Goal: Task Accomplishment & Management: Manage account settings

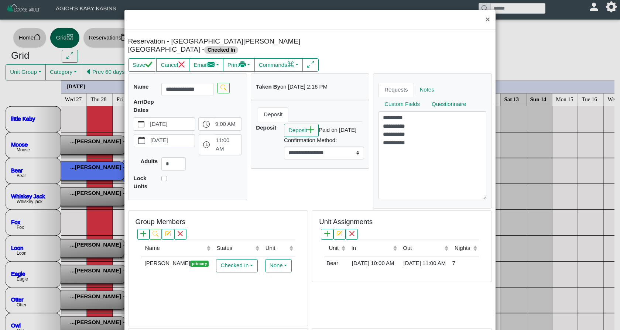
select select "*"
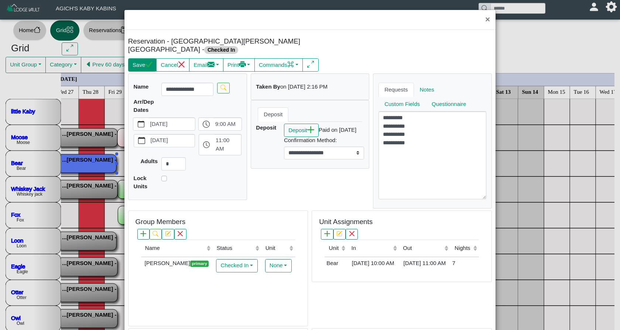
click at [148, 61] on icon "check" at bounding box center [148, 64] width 7 height 7
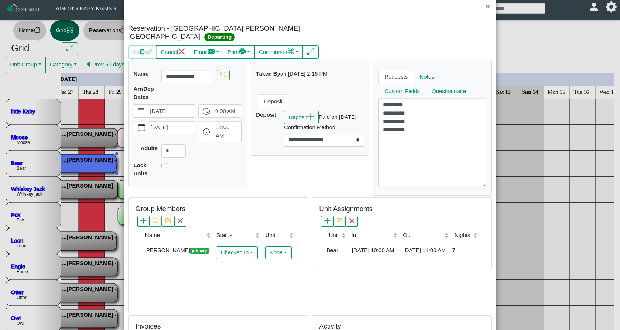
scroll to position [16, 0]
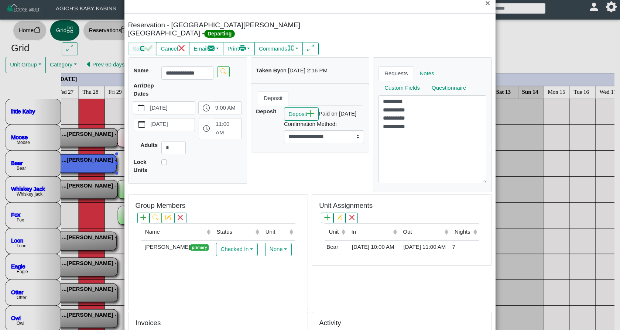
select select "*"
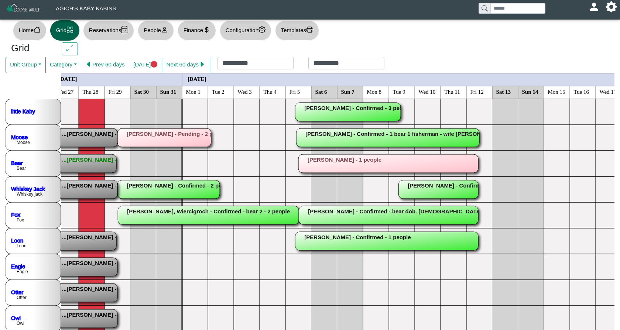
click at [195, 215] on rect at bounding box center [208, 215] width 181 height 18
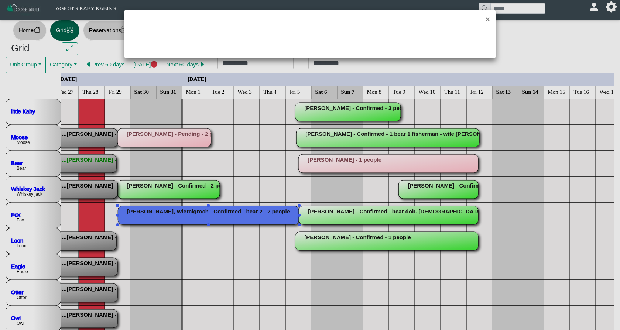
click at [195, 215] on div "×" at bounding box center [310, 165] width 620 height 330
select select "*"
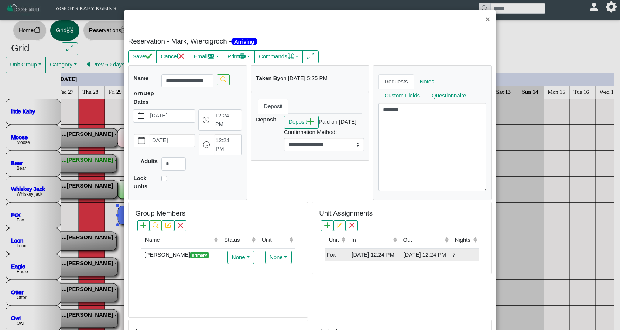
click at [386, 254] on div "[DATE] 12:24 PM" at bounding box center [373, 255] width 48 height 8
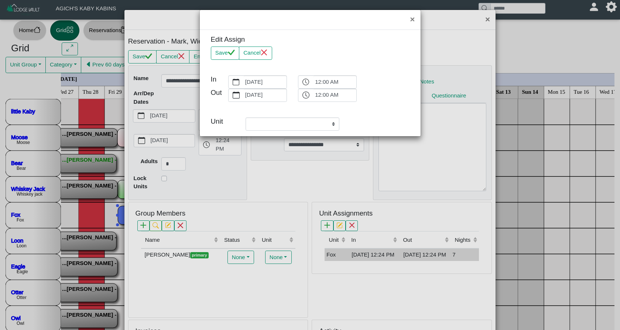
select select "**********"
click at [353, 223] on div "**********" at bounding box center [310, 165] width 620 height 330
click at [260, 53] on button "Cancel" at bounding box center [255, 53] width 33 height 13
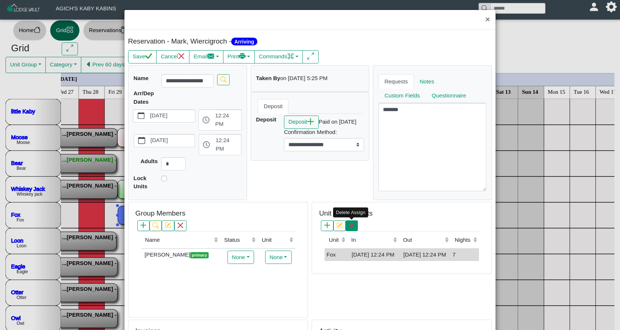
click at [355, 228] on button "button" at bounding box center [352, 225] width 12 height 11
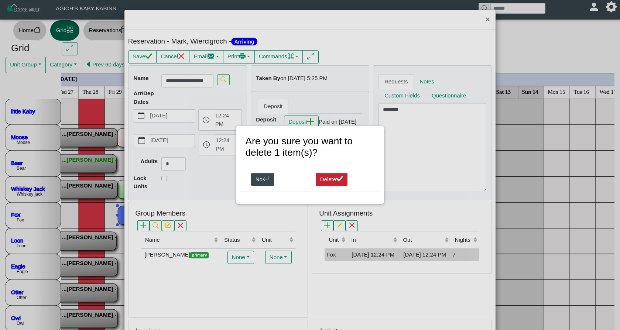
click at [329, 181] on button "Delete" at bounding box center [332, 179] width 32 height 13
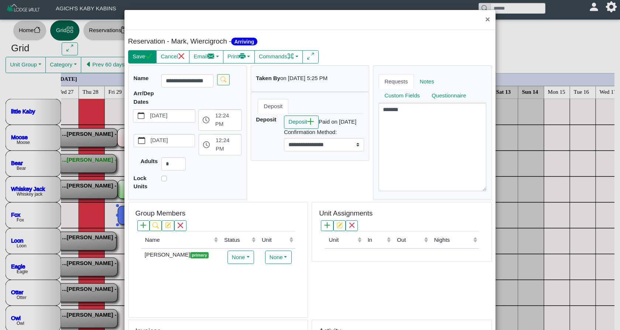
click at [144, 58] on button "Save" at bounding box center [142, 56] width 28 height 13
select select "*"
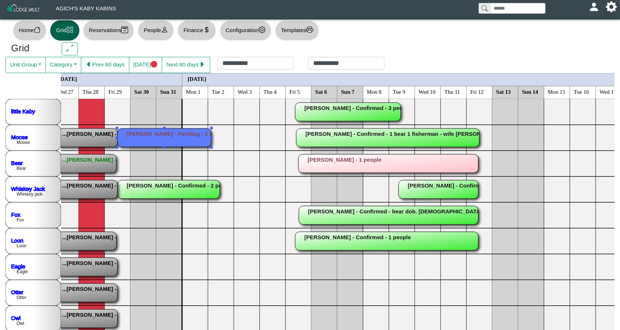
click at [156, 141] on rect at bounding box center [164, 138] width 94 height 18
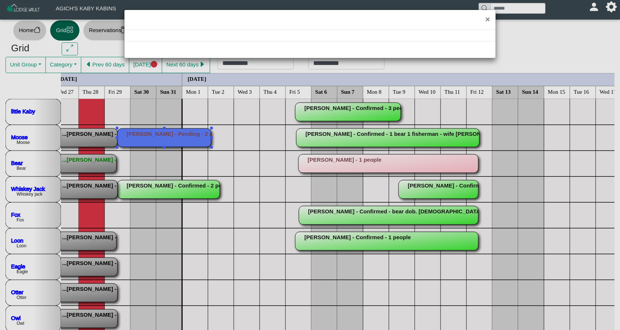
click at [156, 141] on div "×" at bounding box center [310, 165] width 620 height 330
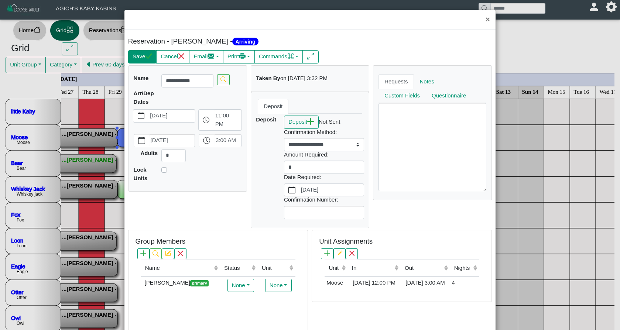
click at [143, 56] on button "Save" at bounding box center [142, 56] width 28 height 13
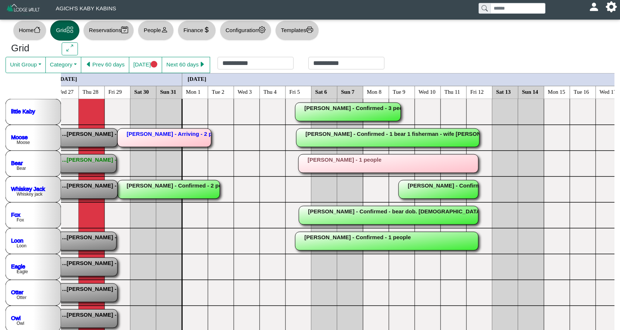
click at [107, 29] on button "Reservations" at bounding box center [108, 30] width 51 height 20
select select "***"
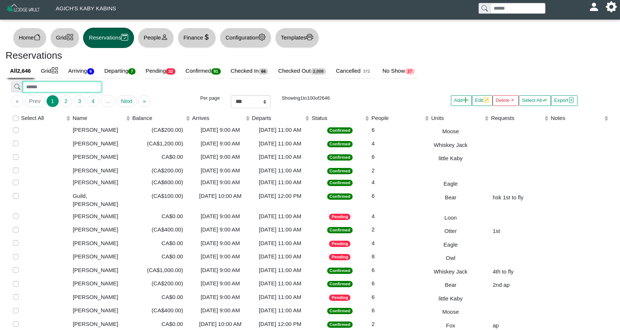
click at [89, 85] on input "search" at bounding box center [62, 87] width 78 height 11
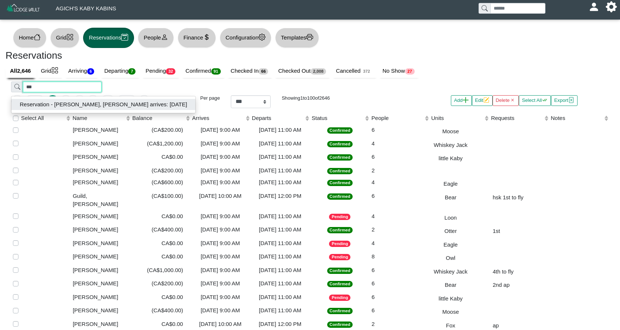
type input "***"
click at [91, 103] on button "Reservation - [PERSON_NAME], [PERSON_NAME] arrives: [DATE]" at bounding box center [103, 104] width 184 height 11
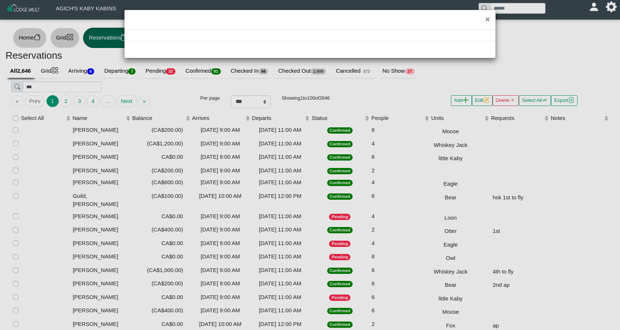
select select "*"
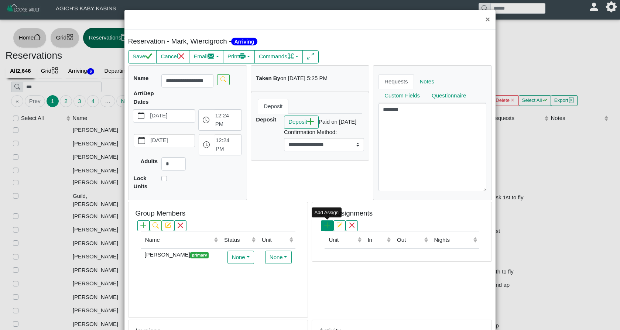
click at [324, 221] on button "button" at bounding box center [327, 225] width 12 height 11
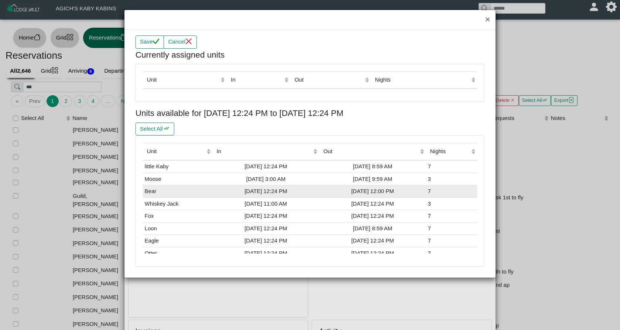
click at [267, 189] on div "[DATE] 12:24 PM" at bounding box center [265, 191] width 103 height 8
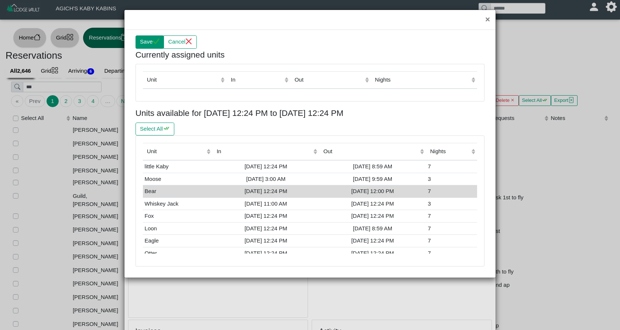
click at [151, 41] on button "Save" at bounding box center [150, 41] width 28 height 13
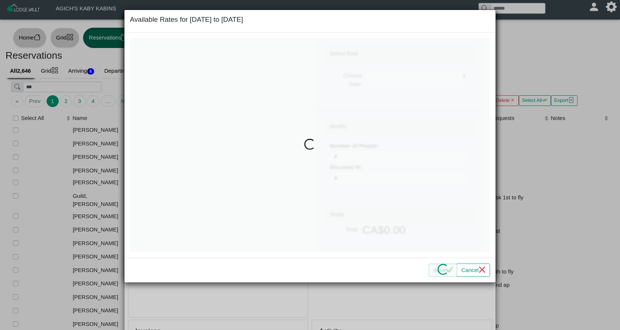
select select
type input "*"
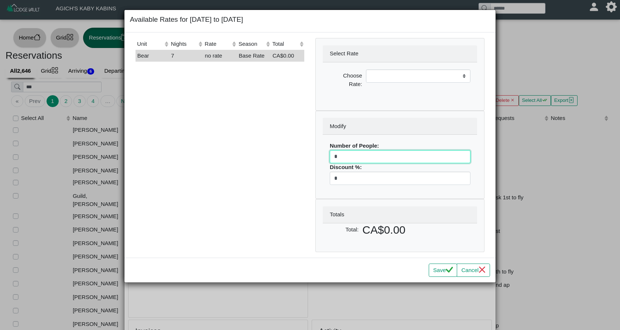
drag, startPoint x: 350, startPoint y: 155, endPoint x: 319, endPoint y: 154, distance: 31.0
click at [319, 154] on div "Modify Number of People: * Discount %: *" at bounding box center [400, 155] width 168 height 88
select select
type input "*"
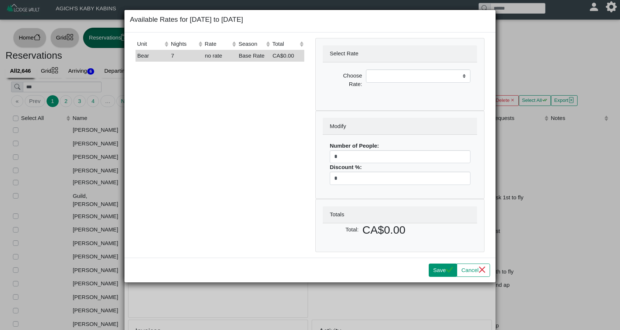
click at [443, 270] on button "Save" at bounding box center [443, 270] width 28 height 13
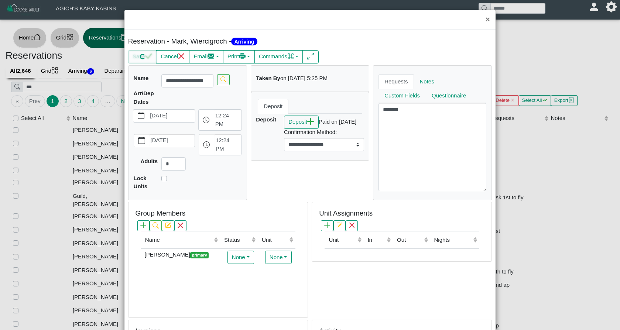
scroll to position [10, 0]
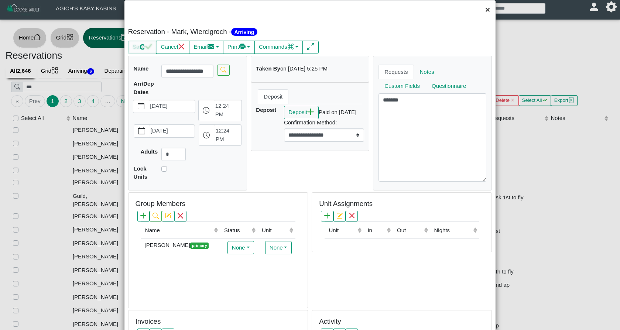
click at [487, 13] on button "×" at bounding box center [488, 10] width 16 height 20
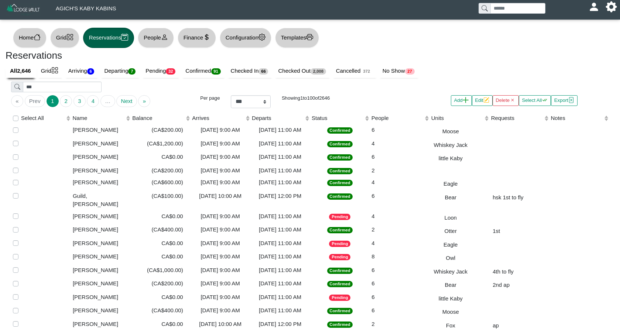
click at [60, 35] on button "Grid" at bounding box center [64, 38] width 29 height 20
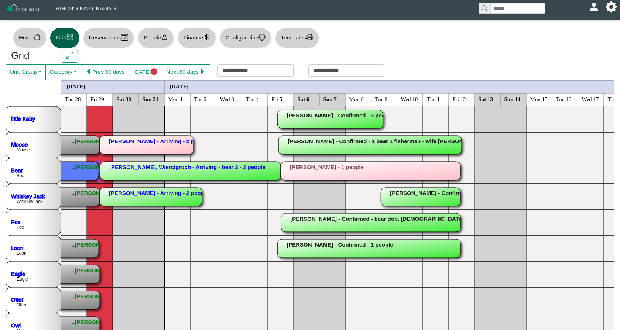
click at [81, 172] on rect at bounding box center [8, 171] width 182 height 18
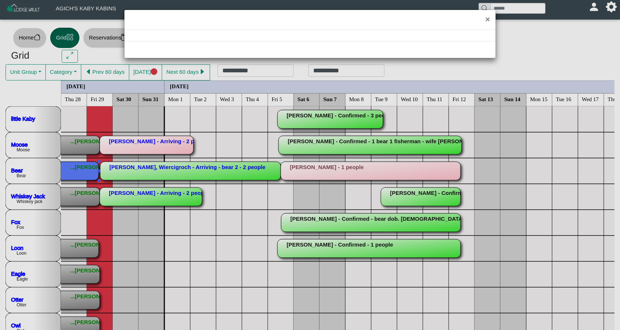
click at [81, 172] on div "×" at bounding box center [310, 165] width 620 height 330
select select "*"
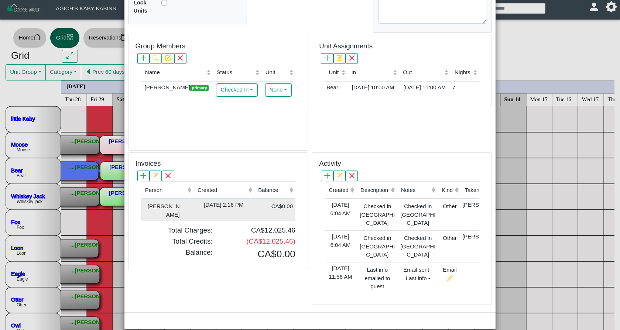
scroll to position [175, 0]
click at [203, 200] on td "[DATE] 2:16 PM" at bounding box center [224, 210] width 61 height 22
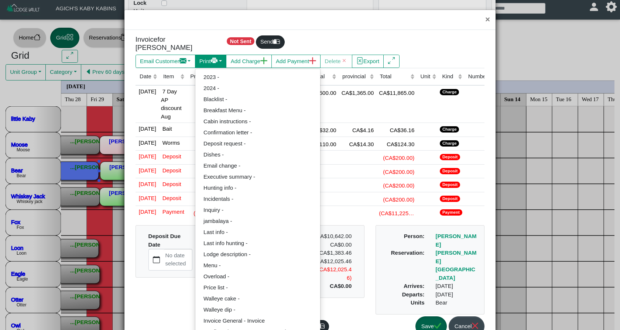
click at [218, 59] on icon "printer fill" at bounding box center [214, 60] width 7 height 3
click at [239, 315] on link "Invoice General - Invoice" at bounding box center [257, 320] width 125 height 11
select select "*****"
select select "****"
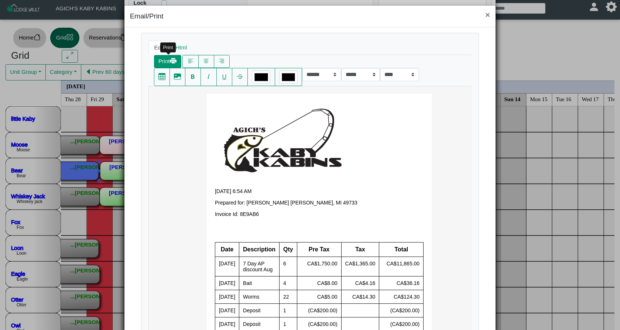
click at [163, 61] on button "Print" at bounding box center [167, 61] width 27 height 13
select select "*****"
select select "****"
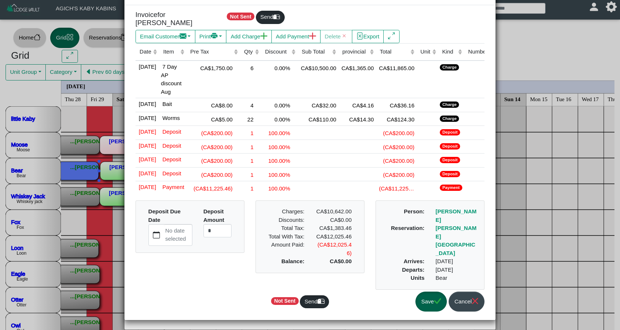
scroll to position [54, 0]
click at [428, 298] on button "Save" at bounding box center [430, 302] width 31 height 20
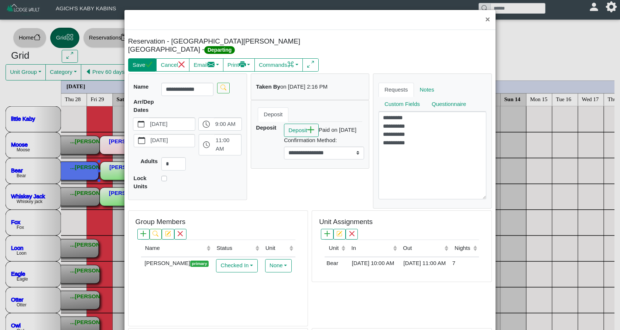
scroll to position [0, 0]
click at [145, 58] on button "Save" at bounding box center [142, 64] width 28 height 13
select select "*"
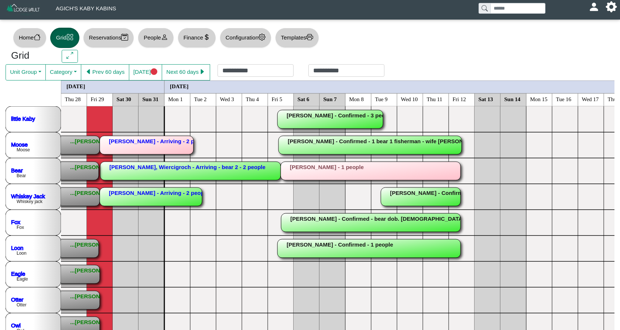
click at [87, 199] on rect at bounding box center [8, 197] width 183 height 18
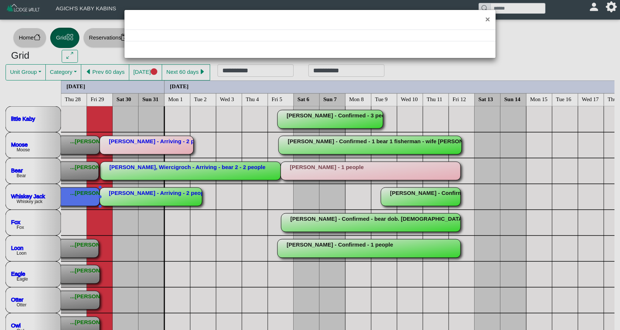
click at [87, 199] on div "×" at bounding box center [310, 165] width 620 height 330
select select "*"
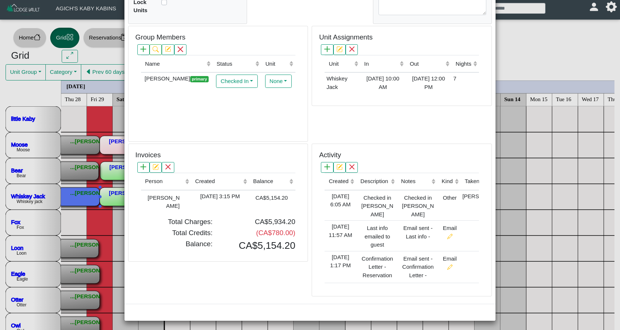
scroll to position [175, 0]
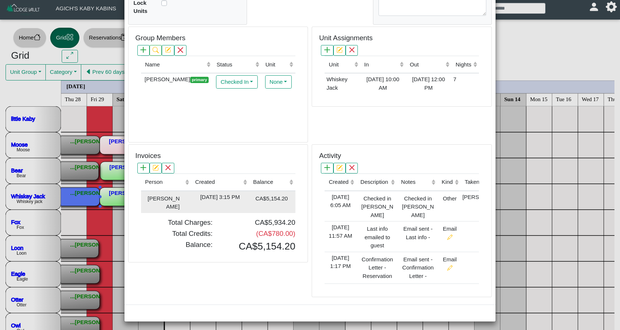
click at [281, 195] on div "CA$5,154.20" at bounding box center [269, 198] width 37 height 10
type input "*"
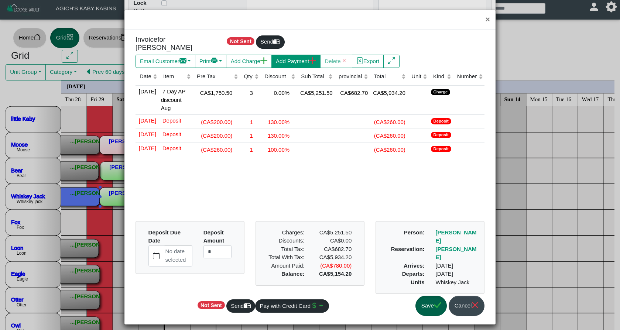
click at [310, 55] on button "Add Payment" at bounding box center [295, 61] width 49 height 13
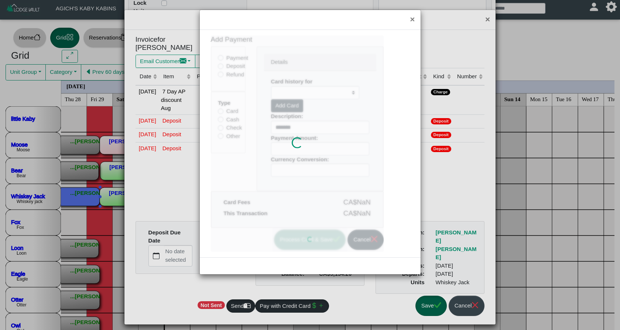
type input "******"
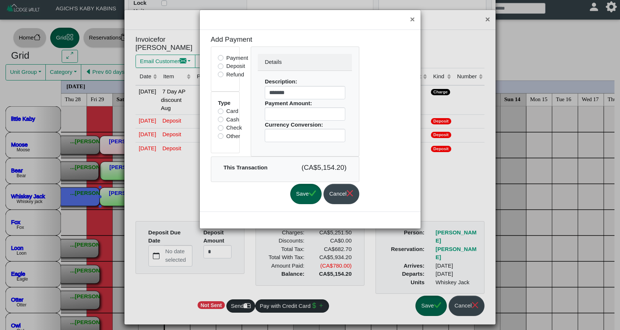
click at [312, 193] on button "Save" at bounding box center [305, 194] width 31 height 20
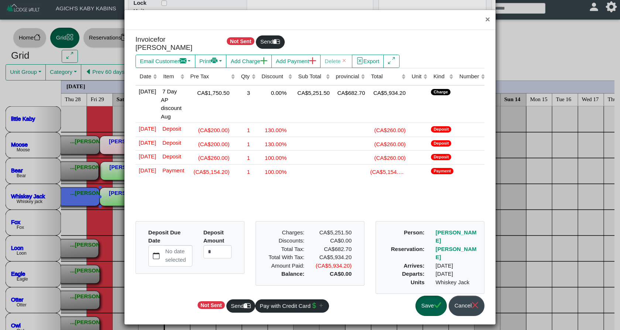
click at [435, 313] on button "Save" at bounding box center [430, 306] width 31 height 20
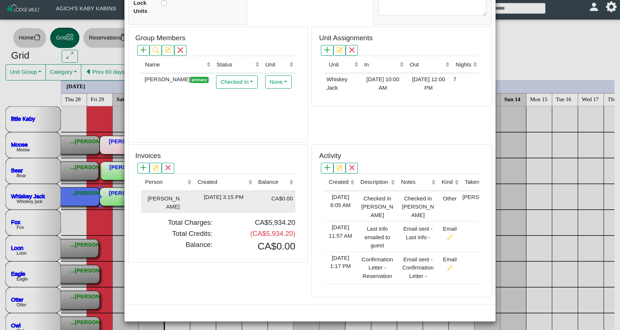
click at [213, 198] on div "[DATE] 3:15 PM" at bounding box center [223, 197] width 57 height 8
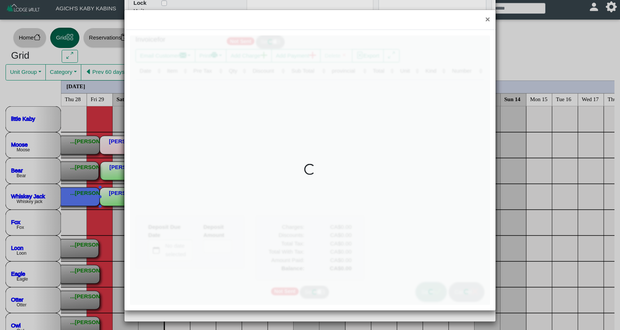
type input "*"
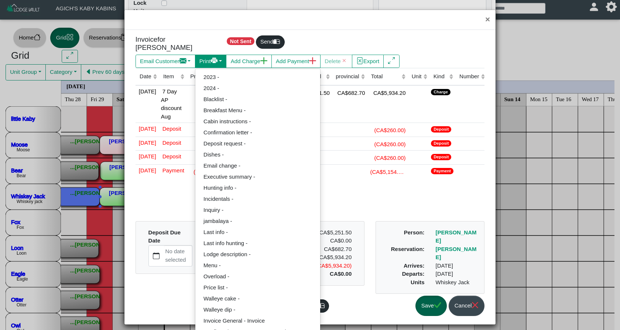
click at [195, 57] on button "Print" at bounding box center [166, 61] width 60 height 13
click at [246, 315] on link "Invoice General - Invoice" at bounding box center [257, 320] width 125 height 11
select select "*****"
select select "****"
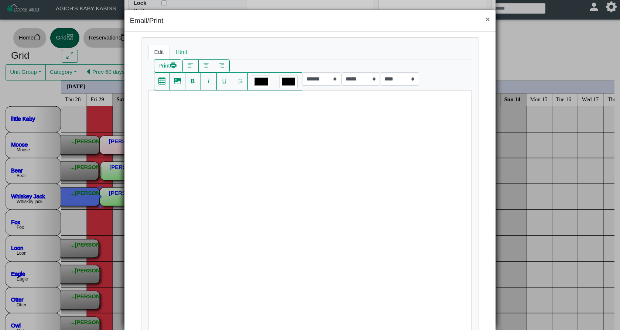
scroll to position [6, 0]
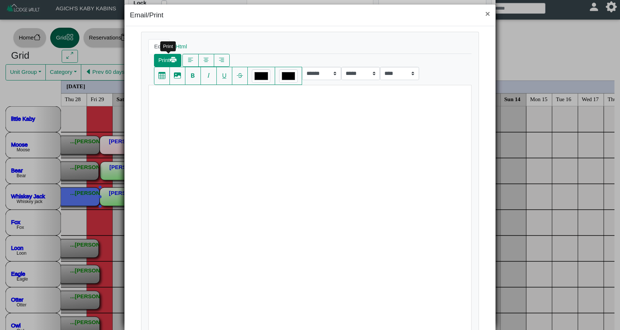
click at [168, 61] on button "Print" at bounding box center [167, 60] width 27 height 13
click at [165, 62] on button "Print" at bounding box center [167, 60] width 27 height 13
select select "*****"
select select "****"
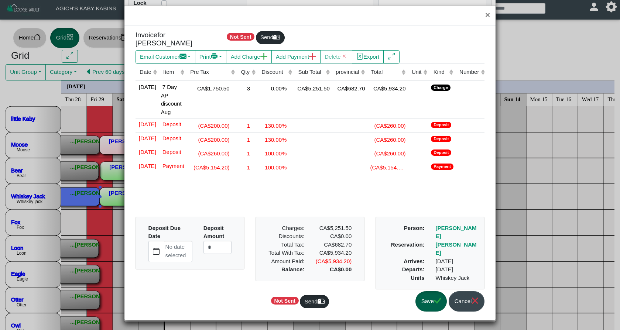
click at [432, 305] on button "Save" at bounding box center [430, 301] width 31 height 20
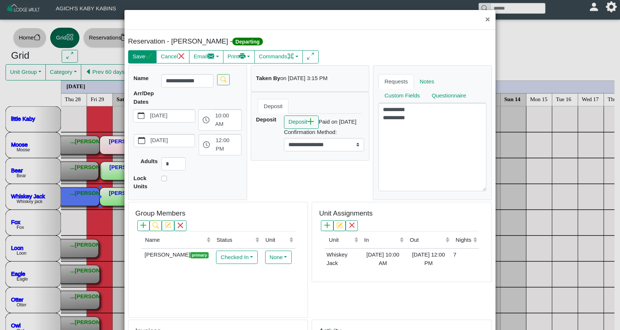
scroll to position [0, 0]
click at [143, 55] on button "Save" at bounding box center [142, 56] width 28 height 13
select select "*"
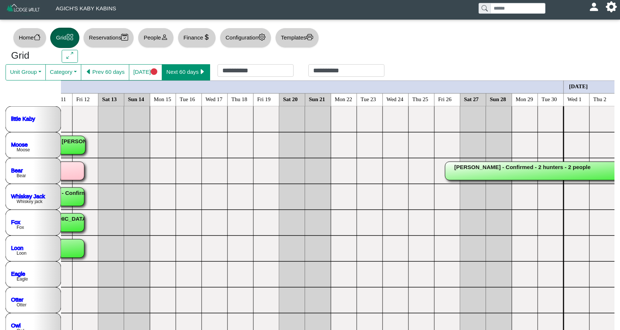
click at [191, 72] on button "Next 60 days" at bounding box center [186, 72] width 48 height 16
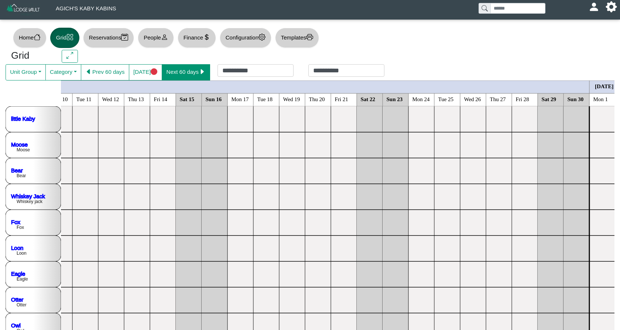
click at [191, 72] on button "Next 60 days" at bounding box center [186, 72] width 48 height 16
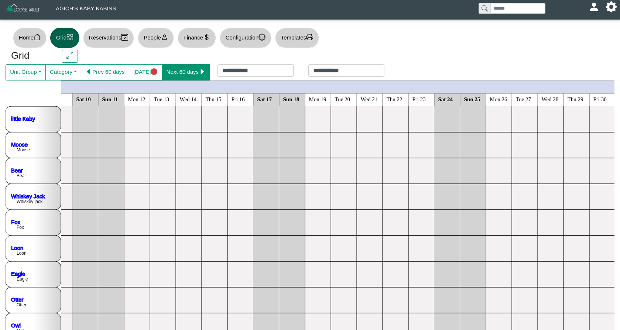
click at [191, 72] on button "Next 60 days" at bounding box center [186, 72] width 48 height 16
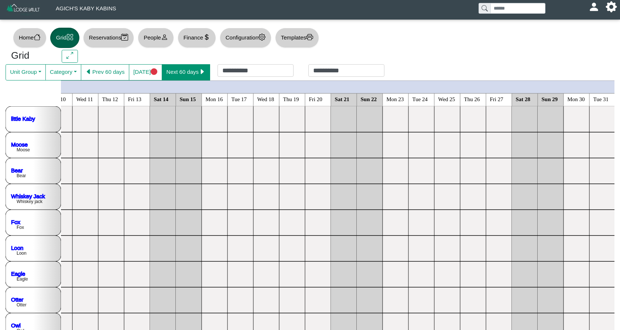
click at [191, 72] on button "Next 60 days" at bounding box center [186, 72] width 48 height 16
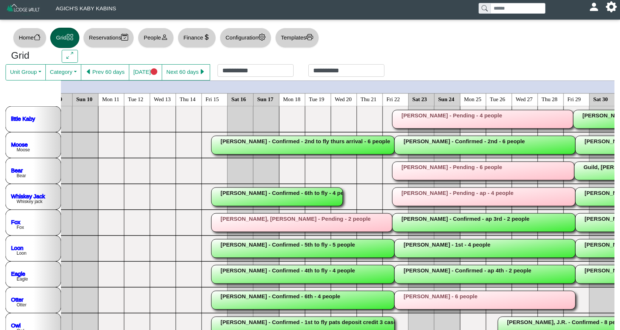
click at [116, 41] on button "Reservations" at bounding box center [108, 38] width 51 height 20
select select "***"
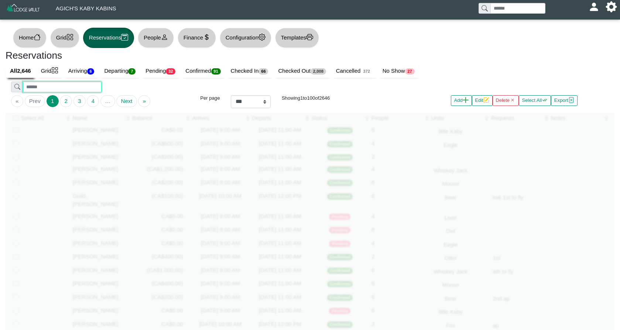
click at [58, 87] on input "search" at bounding box center [62, 87] width 78 height 11
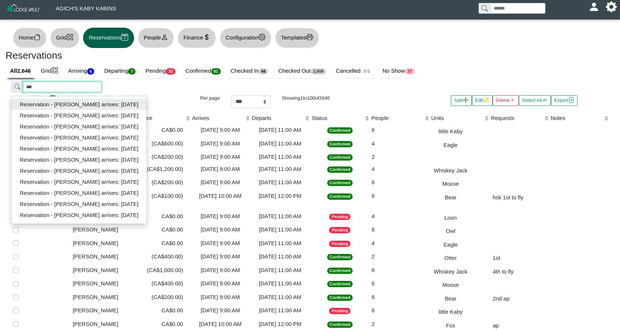
type input "***"
click at [71, 102] on button "Reservation - [PERSON_NAME] arrives: [DATE]" at bounding box center [78, 104] width 135 height 11
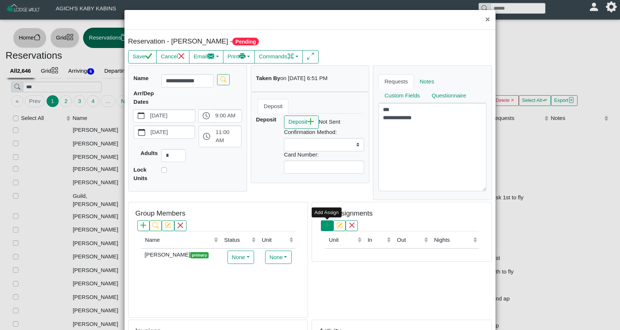
click at [326, 225] on icon "plus" at bounding box center [327, 225] width 6 height 6
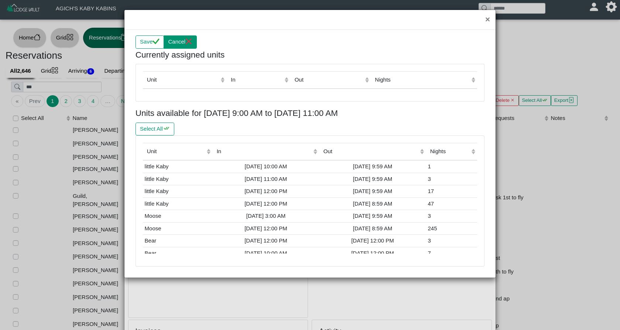
click at [180, 46] on button "Cancel" at bounding box center [180, 41] width 33 height 13
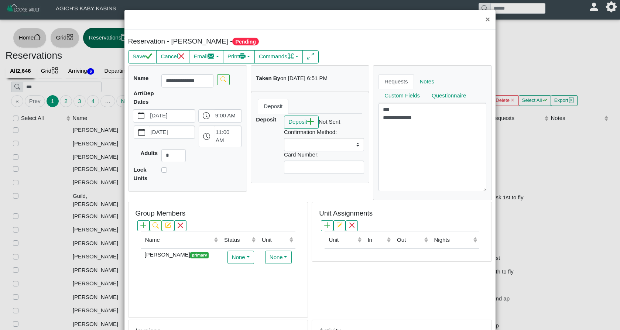
scroll to position [10, 0]
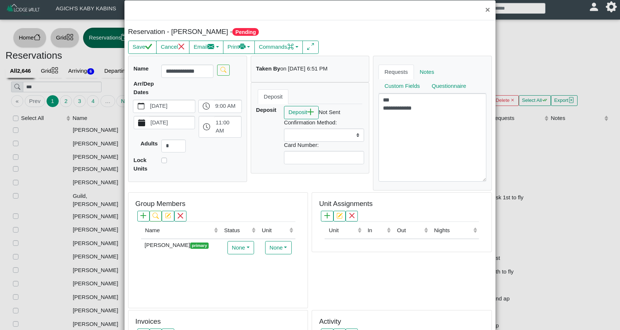
click at [141, 123] on icon "calendar fill" at bounding box center [141, 122] width 7 height 7
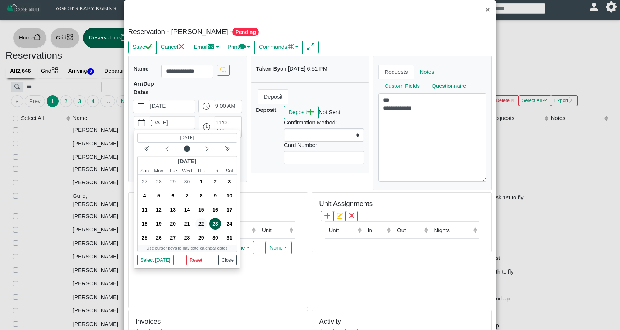
click at [201, 225] on span "22" at bounding box center [201, 224] width 12 height 12
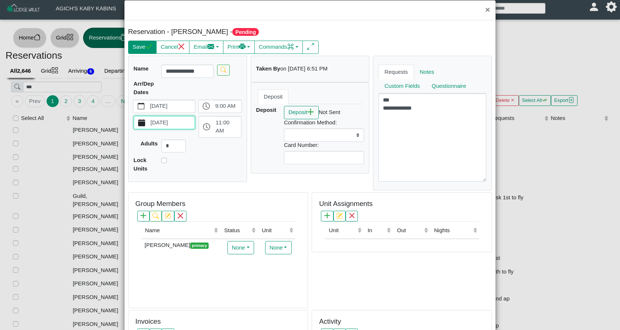
click at [147, 48] on icon "check" at bounding box center [148, 46] width 7 height 7
select select
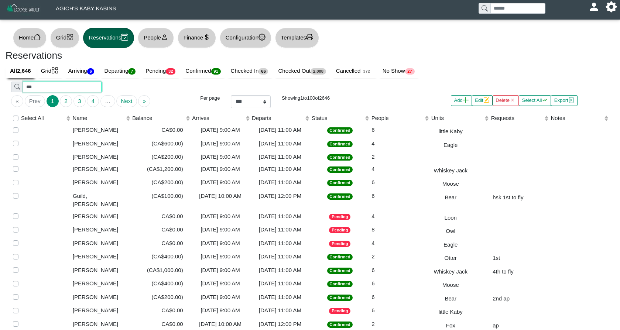
click at [57, 87] on input "***" at bounding box center [62, 87] width 78 height 11
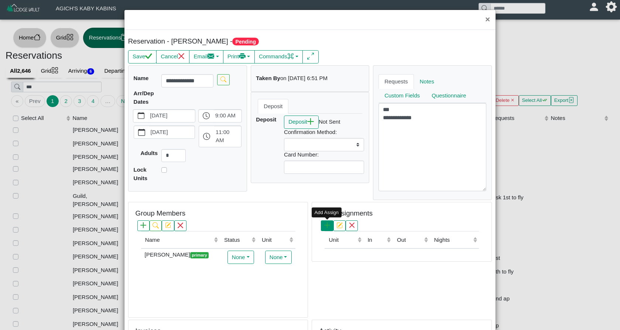
click at [328, 225] on icon "plus" at bounding box center [327, 225] width 6 height 6
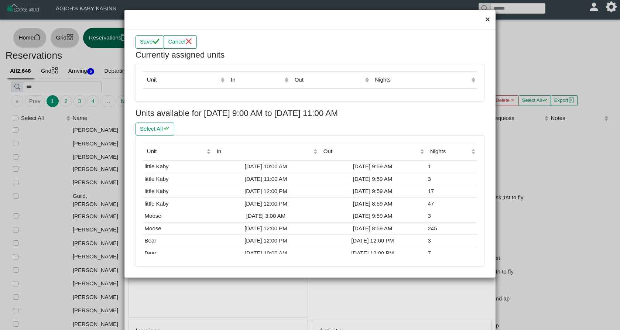
click at [492, 18] on button "×" at bounding box center [488, 20] width 16 height 20
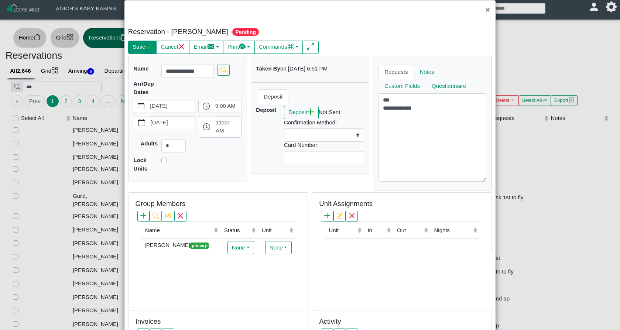
click at [149, 43] on button "Save" at bounding box center [142, 47] width 28 height 13
select select
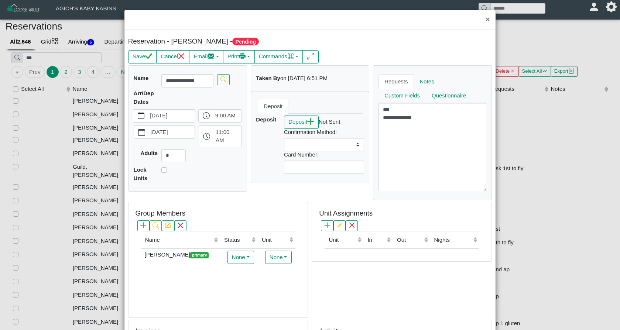
scroll to position [0, 0]
click at [141, 117] on icon "calendar fill" at bounding box center [141, 115] width 7 height 7
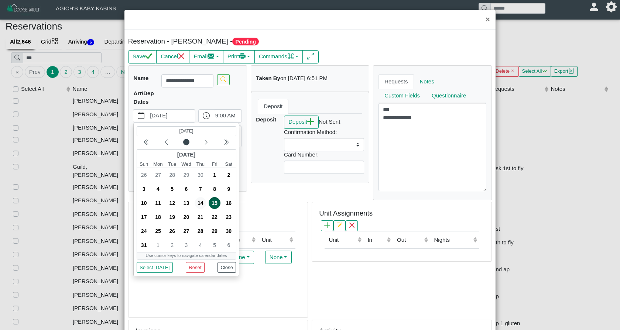
click at [200, 202] on span "14" at bounding box center [201, 203] width 12 height 12
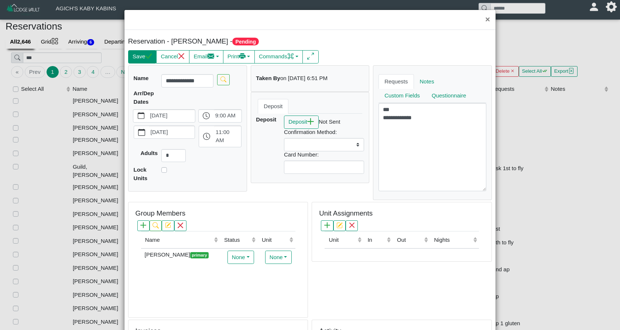
click at [146, 55] on button "Save" at bounding box center [142, 56] width 28 height 13
select select
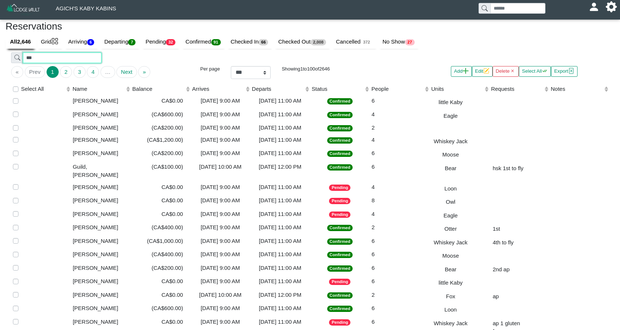
click at [73, 53] on input "***" at bounding box center [62, 57] width 78 height 11
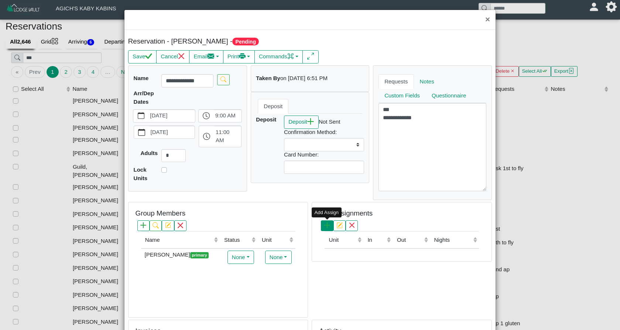
click at [329, 226] on icon "plus" at bounding box center [327, 225] width 6 height 6
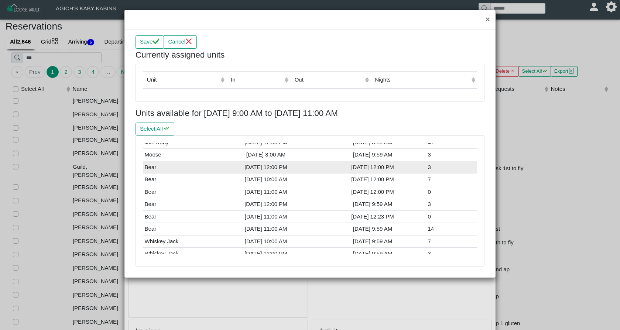
scroll to position [62, 0]
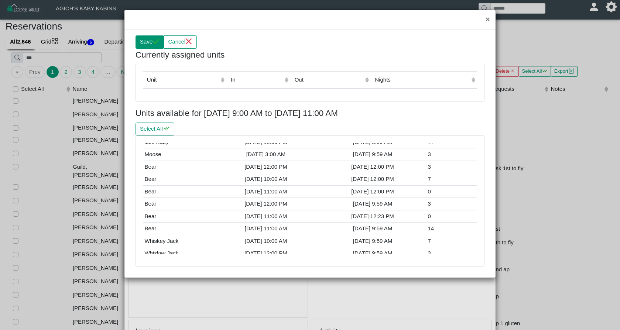
click at [148, 41] on button "Save" at bounding box center [150, 41] width 28 height 13
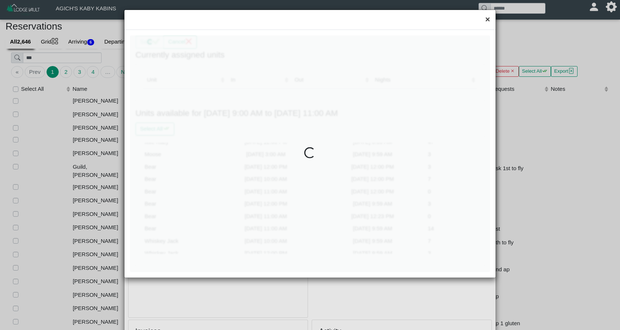
click at [488, 21] on button "×" at bounding box center [488, 20] width 16 height 20
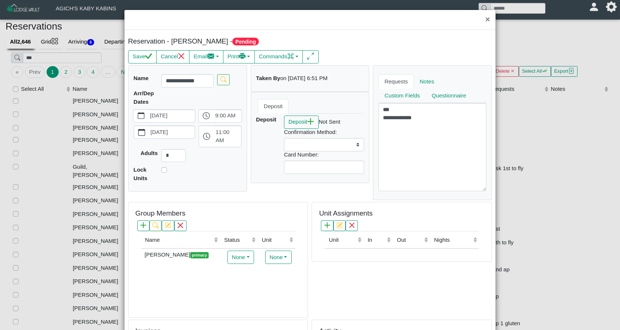
scroll to position [10, 0]
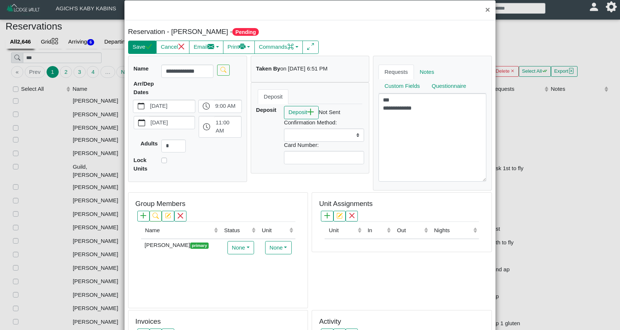
click at [145, 48] on button "Save" at bounding box center [142, 47] width 28 height 13
select select
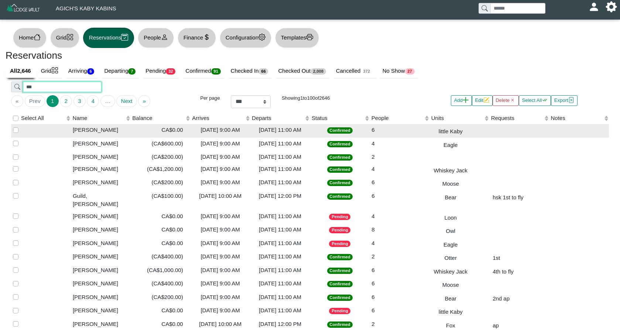
scroll to position [0, 0]
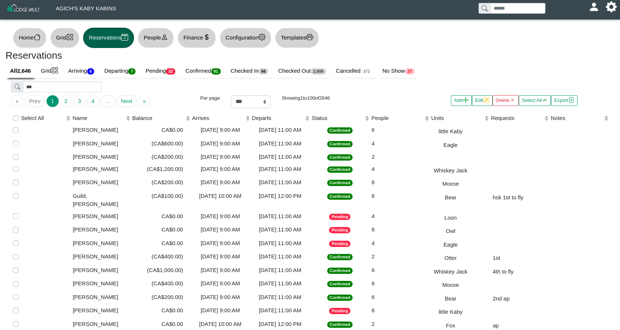
click at [64, 40] on button "Grid" at bounding box center [64, 38] width 29 height 20
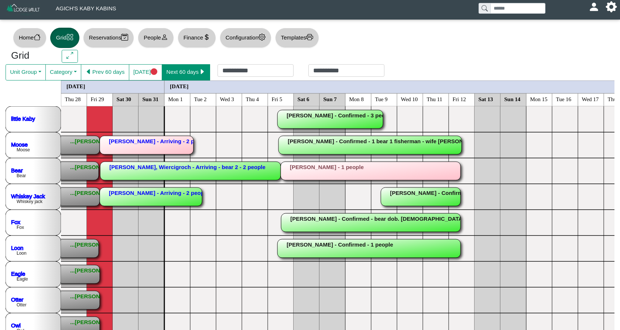
click at [192, 75] on button "Next 60 days" at bounding box center [186, 72] width 48 height 16
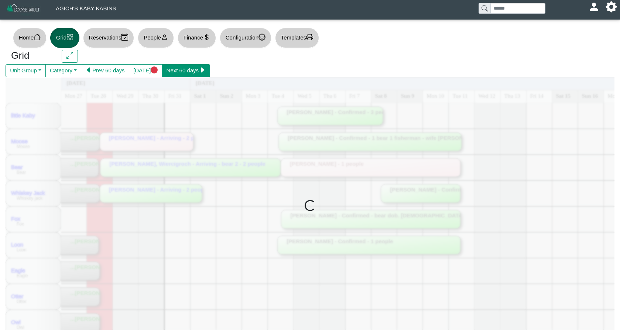
click at [192, 75] on button "Next 60 days" at bounding box center [186, 70] width 48 height 13
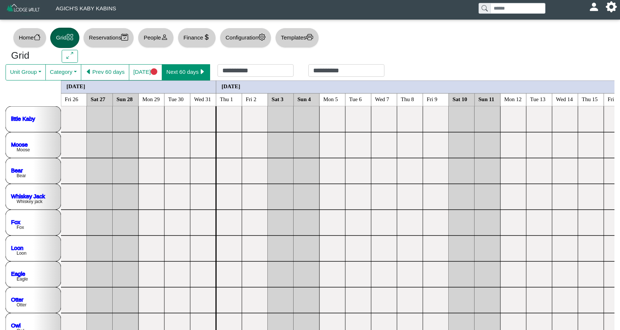
click at [192, 75] on button "Next 60 days" at bounding box center [186, 72] width 48 height 16
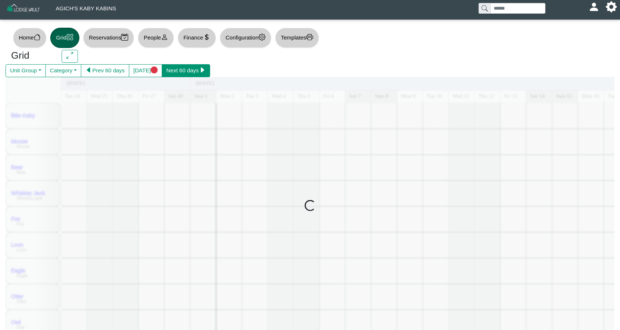
click at [192, 75] on button "Next 60 days" at bounding box center [186, 70] width 48 height 13
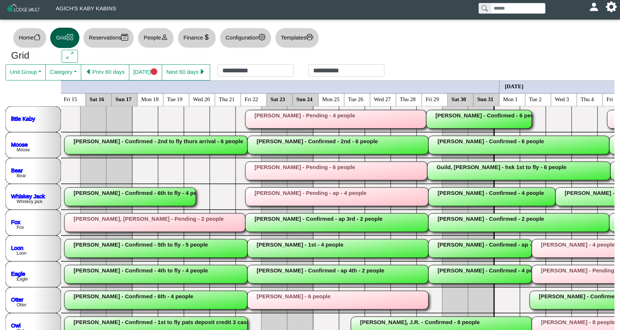
scroll to position [0, 512]
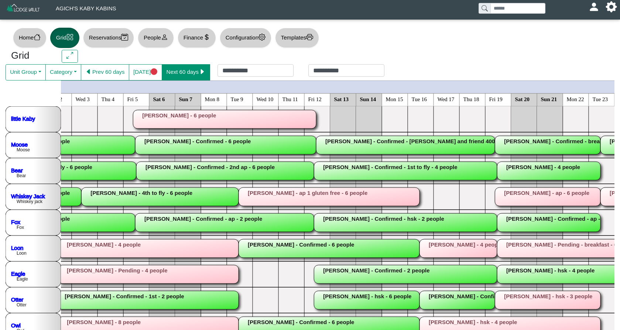
click at [196, 78] on button "Next 60 days" at bounding box center [186, 72] width 48 height 16
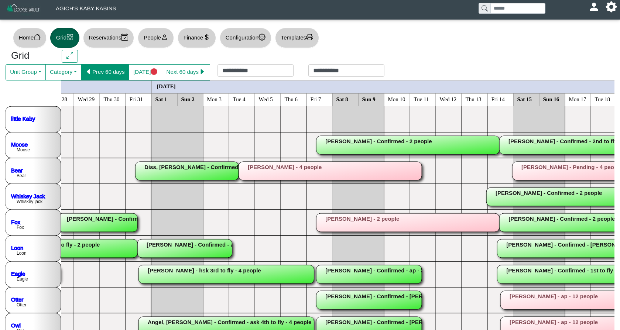
click at [99, 74] on button "Prev 60 days" at bounding box center [105, 72] width 48 height 16
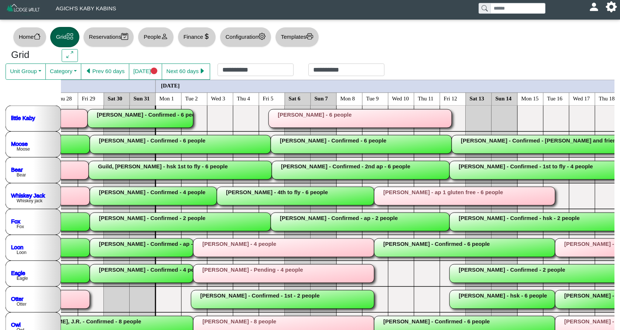
scroll to position [0, 878]
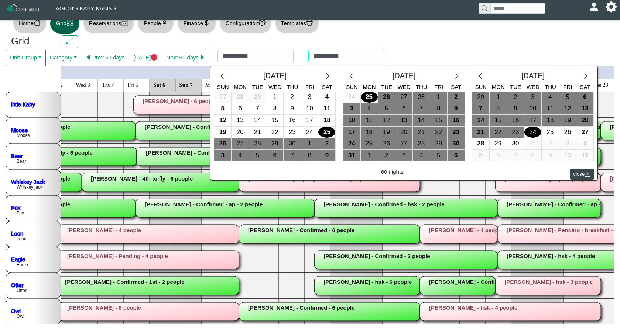
click at [392, 54] on div "**********" at bounding box center [301, 58] width 182 height 16
click at [494, 98] on div "1" at bounding box center [498, 97] width 17 height 11
type input "**********"
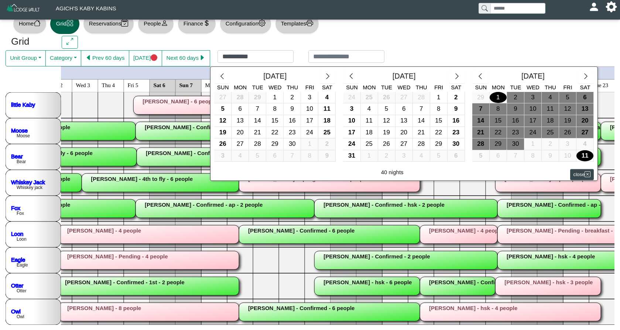
click at [591, 154] on div "11" at bounding box center [585, 155] width 17 height 11
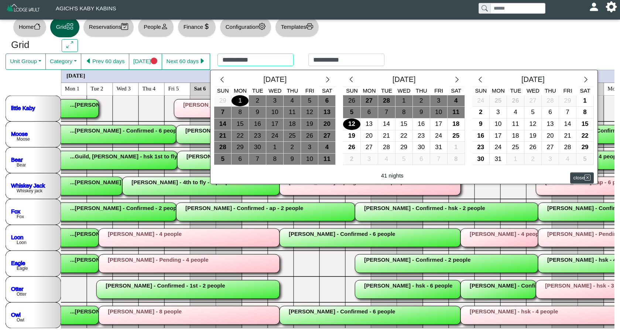
click at [280, 61] on div "**********" at bounding box center [301, 62] width 182 height 16
click at [225, 76] on icon "chevron left" at bounding box center [222, 79] width 7 height 7
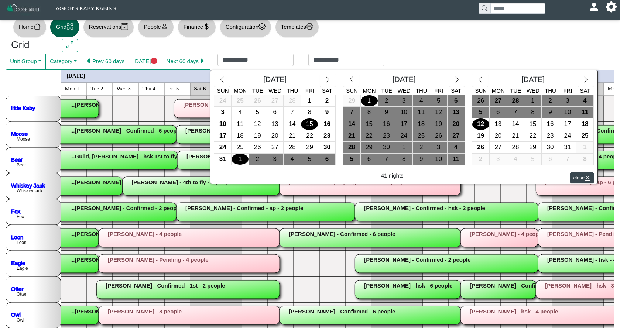
click at [314, 125] on div "15" at bounding box center [309, 124] width 17 height 11
type input "**********"
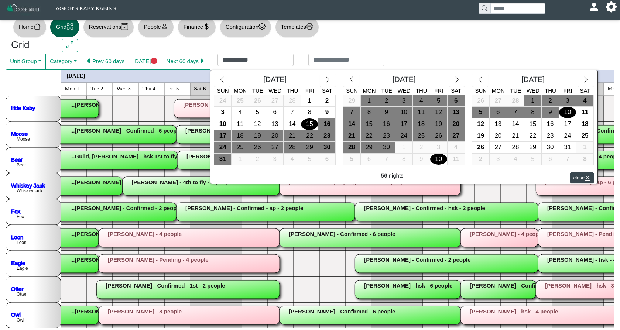
click at [437, 154] on div "10" at bounding box center [438, 159] width 17 height 11
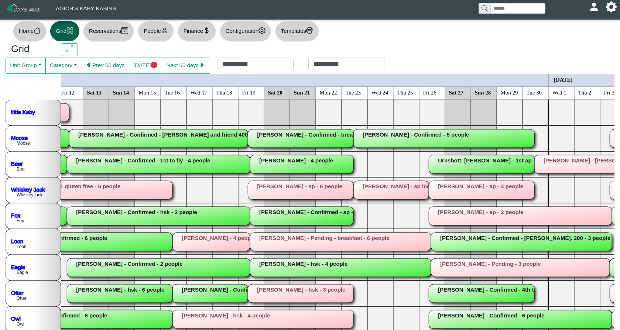
scroll to position [0, 728]
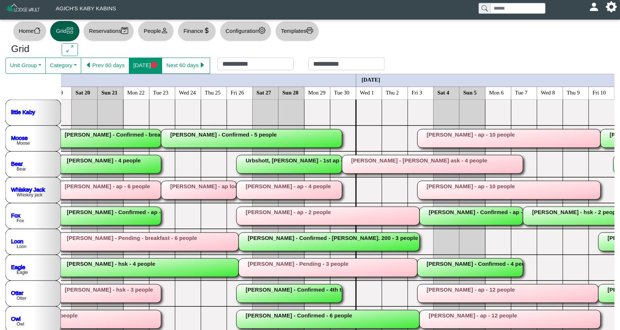
click at [147, 66] on button "[DATE]" at bounding box center [145, 66] width 33 height 16
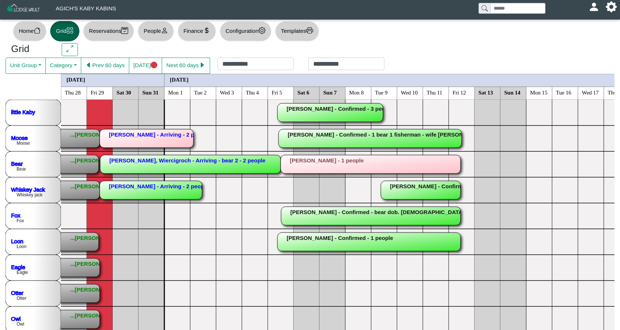
scroll to position [0, 0]
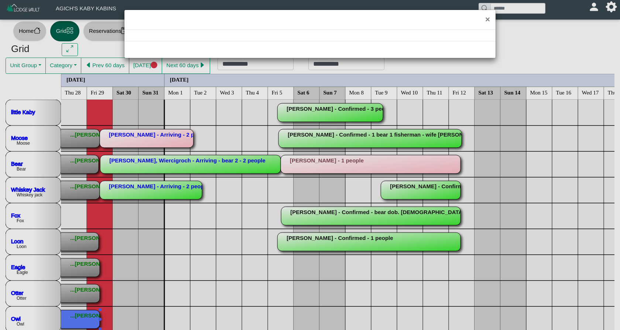
click at [72, 314] on div "×" at bounding box center [310, 165] width 620 height 330
select select "*"
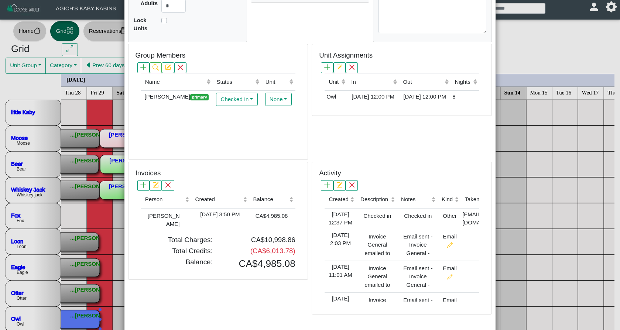
scroll to position [159, 0]
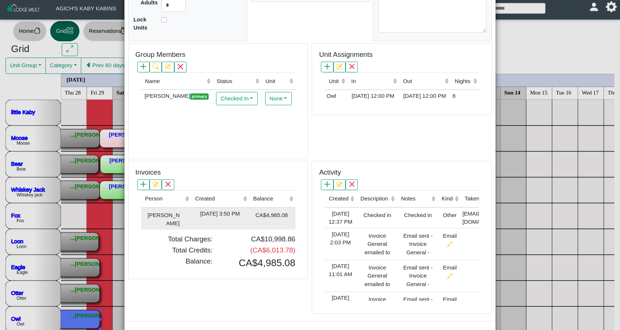
click at [239, 211] on div "[DATE] 3:50 PM" at bounding box center [220, 214] width 54 height 8
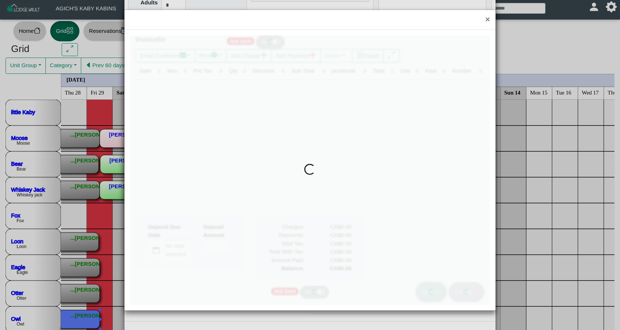
type input "*"
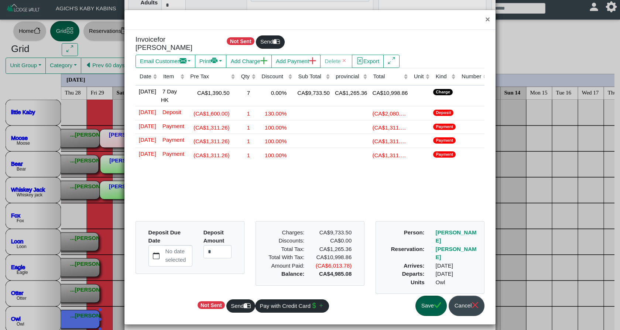
click at [435, 309] on icon "check" at bounding box center [437, 305] width 7 height 7
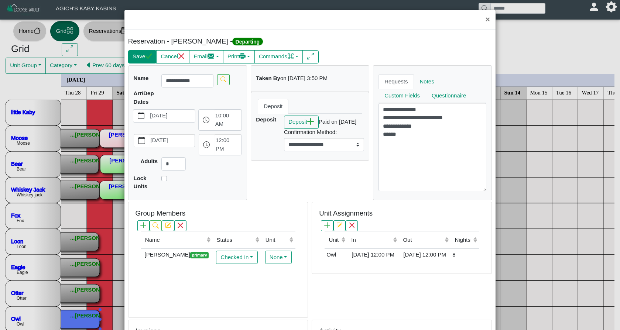
scroll to position [0, 0]
click at [145, 55] on button "Save" at bounding box center [142, 56] width 28 height 13
select select "*"
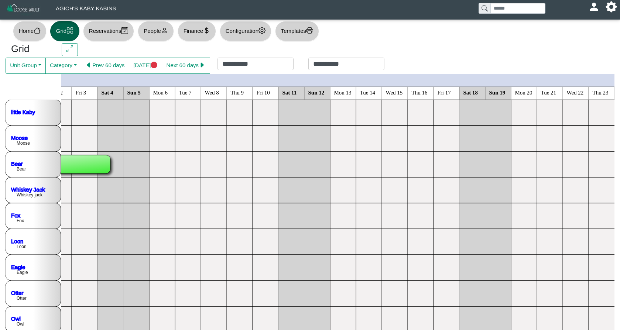
scroll to position [0, 935]
click at [197, 65] on button "Next 60 days" at bounding box center [186, 66] width 48 height 16
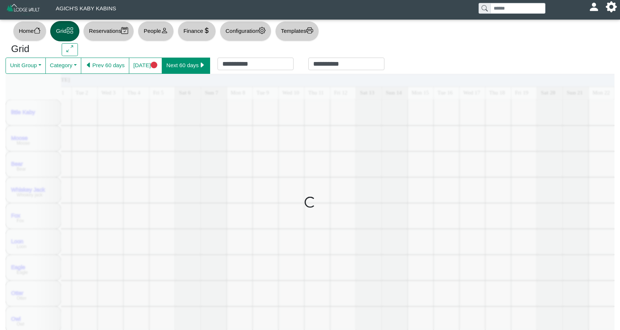
click at [197, 65] on button "Next 60 days" at bounding box center [186, 66] width 48 height 16
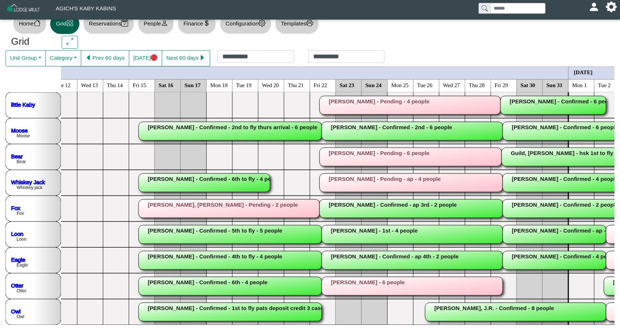
click at [101, 25] on button "Reservations" at bounding box center [108, 24] width 51 height 20
select select "***"
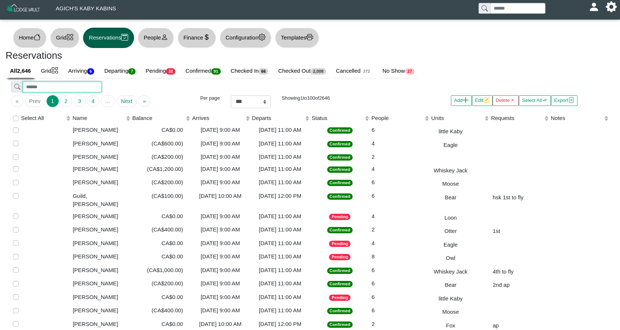
click at [72, 85] on input "search" at bounding box center [62, 87] width 78 height 11
click at [50, 85] on input "search" at bounding box center [62, 87] width 78 height 11
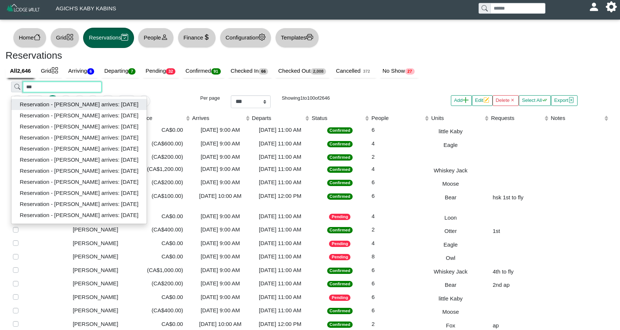
type input "***"
click at [93, 105] on button "Reservation - [PERSON_NAME] arrives: [DATE]" at bounding box center [78, 104] width 135 height 11
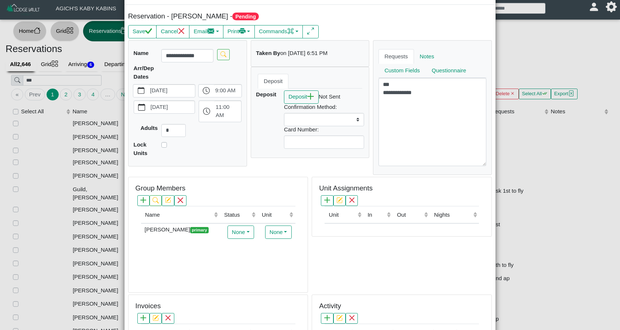
scroll to position [14, 0]
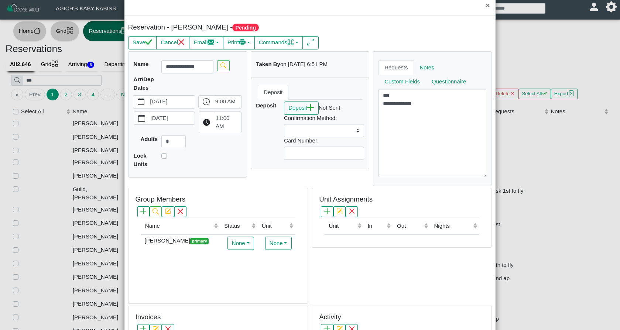
click at [208, 123] on icon "clock fill" at bounding box center [206, 122] width 7 height 7
click at [209, 175] on icon "chevron up" at bounding box center [209, 174] width 7 height 4
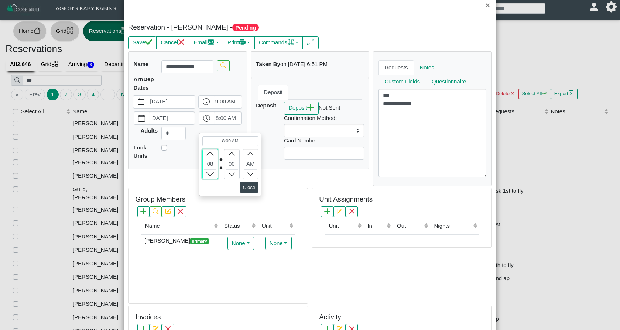
click at [249, 188] on button "Close" at bounding box center [249, 187] width 19 height 11
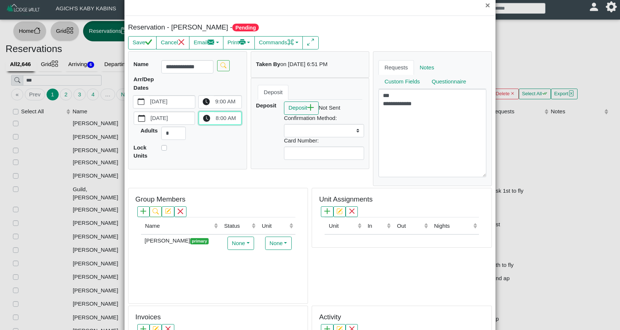
click at [206, 102] on icon "clock fill" at bounding box center [206, 101] width 7 height 7
click at [245, 163] on button "Close" at bounding box center [248, 163] width 19 height 11
click at [140, 42] on button "Save" at bounding box center [142, 42] width 28 height 13
select select
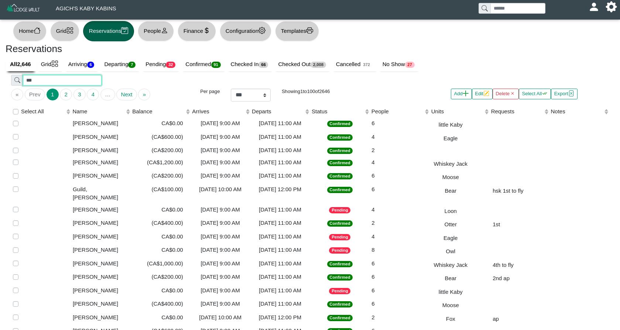
click at [73, 78] on input "***" at bounding box center [62, 80] width 78 height 11
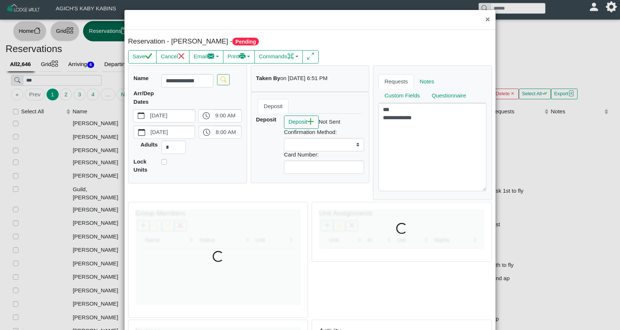
select select
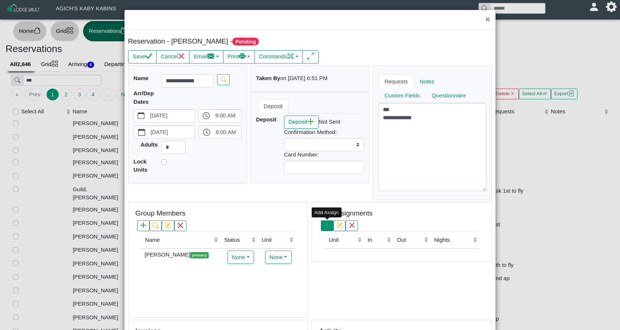
click at [328, 225] on icon "plus" at bounding box center [327, 225] width 6 height 6
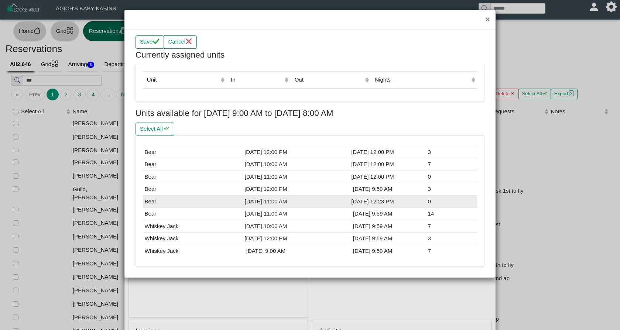
scroll to position [76, 0]
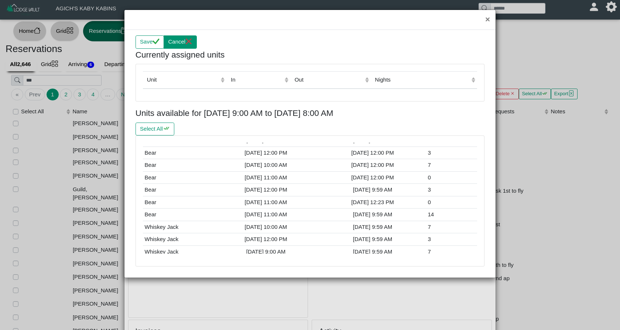
click at [168, 41] on button "Cancel" at bounding box center [180, 41] width 33 height 13
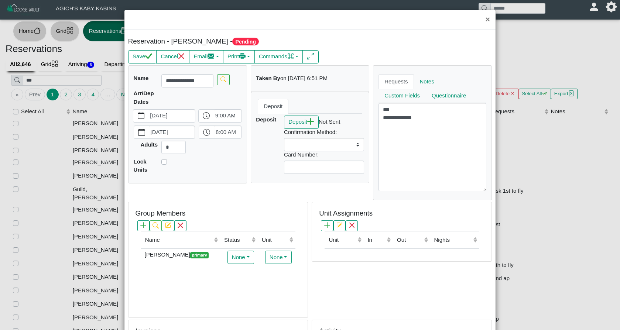
scroll to position [10, 0]
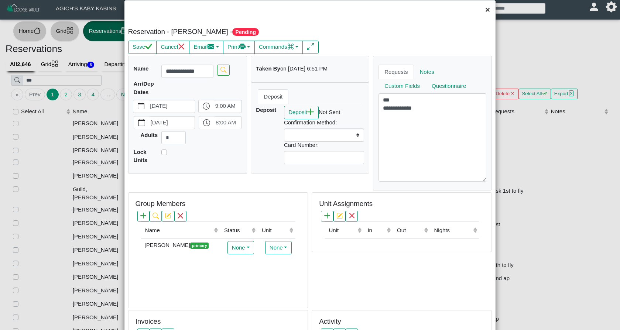
click at [488, 12] on button "×" at bounding box center [488, 10] width 16 height 20
select select
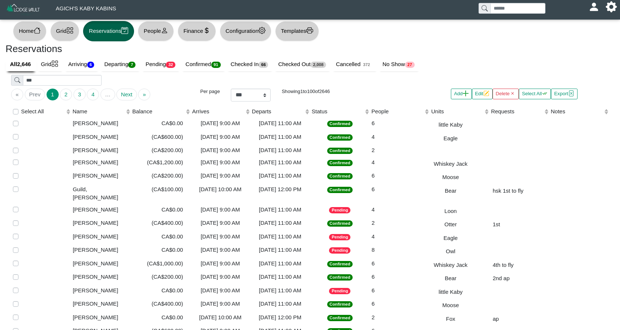
click at [75, 36] on button "Grid" at bounding box center [64, 31] width 29 height 20
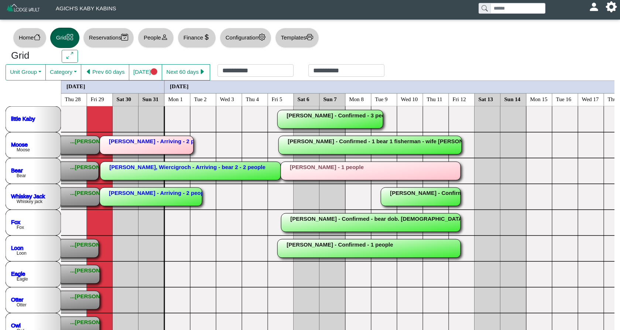
click at [116, 34] on button "Reservations" at bounding box center [108, 38] width 51 height 20
select select "***"
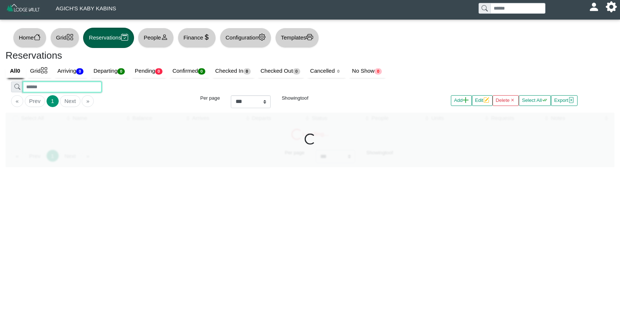
click at [87, 88] on input "search" at bounding box center [62, 87] width 78 height 11
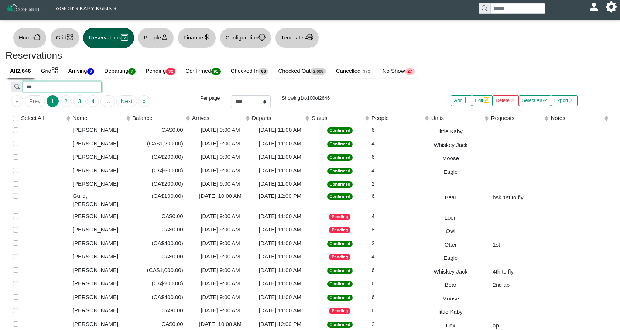
type input "***"
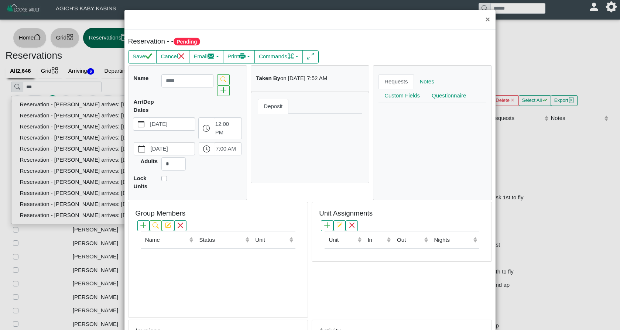
select select
click at [99, 104] on div "× Reservation - - Pending Save Cancel Email Compose New Message [DATE] - [DATE]…" at bounding box center [310, 165] width 620 height 330
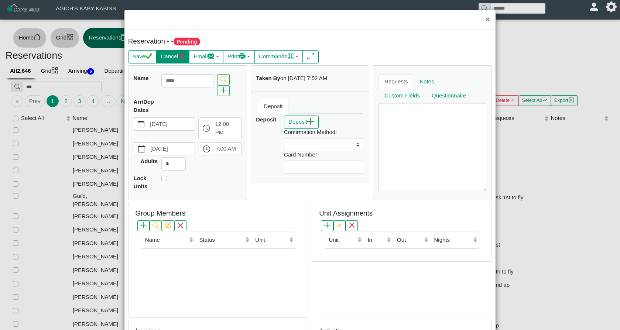
click at [172, 60] on button "Cancel" at bounding box center [172, 56] width 33 height 13
select select
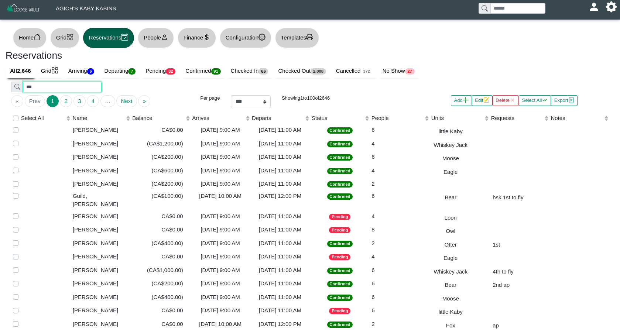
click at [75, 88] on input "***" at bounding box center [62, 87] width 78 height 11
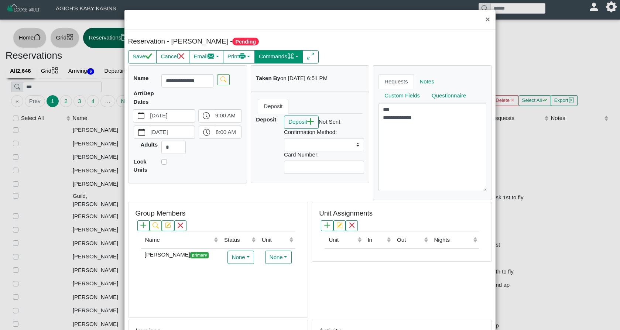
click at [277, 58] on button "Commands" at bounding box center [278, 56] width 49 height 13
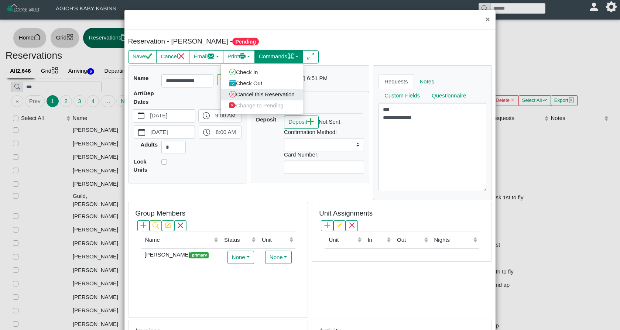
click at [291, 95] on link "Cancel this Reservation" at bounding box center [262, 94] width 82 height 11
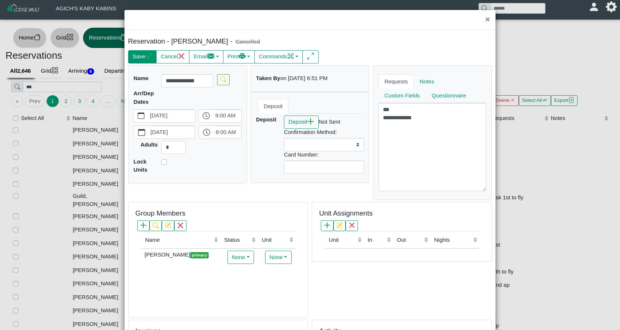
click at [131, 58] on button "Save" at bounding box center [142, 56] width 28 height 13
select select
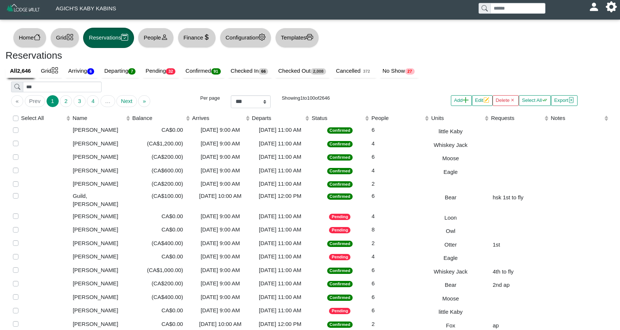
click at [156, 42] on button "People" at bounding box center [156, 38] width 36 height 20
select select "**"
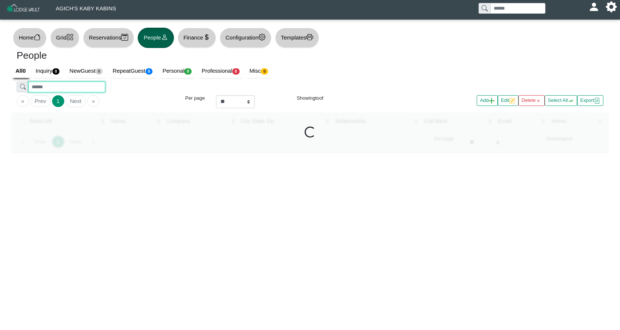
click at [67, 84] on input "search" at bounding box center [66, 87] width 76 height 11
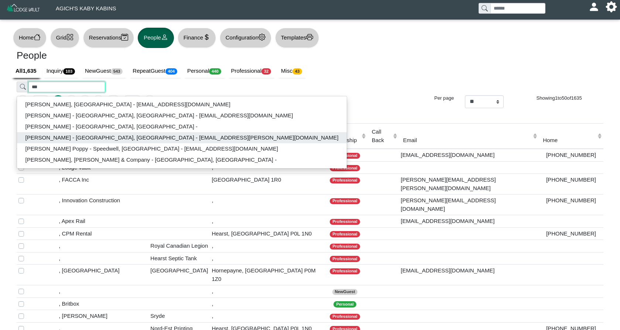
type input "***"
click at [72, 133] on button "[PERSON_NAME] - [GEOGRAPHIC_DATA], [GEOGRAPHIC_DATA] - [EMAIL_ADDRESS][PERSON_N…" at bounding box center [182, 137] width 330 height 11
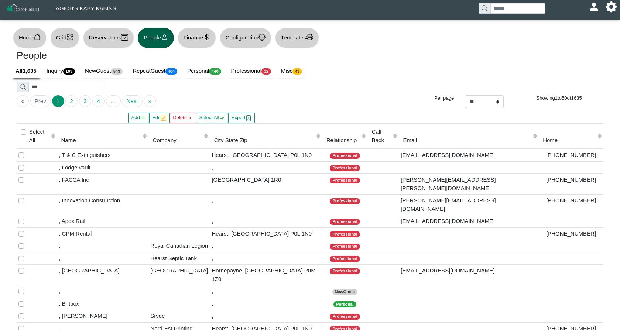
type input "***"
type input "********"
type input "**********"
select select
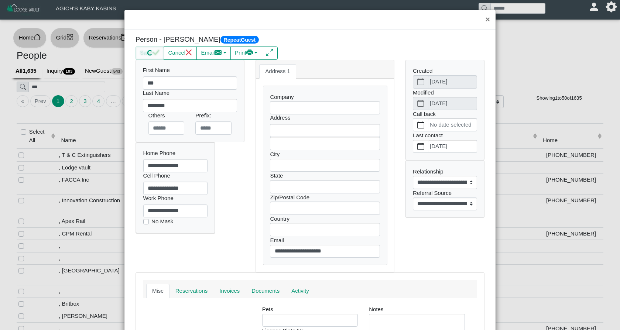
scroll to position [5, 0]
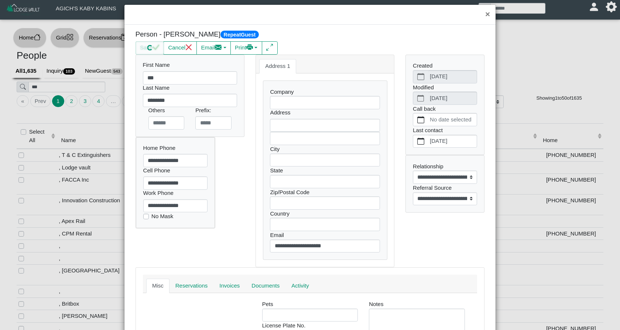
select select
type input "**********"
type input "******"
type input "**"
type input "*******"
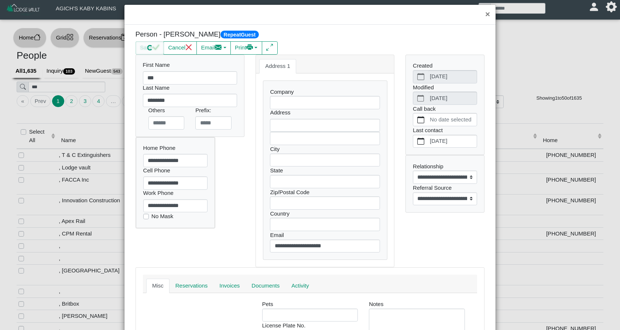
type input "******"
select select
select select "**********"
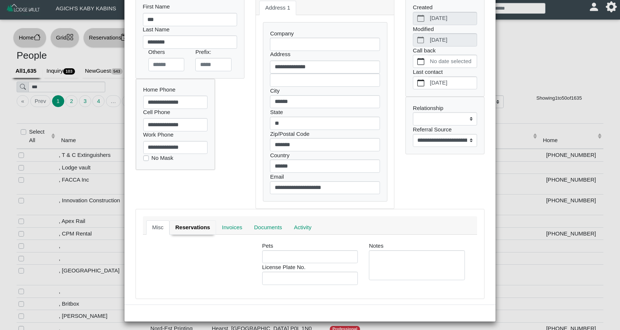
scroll to position [63, 0]
click at [198, 229] on link "Reservations" at bounding box center [193, 228] width 47 height 15
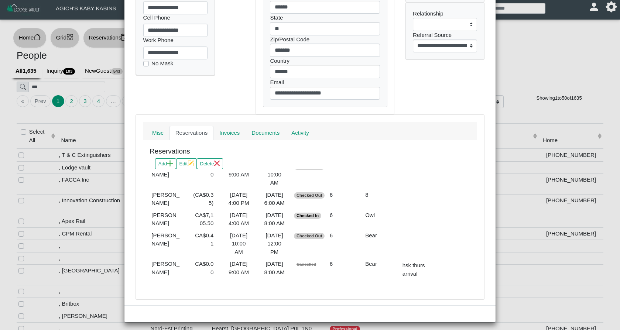
scroll to position [190, 0]
click at [170, 162] on icon "plus" at bounding box center [170, 163] width 6 height 6
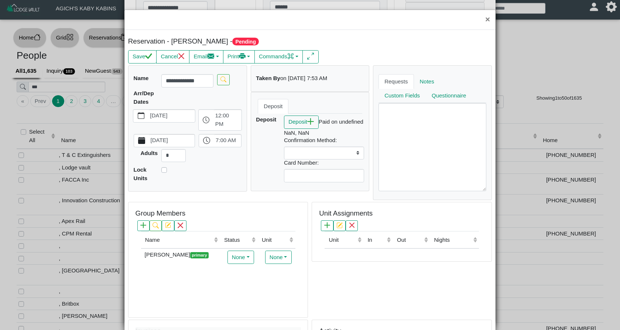
select select
click at [144, 116] on icon "calendar fill" at bounding box center [141, 115] width 7 height 7
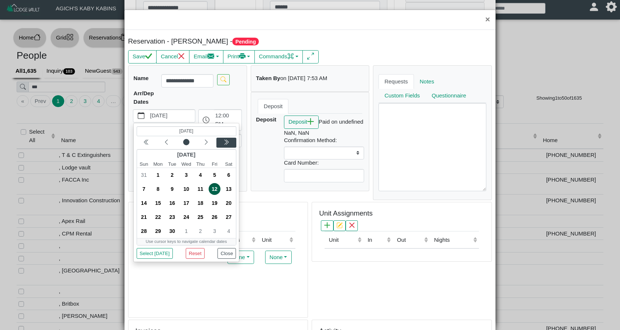
click at [227, 141] on icon "chevron double left" at bounding box center [226, 142] width 3 height 5
click at [166, 141] on icon "chevron left" at bounding box center [167, 142] width 6 height 6
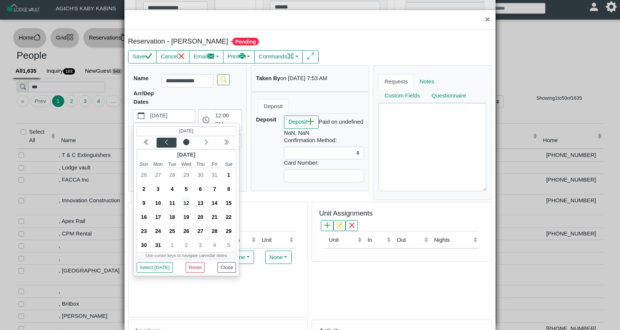
click at [166, 141] on icon "chevron left" at bounding box center [167, 142] width 6 height 6
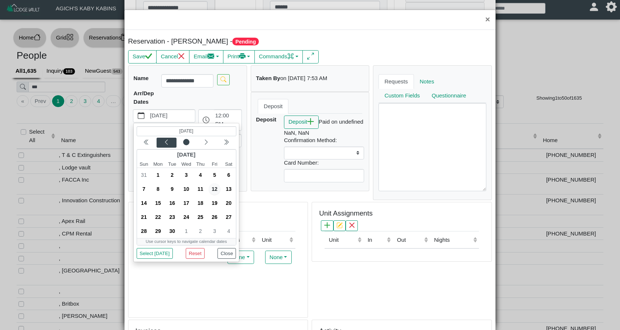
click at [166, 141] on icon "chevron left" at bounding box center [167, 142] width 6 height 6
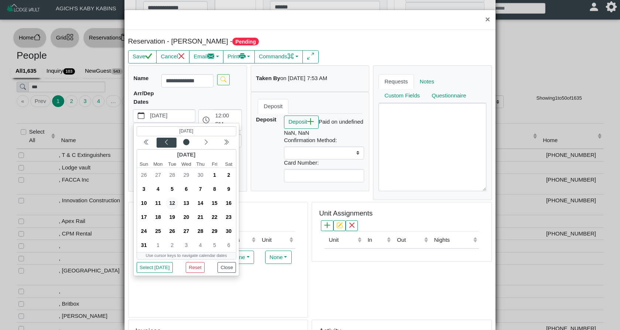
click at [166, 141] on icon "chevron left" at bounding box center [167, 142] width 6 height 6
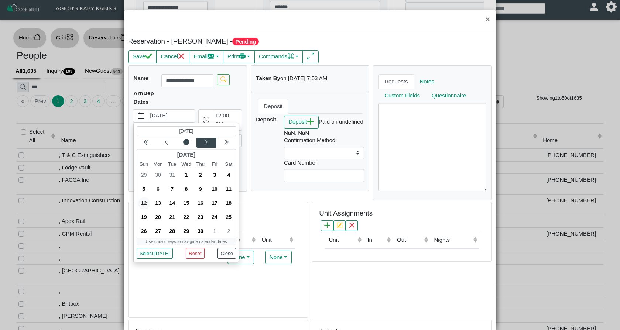
click at [205, 143] on icon "chevron left" at bounding box center [206, 142] width 6 height 6
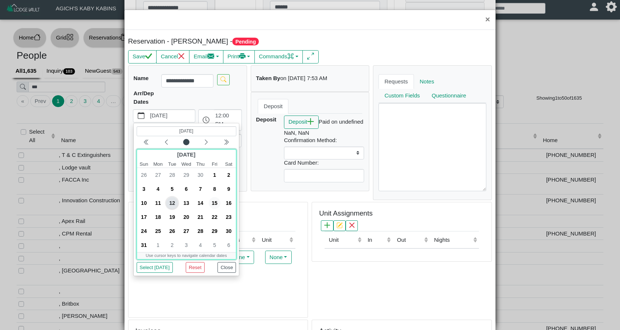
click at [217, 203] on span "15" at bounding box center [215, 203] width 12 height 12
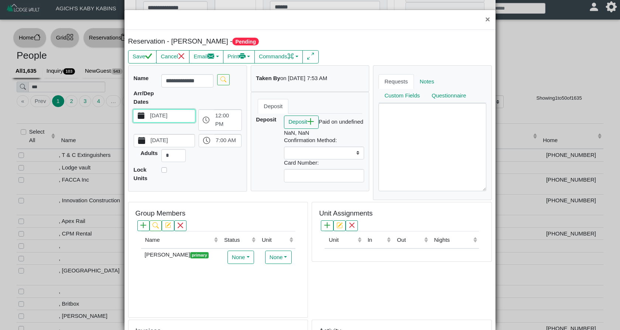
click at [140, 138] on icon "calendar fill" at bounding box center [141, 140] width 7 height 7
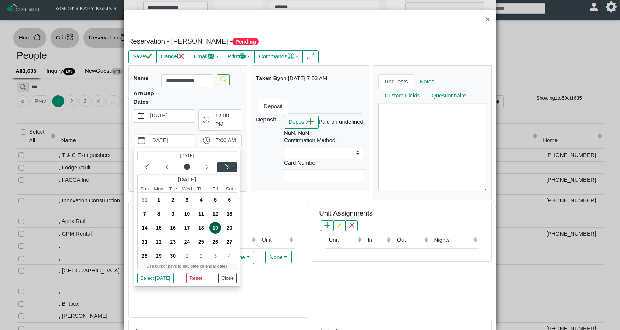
drag, startPoint x: 226, startPoint y: 165, endPoint x: 221, endPoint y: 167, distance: 5.5
click at [226, 165] on icon "chevron double left" at bounding box center [226, 166] width 3 height 5
click at [166, 166] on icon "chevron left" at bounding box center [167, 167] width 6 height 6
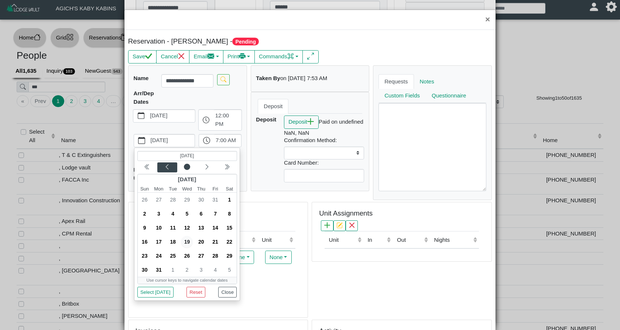
click at [166, 166] on icon "chevron left" at bounding box center [167, 167] width 6 height 6
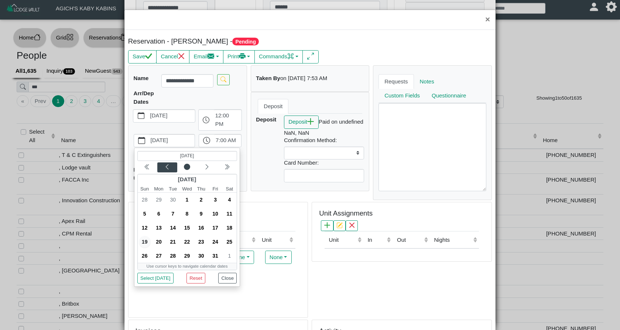
click at [166, 166] on icon "chevron left" at bounding box center [167, 167] width 6 height 6
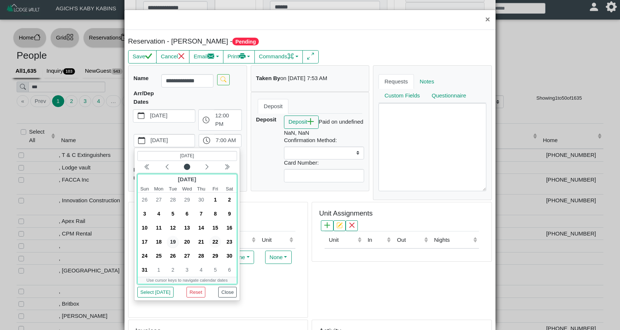
click at [213, 239] on span "22" at bounding box center [215, 242] width 12 height 12
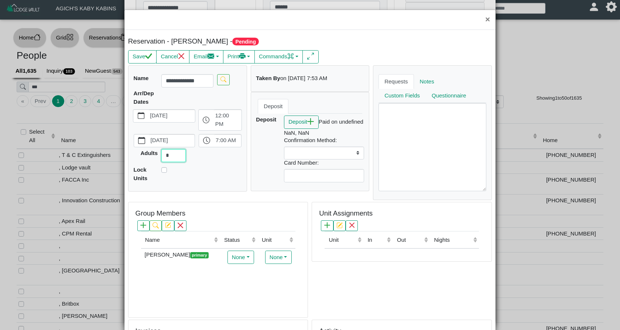
drag, startPoint x: 175, startPoint y: 157, endPoint x: 155, endPoint y: 155, distance: 20.4
click at [155, 155] on div "Adults *" at bounding box center [188, 155] width 112 height 13
type input "*"
click at [147, 53] on icon "check" at bounding box center [148, 56] width 7 height 7
select select
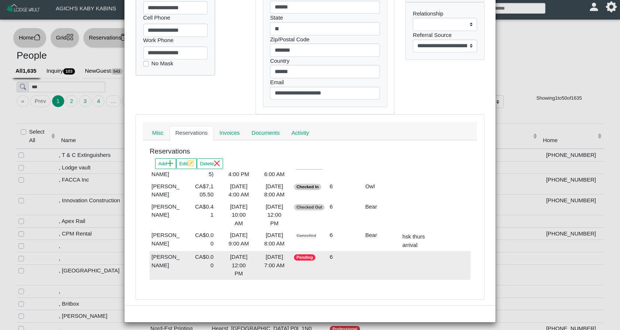
scroll to position [226, 0]
click at [232, 258] on div "[DATE] 12:00 PM" at bounding box center [239, 265] width 32 height 25
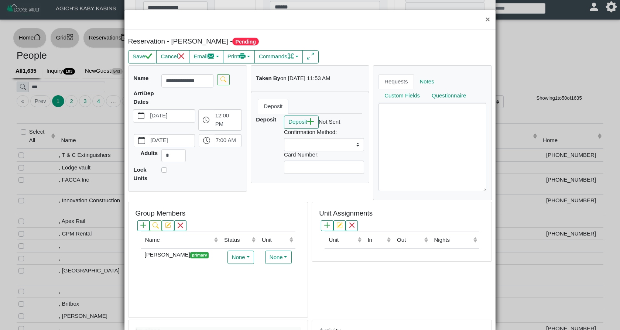
select select
click at [331, 226] on button "button" at bounding box center [327, 225] width 12 height 11
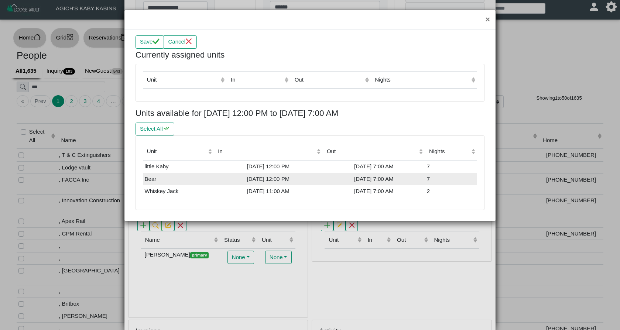
scroll to position [1, 0]
click at [277, 177] on div "[DATE] 12:00 PM" at bounding box center [268, 179] width 105 height 8
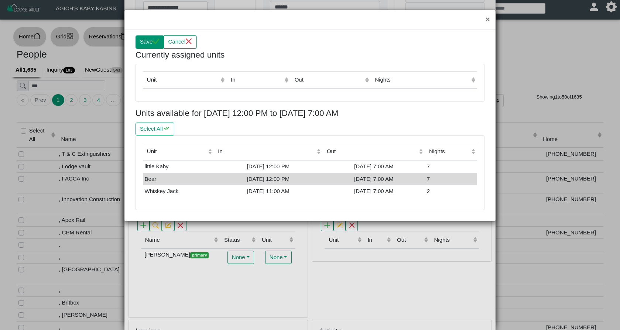
click at [160, 43] on icon "check" at bounding box center [156, 41] width 7 height 7
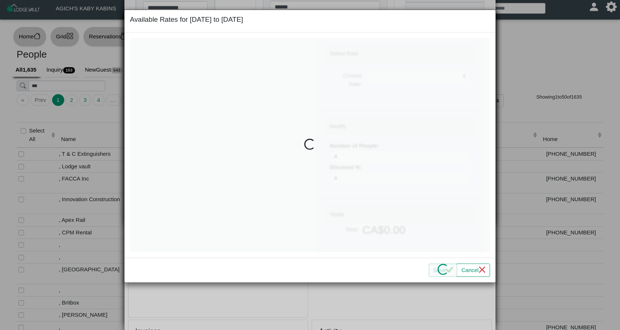
select select
type input "*"
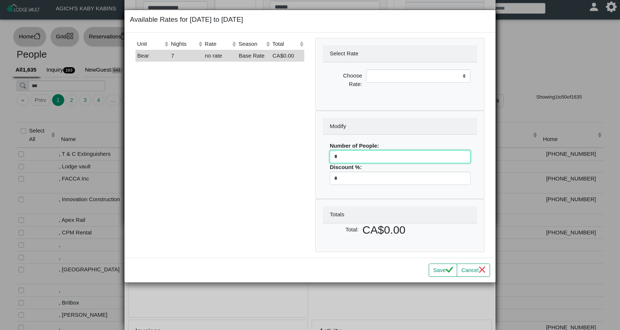
drag, startPoint x: 345, startPoint y: 156, endPoint x: 324, endPoint y: 155, distance: 20.3
click at [324, 155] on div "Number of People: * Discount %: *" at bounding box center [400, 163] width 154 height 57
select select
type input "*"
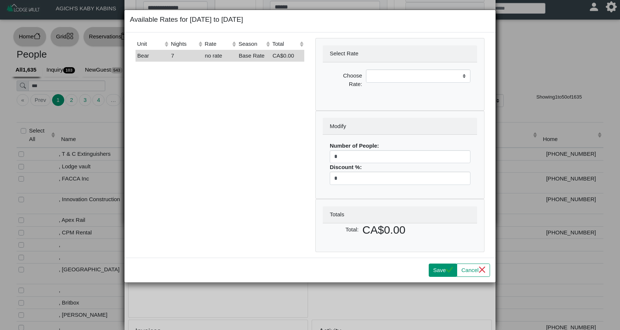
click at [446, 268] on icon "check" at bounding box center [449, 269] width 7 height 7
select select
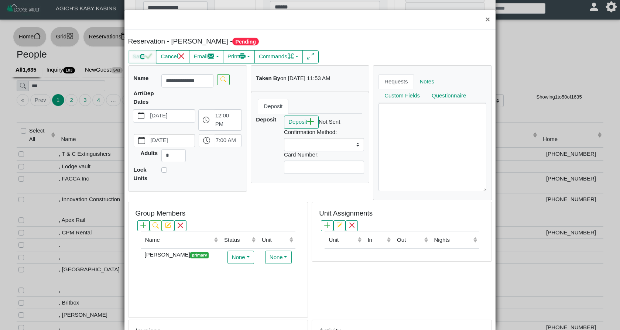
scroll to position [10, 0]
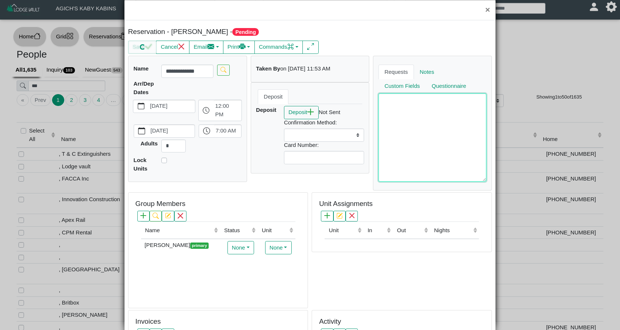
click at [399, 119] on textarea at bounding box center [433, 137] width 108 height 88
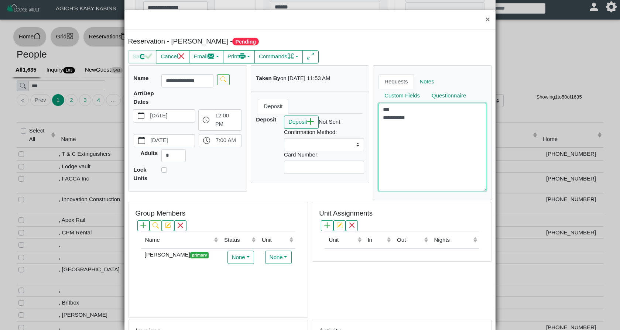
scroll to position [0, 0]
type textarea "*** *********"
click at [488, 19] on button "×" at bounding box center [488, 20] width 16 height 20
select select
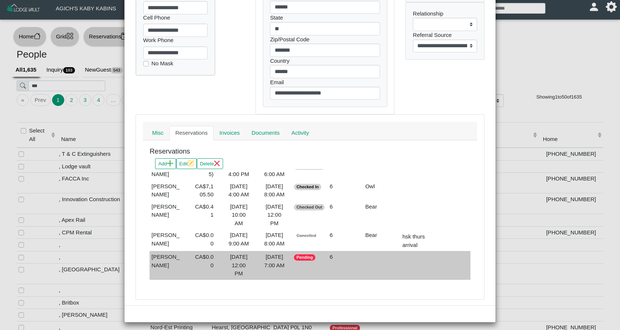
click at [310, 266] on td "Pending" at bounding box center [309, 265] width 35 height 29
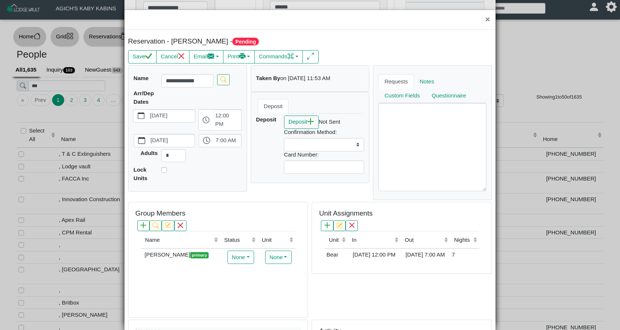
select select
click at [415, 141] on textarea at bounding box center [433, 147] width 108 height 88
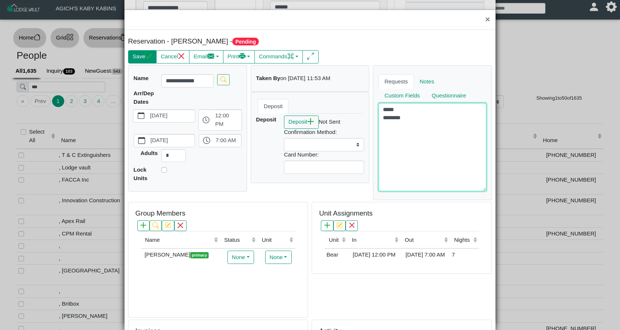
type textarea "***** ********"
click at [146, 57] on icon "check" at bounding box center [148, 56] width 7 height 7
select select
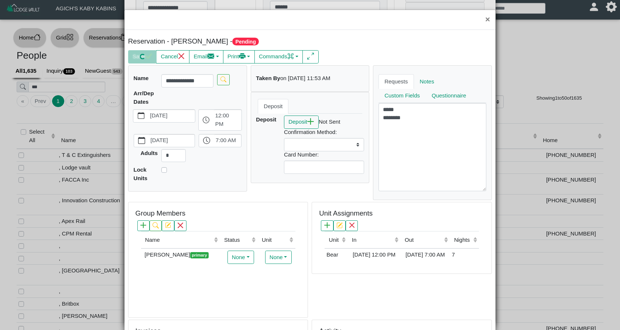
select select
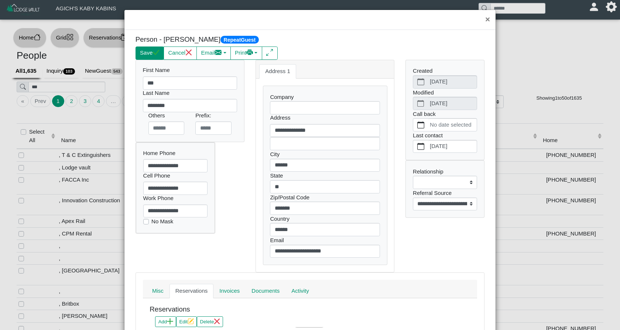
click at [140, 54] on button "Save" at bounding box center [150, 53] width 28 height 13
select select
select select "**********"
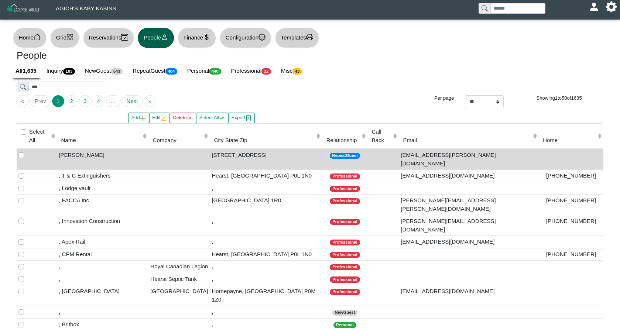
click at [71, 41] on button "Grid" at bounding box center [64, 38] width 29 height 20
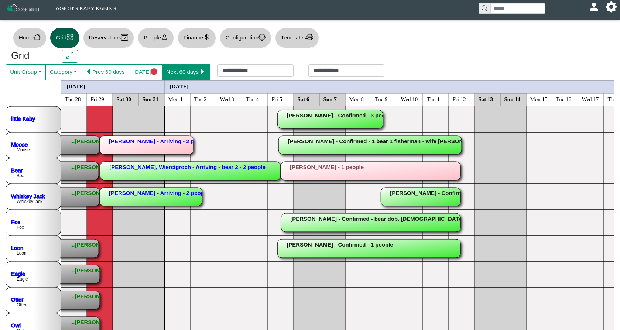
click at [184, 72] on button "Next 60 days" at bounding box center [186, 72] width 48 height 16
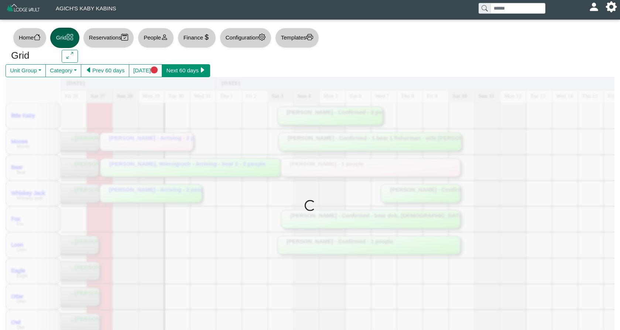
click at [184, 72] on button "Next 60 days" at bounding box center [186, 70] width 48 height 13
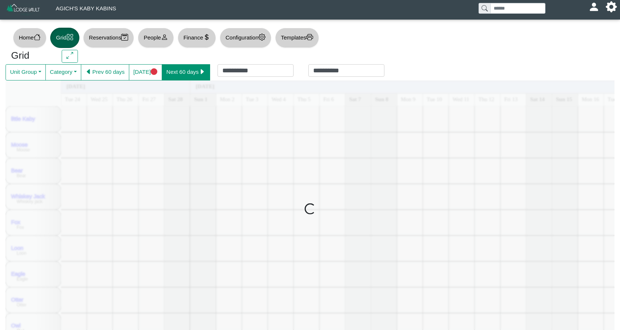
click at [184, 72] on button "Next 60 days" at bounding box center [186, 72] width 48 height 16
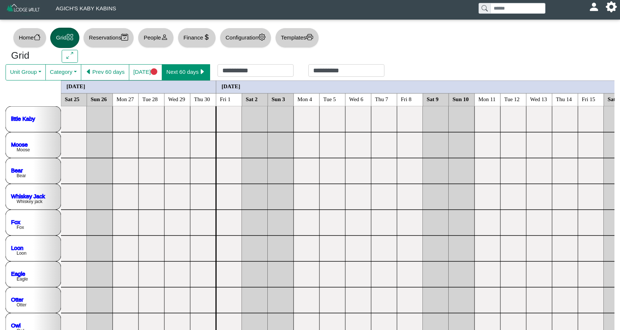
click at [184, 72] on button "Next 60 days" at bounding box center [186, 72] width 48 height 16
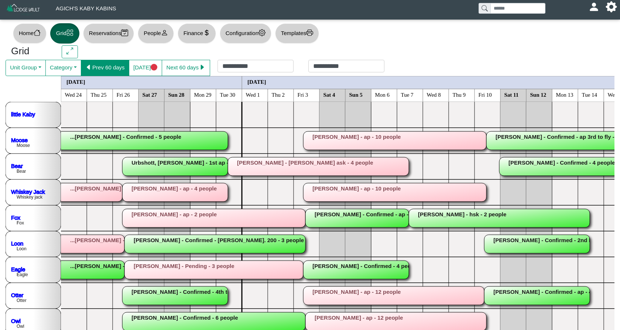
click at [99, 62] on button "Prev 60 days" at bounding box center [105, 68] width 48 height 16
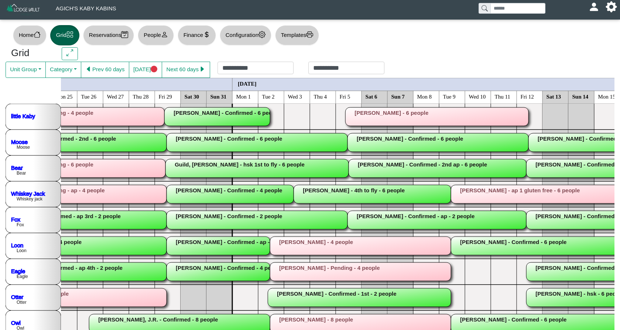
scroll to position [0, 803]
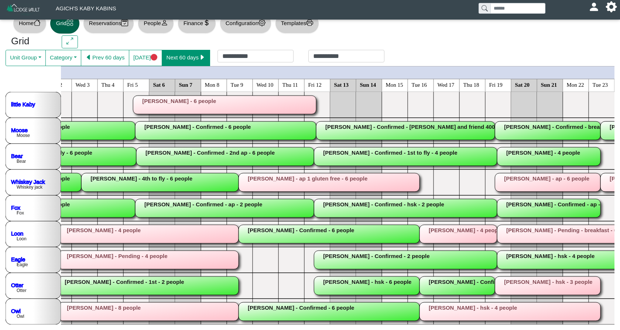
click at [189, 60] on button "Next 60 days" at bounding box center [186, 58] width 48 height 16
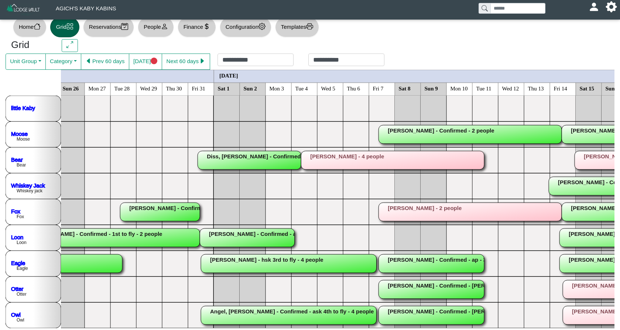
click at [161, 30] on button "People" at bounding box center [156, 27] width 36 height 20
select select "**"
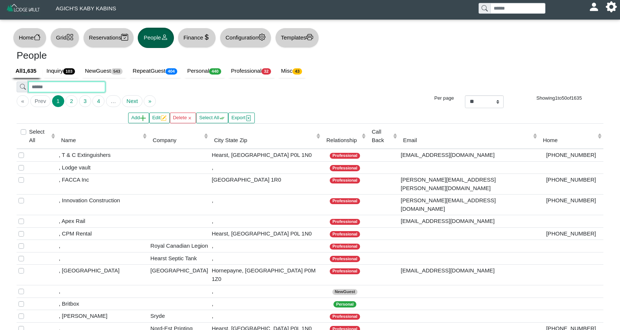
click at [97, 85] on input "search" at bounding box center [66, 87] width 76 height 11
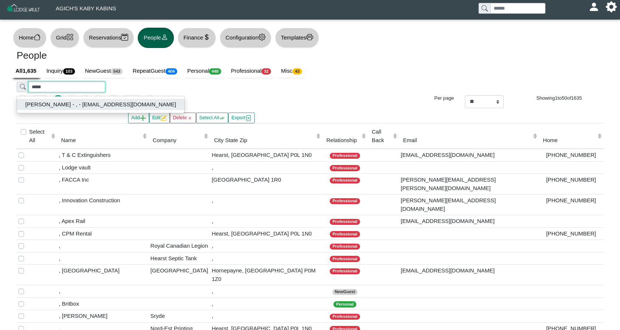
type input "*****"
click at [83, 100] on button "[PERSON_NAME] - , - [EMAIL_ADDRESS][DOMAIN_NAME]" at bounding box center [100, 104] width 167 height 11
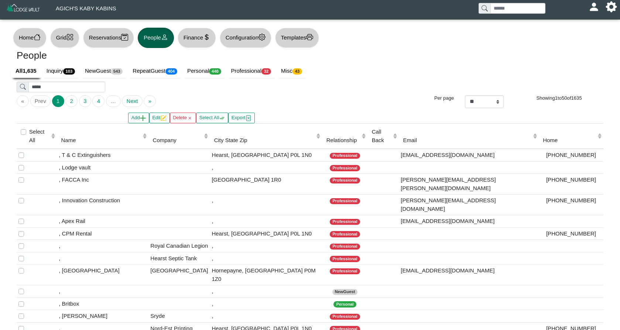
type input "******"
type input "****"
type input "**********"
select select
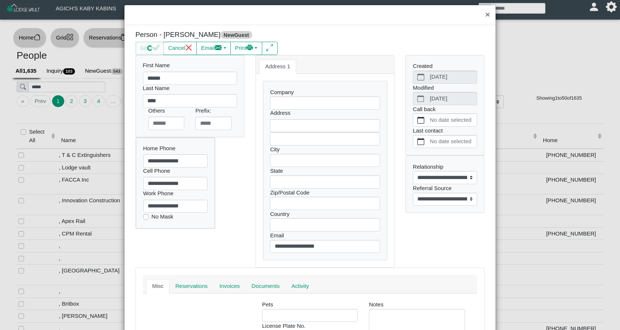
select select
select select "**********"
select select
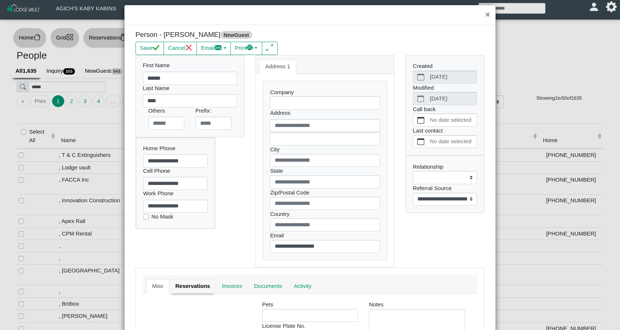
click at [212, 287] on link "Reservations" at bounding box center [193, 286] width 47 height 15
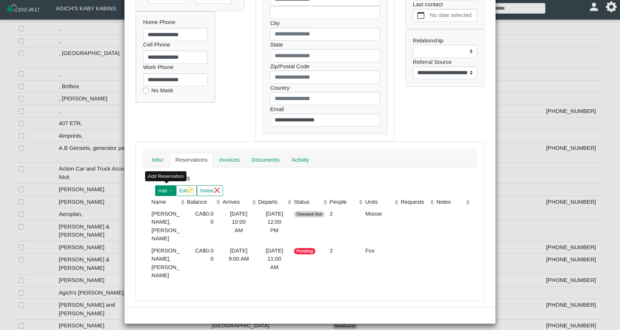
click at [164, 187] on button "Add" at bounding box center [165, 190] width 21 height 11
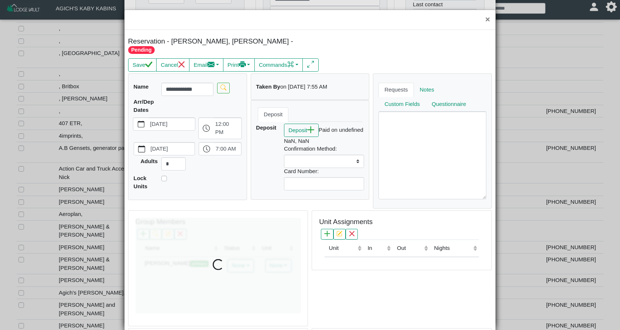
select select
click at [142, 121] on icon "calendar fill" at bounding box center [141, 124] width 7 height 7
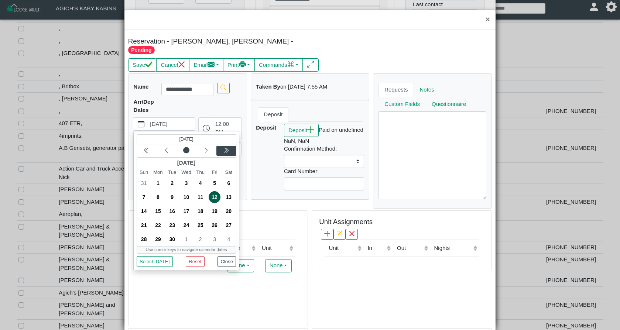
click at [226, 148] on icon "chevron double left" at bounding box center [226, 150] width 3 height 5
click at [165, 147] on icon "chevron left" at bounding box center [167, 150] width 6 height 6
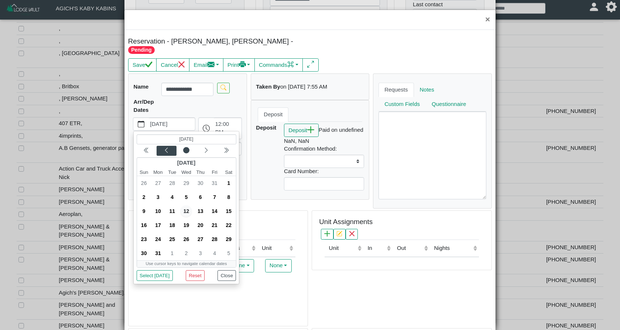
click at [165, 147] on icon "chevron left" at bounding box center [167, 150] width 6 height 6
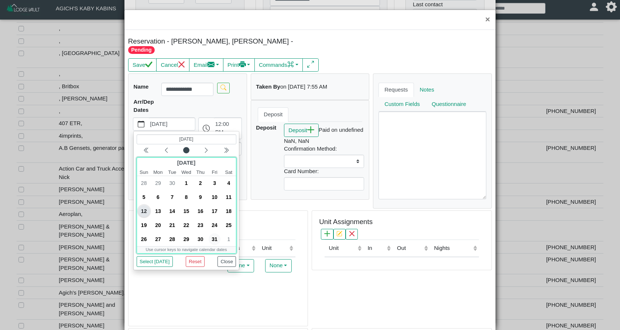
click at [215, 234] on span "31" at bounding box center [215, 240] width 12 height 12
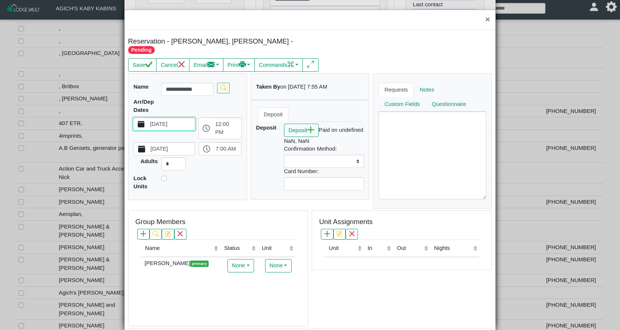
click at [143, 146] on icon "calendar fill" at bounding box center [141, 149] width 7 height 7
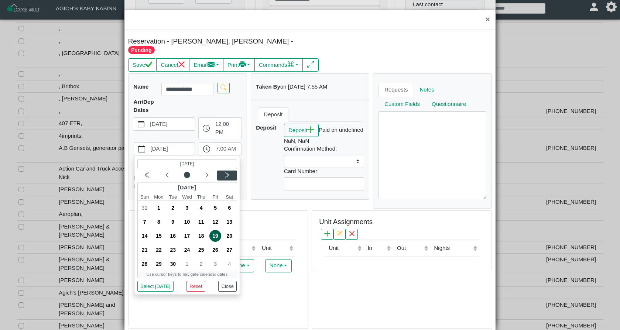
click at [227, 172] on icon "chevron double left" at bounding box center [226, 174] width 3 height 5
click at [168, 172] on icon "chevron left" at bounding box center [167, 175] width 6 height 6
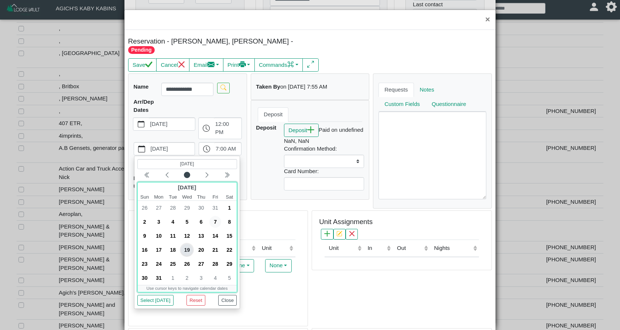
click at [213, 216] on span "7" at bounding box center [215, 222] width 12 height 12
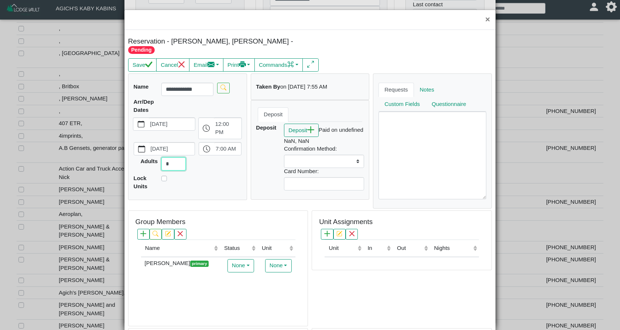
drag, startPoint x: 172, startPoint y: 155, endPoint x: 162, endPoint y: 155, distance: 10.0
click at [162, 157] on input "*" at bounding box center [173, 163] width 24 height 13
type input "*"
click at [143, 58] on button "Save" at bounding box center [142, 64] width 28 height 13
select select
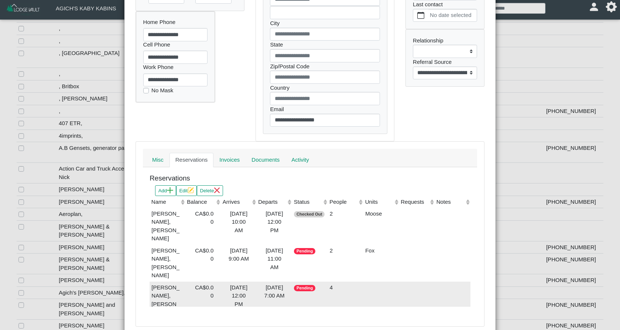
click at [247, 288] on div "[DATE] 12:00 PM" at bounding box center [239, 296] width 32 height 25
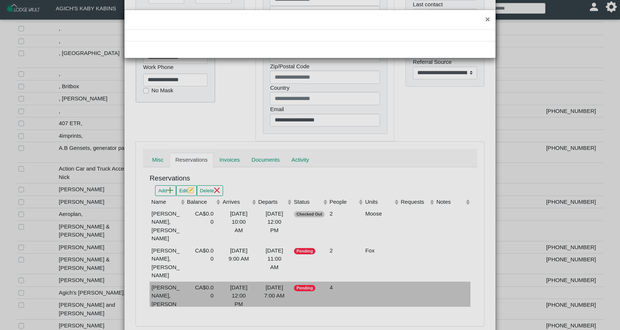
click at [247, 288] on div "×" at bounding box center [310, 165] width 620 height 330
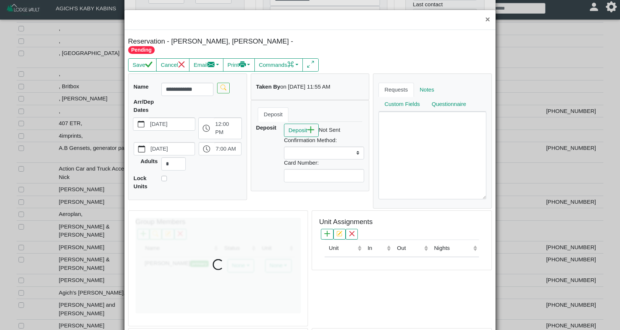
select select
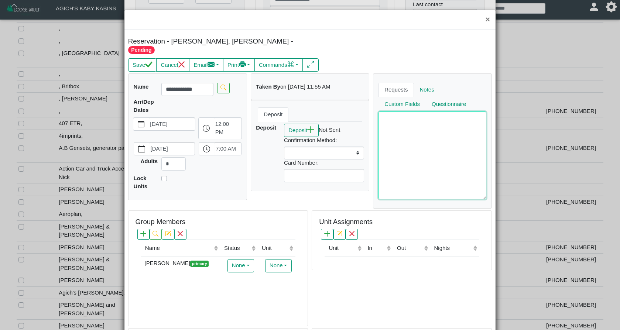
click at [402, 126] on textarea at bounding box center [433, 156] width 108 height 88
type textarea "*** *********"
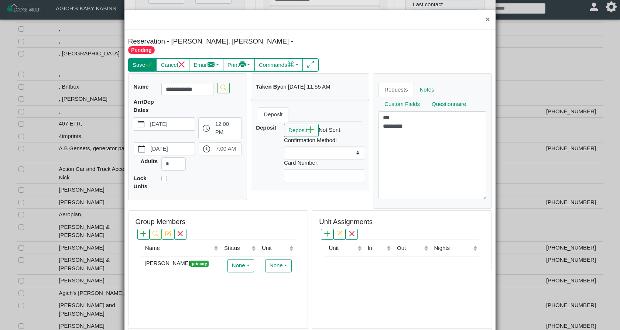
click at [141, 58] on button "Save" at bounding box center [142, 64] width 28 height 13
select select
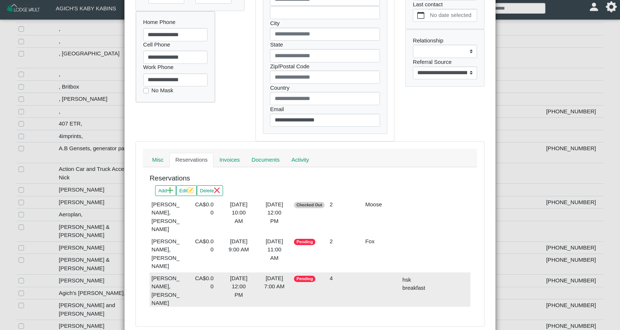
click at [251, 282] on div "[DATE] 12:00 PM" at bounding box center [239, 286] width 32 height 25
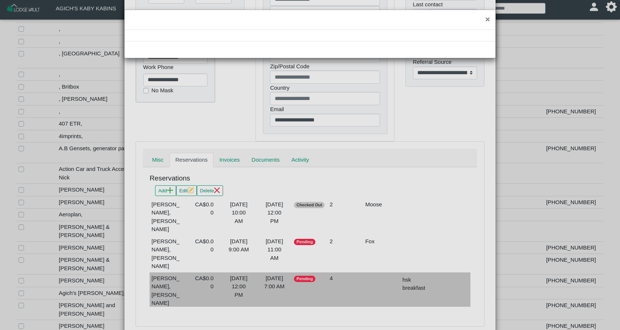
click at [251, 282] on div "×" at bounding box center [310, 165] width 620 height 330
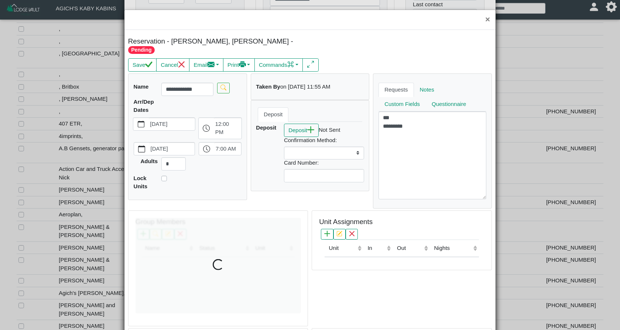
select select
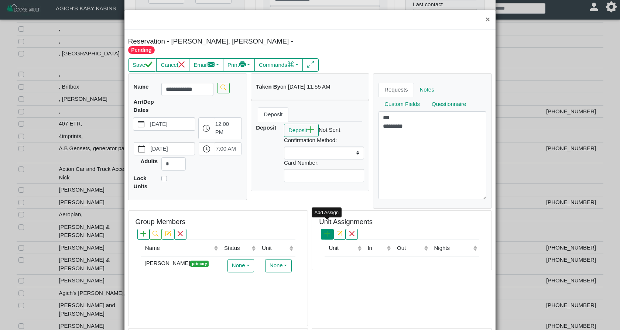
click at [327, 231] on icon "plus" at bounding box center [327, 234] width 6 height 6
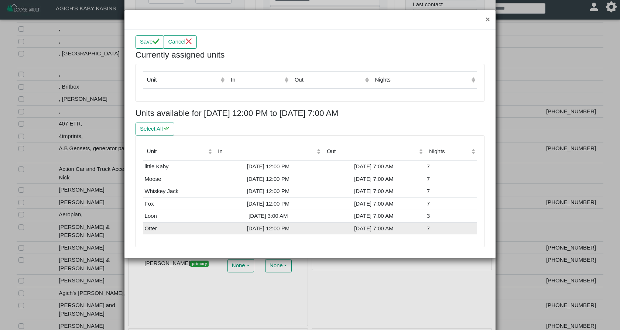
click at [250, 228] on div "[DATE] 12:00 PM" at bounding box center [268, 229] width 105 height 8
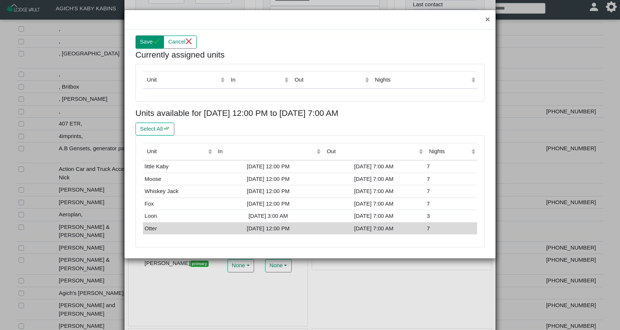
click at [157, 41] on icon "check" at bounding box center [156, 41] width 7 height 7
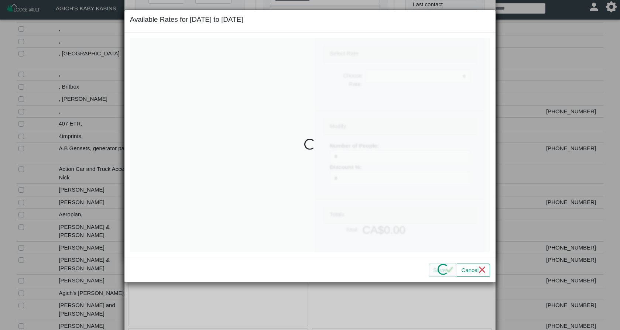
select select
type input "*"
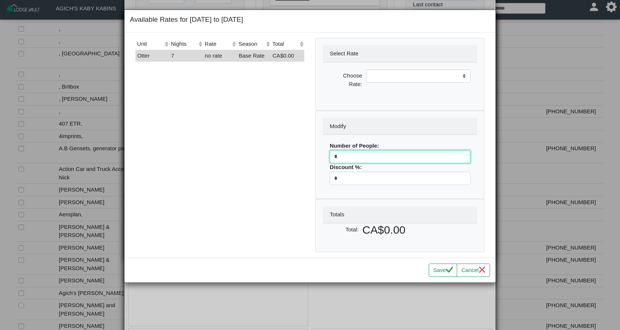
drag, startPoint x: 334, startPoint y: 157, endPoint x: 315, endPoint y: 157, distance: 19.2
click at [315, 157] on div "Select Rate Choose Rate: Modify Number of People: * Discount %: * Totals Total:…" at bounding box center [400, 145] width 180 height 214
select select
type input "*"
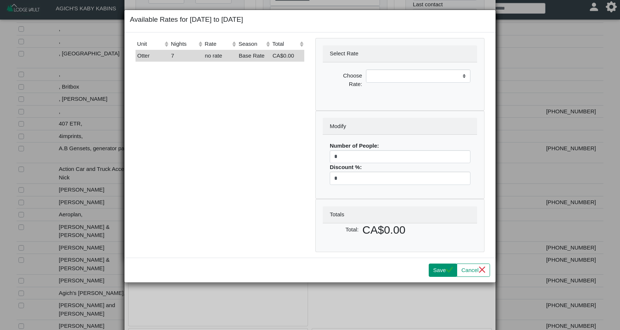
click at [438, 268] on button "Save" at bounding box center [443, 270] width 28 height 13
select select
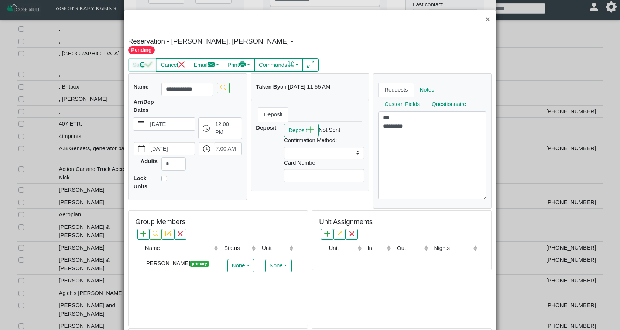
scroll to position [10, 0]
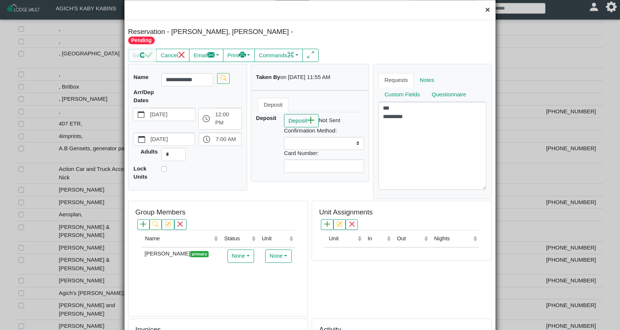
click at [488, 8] on button "×" at bounding box center [488, 10] width 16 height 20
select select
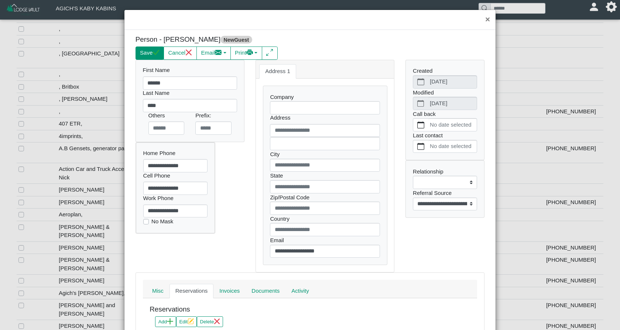
scroll to position [0, 0]
click at [157, 55] on icon "check" at bounding box center [156, 52] width 7 height 6
select select
select select "**********"
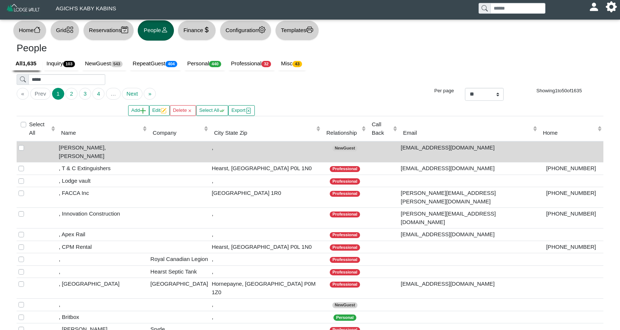
scroll to position [11, 0]
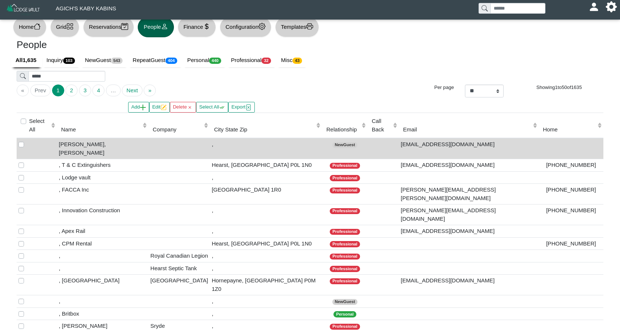
click at [73, 33] on button "Grid" at bounding box center [64, 27] width 29 height 20
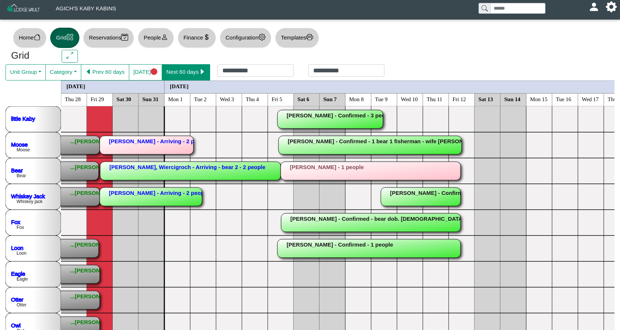
click at [197, 75] on button "Next 60 days" at bounding box center [186, 72] width 48 height 16
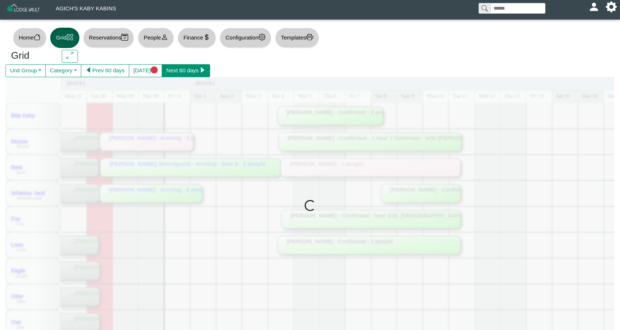
click at [197, 75] on button "Next 60 days" at bounding box center [186, 70] width 48 height 13
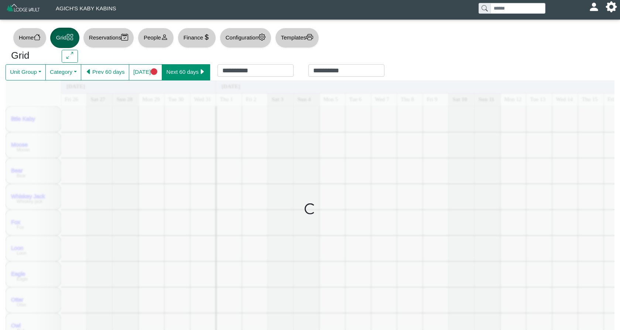
click at [197, 75] on button "Next 60 days" at bounding box center [186, 72] width 48 height 16
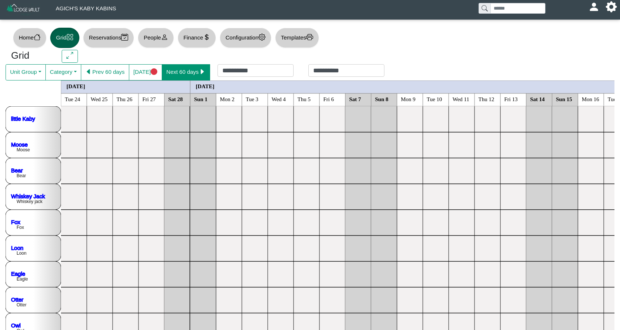
click at [197, 75] on button "Next 60 days" at bounding box center [186, 72] width 48 height 16
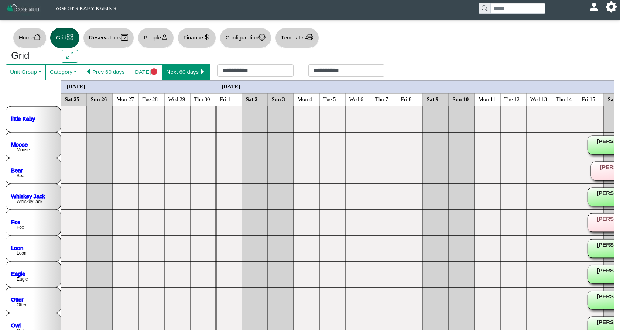
click at [186, 69] on button "Next 60 days" at bounding box center [186, 72] width 48 height 16
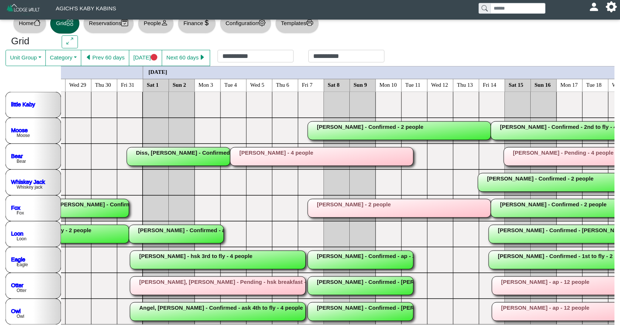
scroll to position [14, 0]
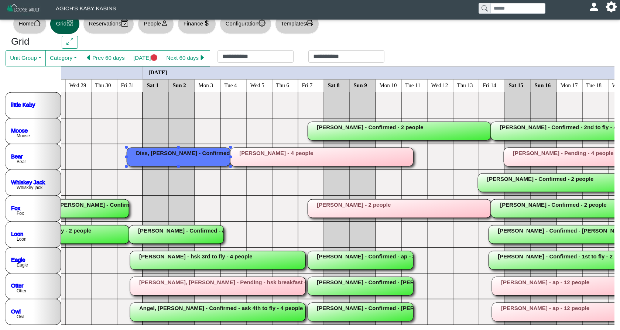
click at [174, 153] on rect at bounding box center [178, 157] width 103 height 18
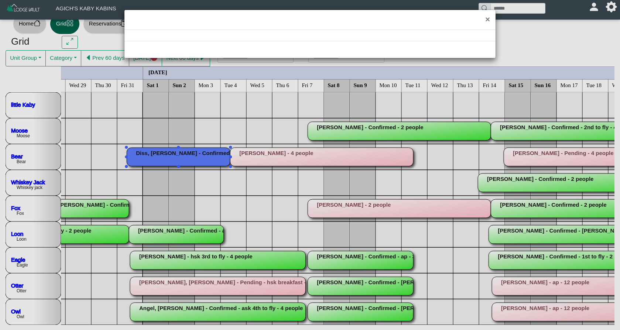
click at [174, 153] on div "×" at bounding box center [310, 165] width 620 height 330
select select "*"
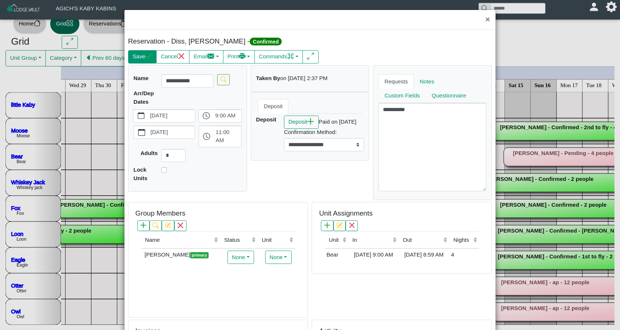
scroll to position [14, 0]
click at [144, 57] on button "Save" at bounding box center [142, 56] width 28 height 13
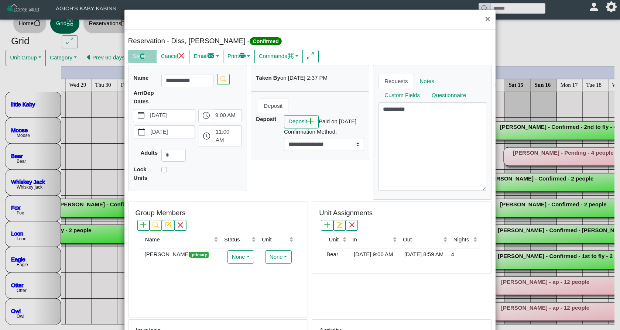
scroll to position [1, 0]
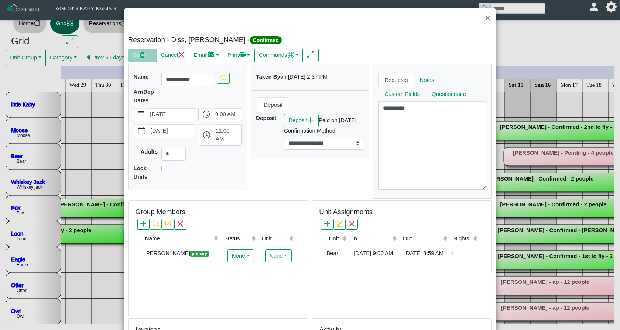
select select "*"
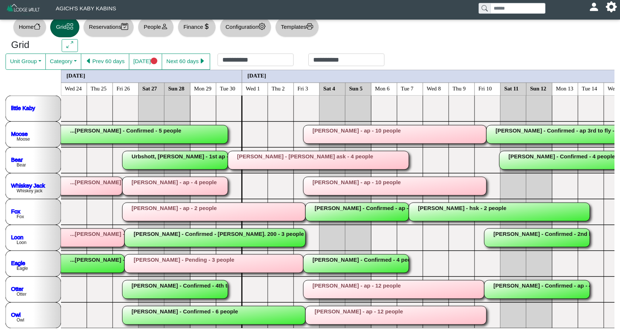
scroll to position [0, 0]
click at [118, 64] on button "Prev 60 days" at bounding box center [105, 62] width 48 height 16
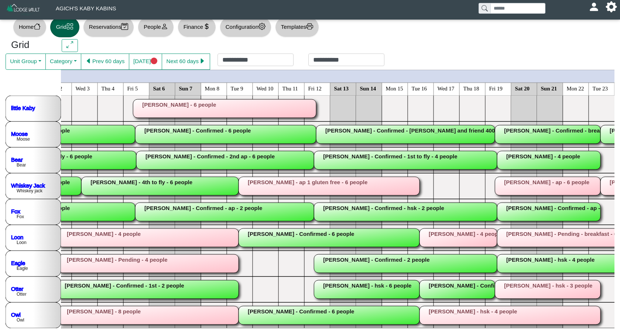
scroll to position [11, 0]
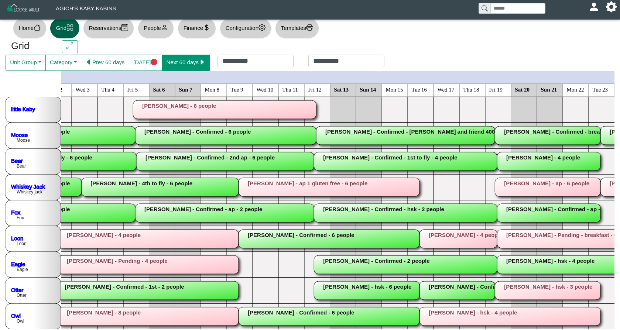
click at [191, 57] on button "Next 60 days" at bounding box center [186, 63] width 48 height 16
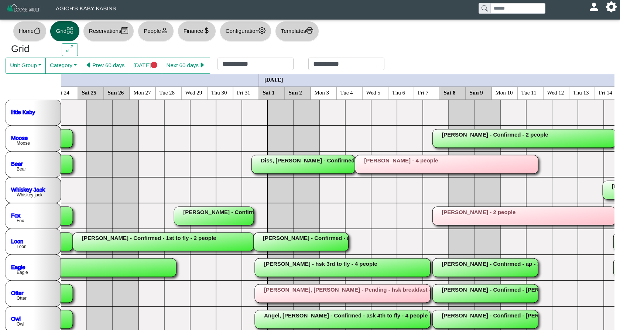
scroll to position [0, 784]
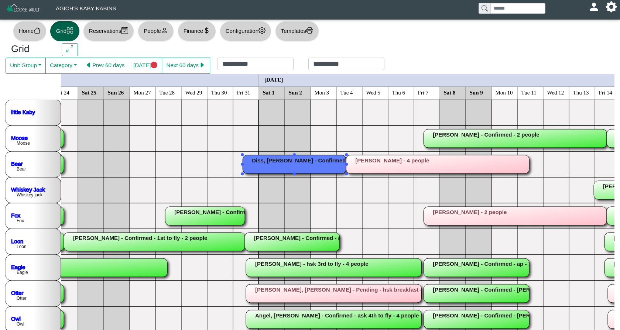
click at [305, 161] on rect at bounding box center [294, 164] width 103 height 18
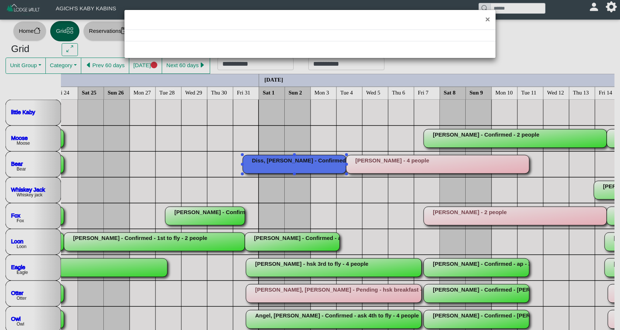
click at [305, 161] on div "×" at bounding box center [310, 165] width 620 height 330
select select "*"
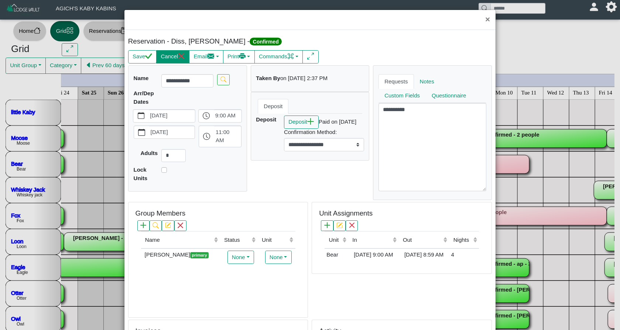
click at [175, 56] on button "Cancel" at bounding box center [172, 56] width 33 height 13
select select "*"
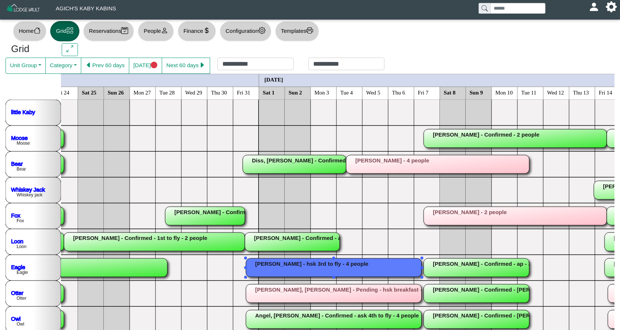
click at [321, 265] on rect at bounding box center [333, 268] width 175 height 18
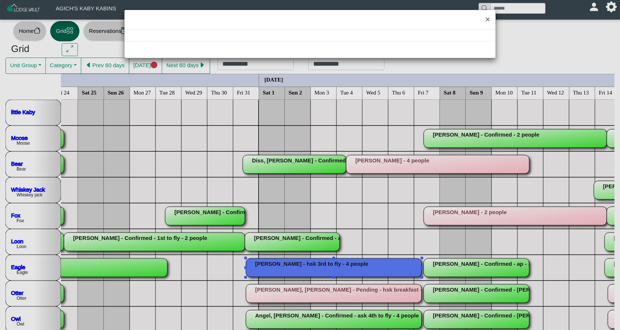
click at [321, 265] on div "×" at bounding box center [310, 165] width 620 height 330
select select "*"
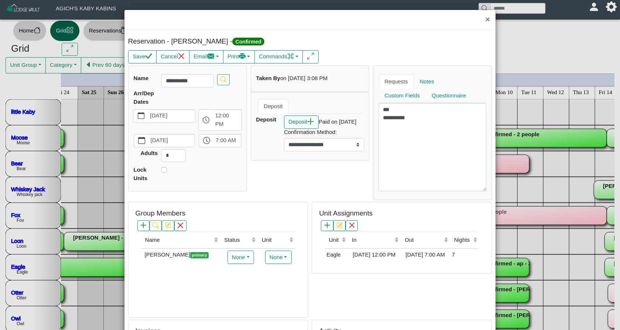
scroll to position [7, 0]
click at [371, 256] on div "[DATE] 12:00 PM" at bounding box center [374, 255] width 49 height 8
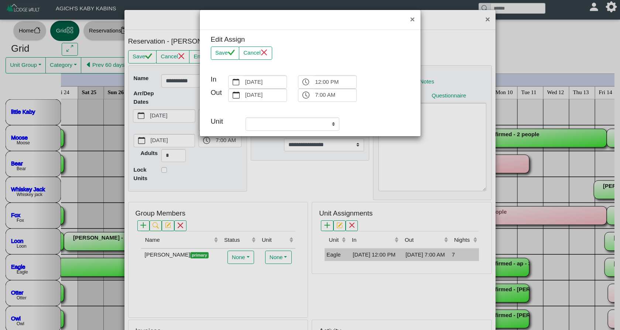
select select "**********"
click at [250, 50] on button "Cancel" at bounding box center [255, 53] width 33 height 13
select select "**********"
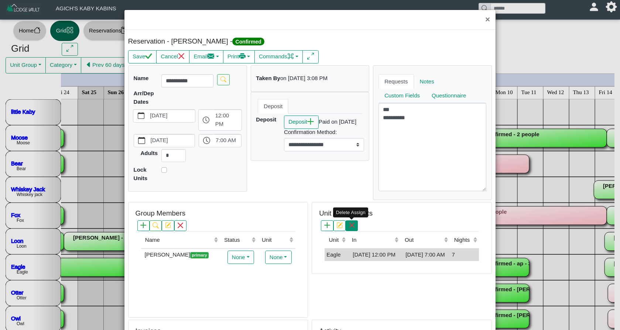
click at [355, 224] on button "button" at bounding box center [352, 225] width 12 height 11
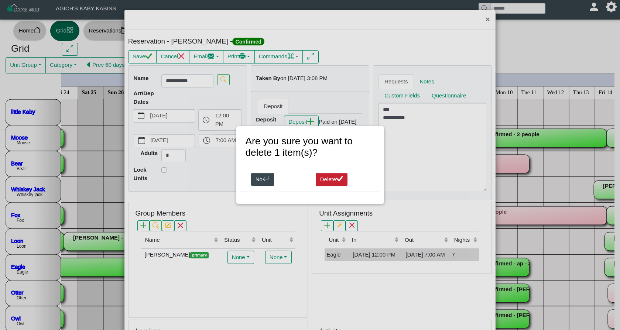
click at [335, 179] on button "Delete" at bounding box center [332, 179] width 32 height 13
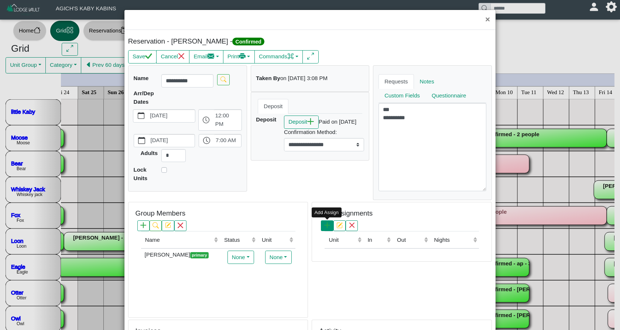
click at [326, 226] on icon "plus" at bounding box center [327, 225] width 6 height 6
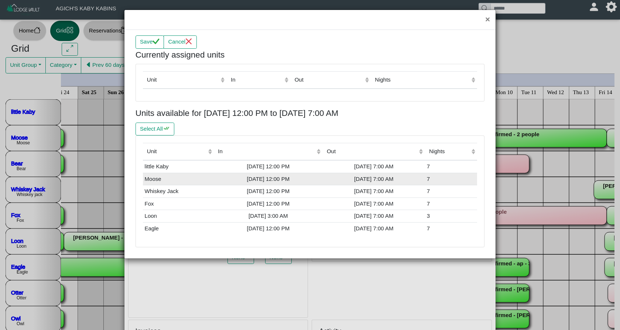
click at [203, 175] on td "Moose" at bounding box center [178, 179] width 71 height 13
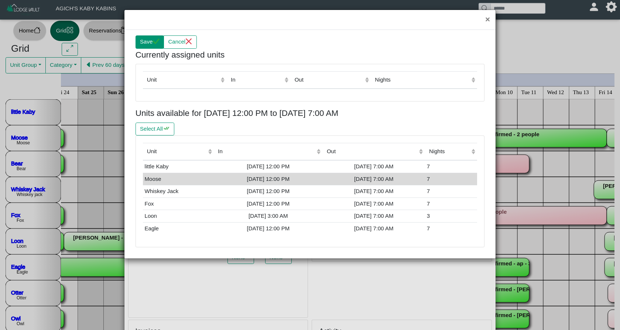
click at [154, 40] on icon "check" at bounding box center [156, 41] width 7 height 7
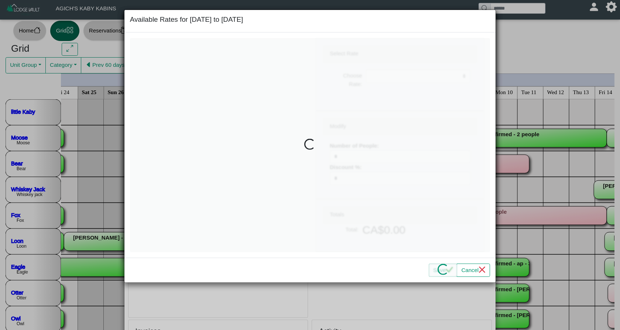
select select
type input "*"
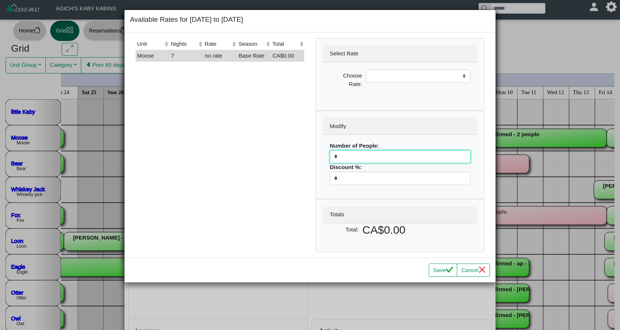
drag, startPoint x: 346, startPoint y: 157, endPoint x: 322, endPoint y: 157, distance: 24.0
click at [323, 157] on div "Number of People: * Discount %: *" at bounding box center [400, 163] width 154 height 57
select select
type input "*"
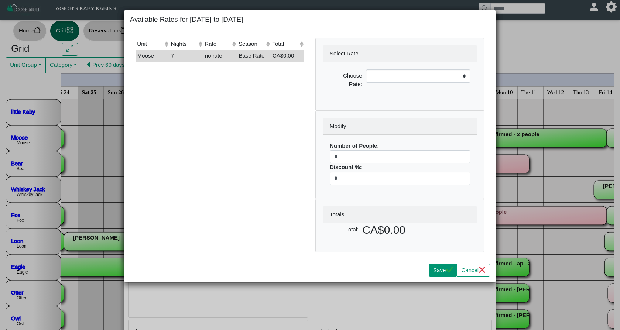
click at [446, 271] on icon "check" at bounding box center [449, 269] width 7 height 7
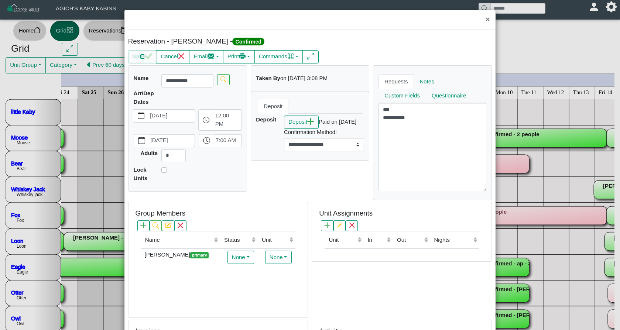
scroll to position [10, 0]
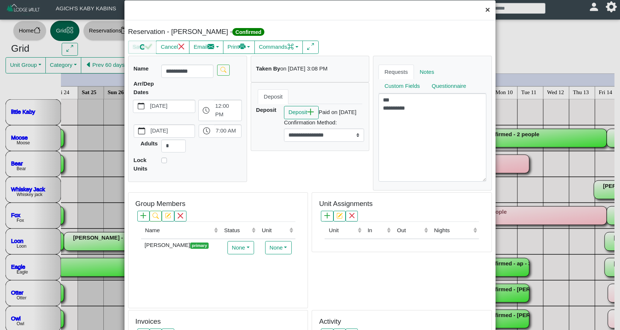
click at [486, 12] on button "×" at bounding box center [488, 10] width 16 height 20
select select "*"
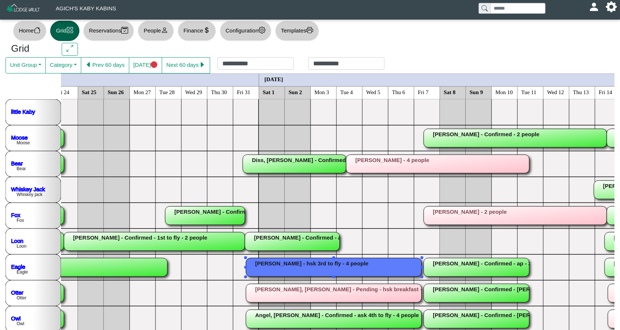
click at [356, 264] on rect at bounding box center [333, 267] width 175 height 18
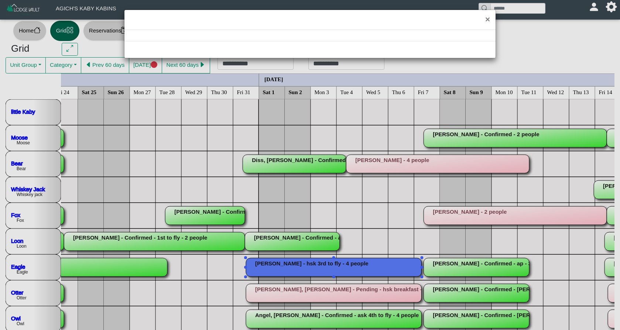
click at [356, 264] on div "×" at bounding box center [310, 165] width 620 height 330
select select "*"
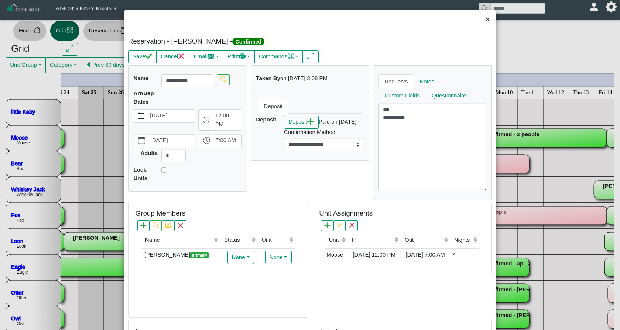
click at [485, 19] on button "×" at bounding box center [488, 20] width 16 height 20
select select "*"
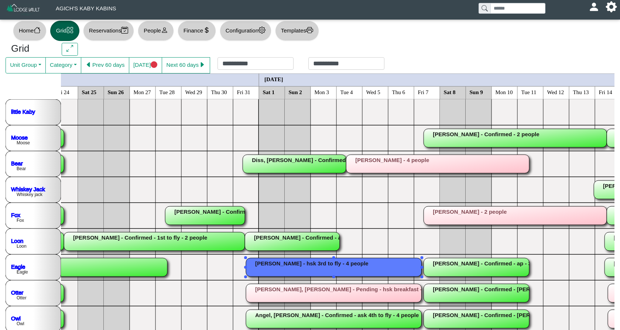
click at [408, 266] on rect at bounding box center [333, 267] width 175 height 18
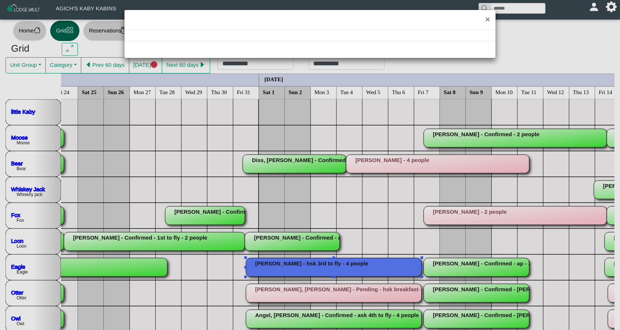
click at [408, 266] on div "×" at bounding box center [310, 165] width 620 height 330
select select "*"
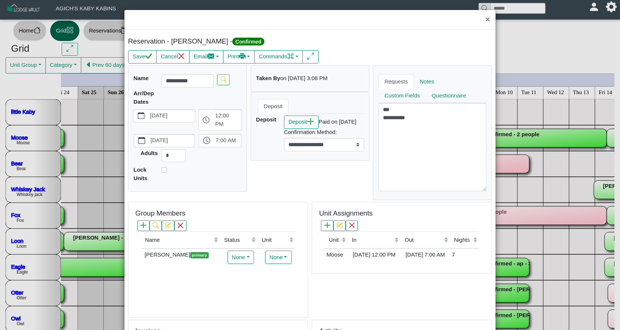
scroll to position [0, 0]
click at [136, 58] on button "Save" at bounding box center [142, 56] width 28 height 13
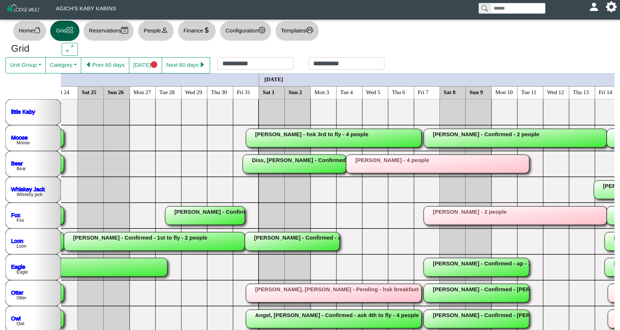
click at [357, 290] on rect at bounding box center [333, 293] width 175 height 18
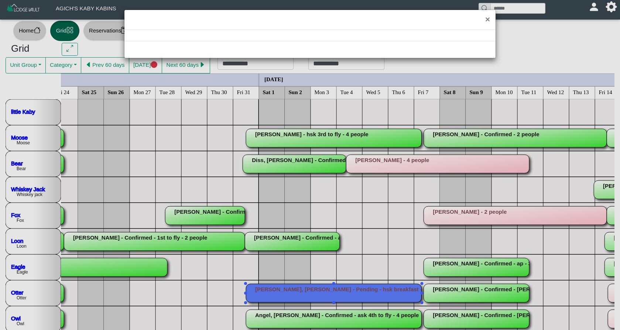
click at [357, 290] on div "×" at bounding box center [310, 165] width 620 height 330
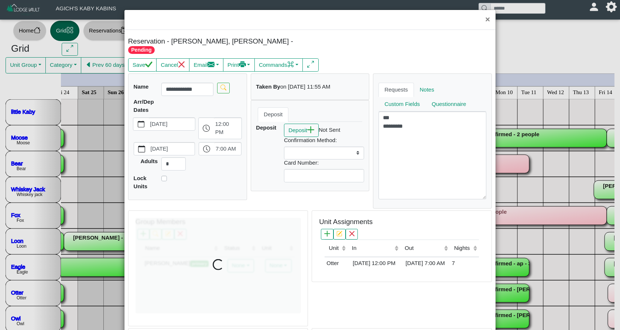
select select
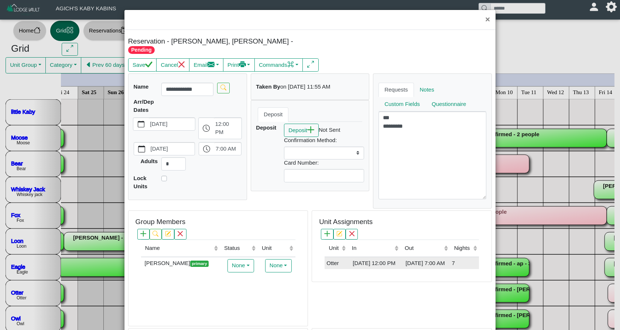
click at [373, 260] on div "[DATE] 12:00 PM" at bounding box center [374, 263] width 49 height 8
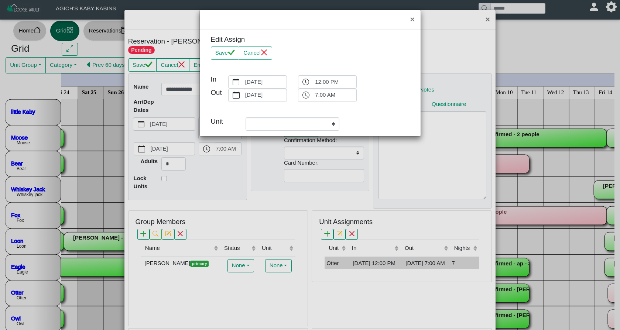
select select "**********"
click at [262, 49] on button "Cancel" at bounding box center [255, 53] width 33 height 13
select select "**********"
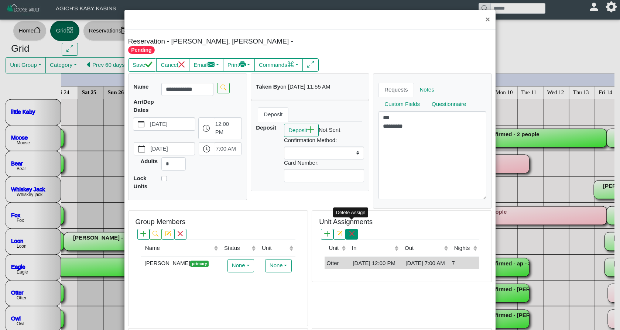
click at [352, 231] on icon "x" at bounding box center [352, 234] width 6 height 6
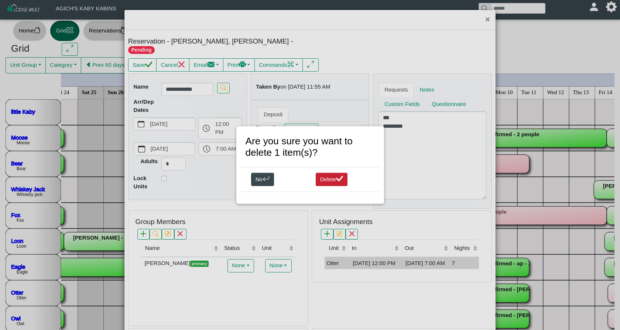
click at [337, 183] on button "Delete" at bounding box center [332, 179] width 32 height 13
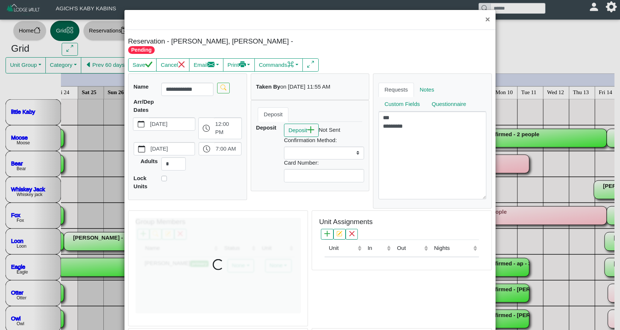
select select
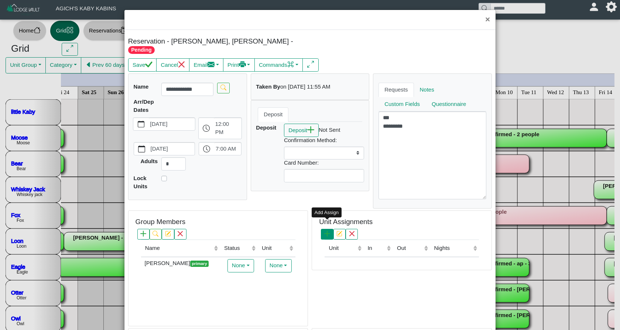
click at [332, 229] on button "button" at bounding box center [327, 234] width 12 height 11
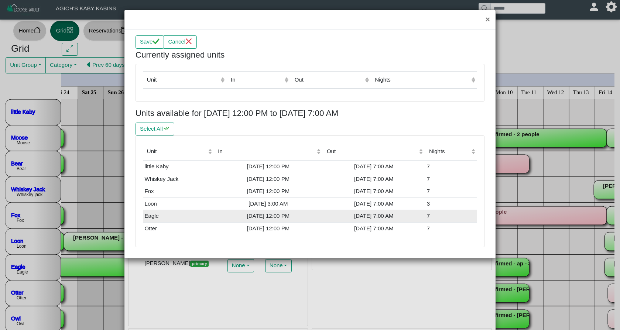
click at [303, 214] on div "[DATE] 12:00 PM" at bounding box center [268, 216] width 105 height 8
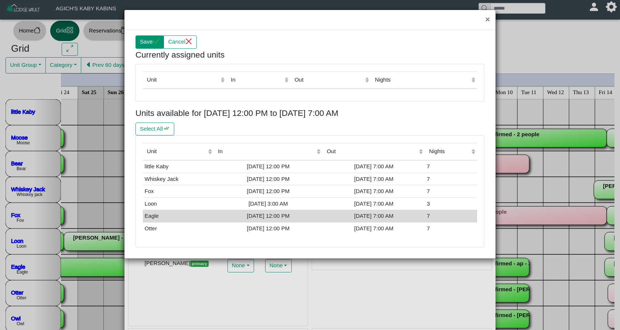
click at [152, 44] on button "Save" at bounding box center [150, 41] width 28 height 13
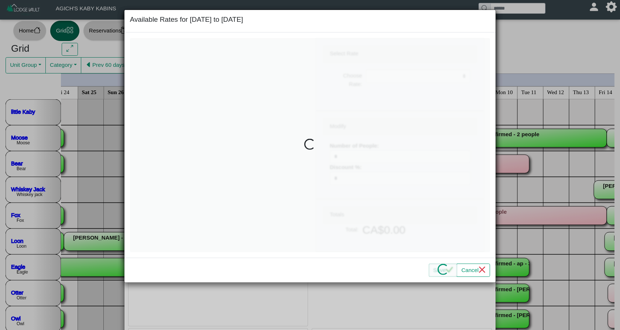
select select
type input "*"
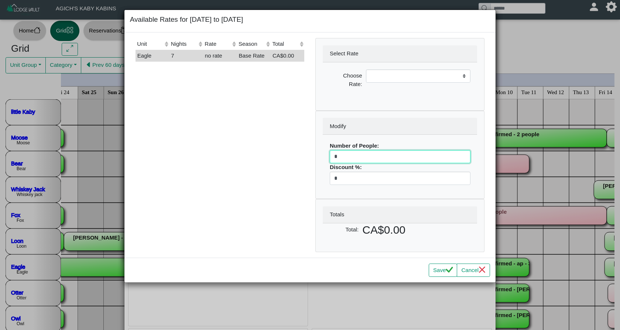
drag, startPoint x: 341, startPoint y: 154, endPoint x: 321, endPoint y: 154, distance: 20.3
click at [321, 154] on div "Modify Number of People: * Discount %: *" at bounding box center [400, 155] width 168 height 88
select select
type input "*"
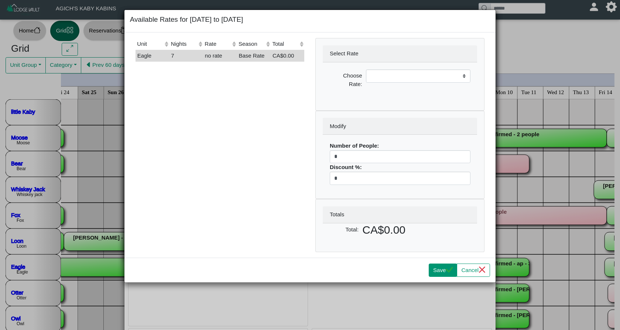
click at [442, 268] on button "Save" at bounding box center [443, 270] width 28 height 13
select select
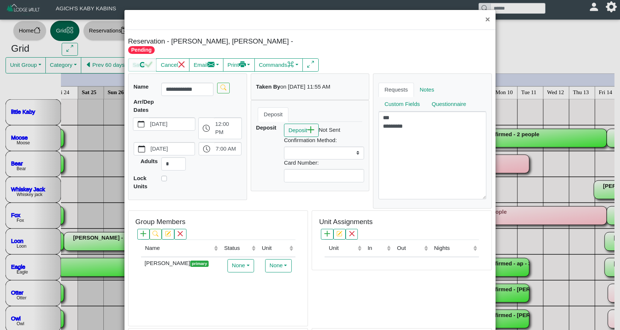
scroll to position [10, 0]
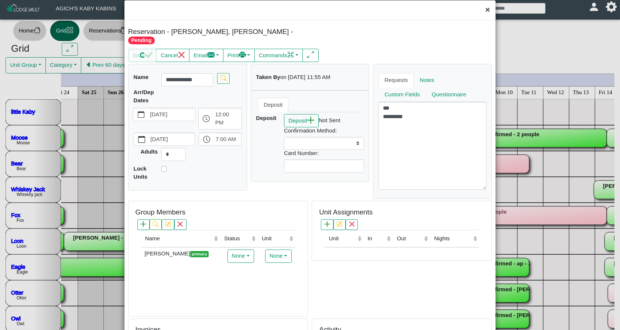
click at [489, 11] on button "×" at bounding box center [488, 10] width 16 height 20
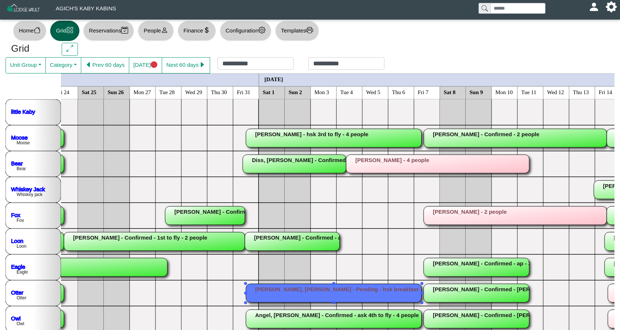
scroll to position [7, 0]
click at [345, 298] on rect at bounding box center [333, 293] width 175 height 18
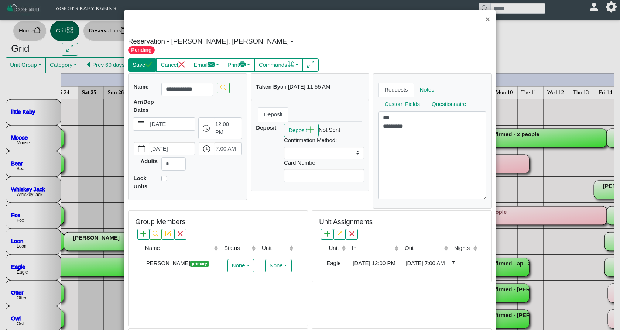
click at [143, 59] on button "Save" at bounding box center [142, 64] width 28 height 13
select select
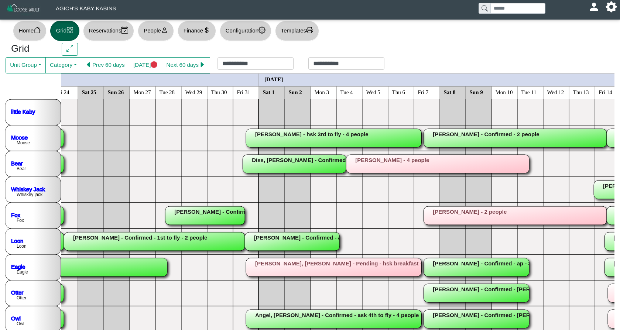
click at [117, 31] on button "Reservations" at bounding box center [108, 31] width 51 height 20
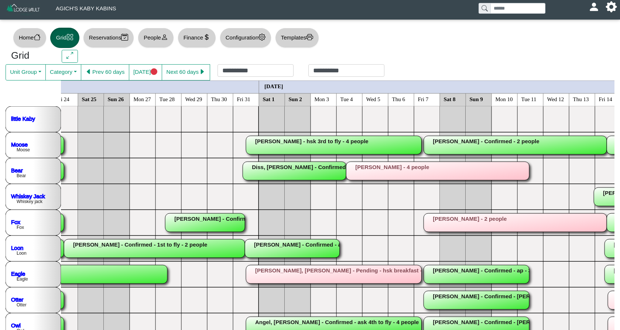
select select "***"
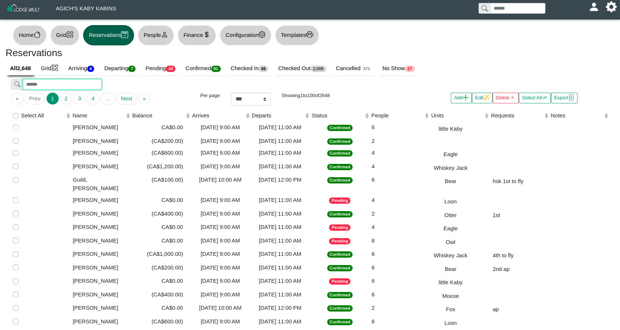
click at [59, 85] on input "search" at bounding box center [62, 84] width 78 height 11
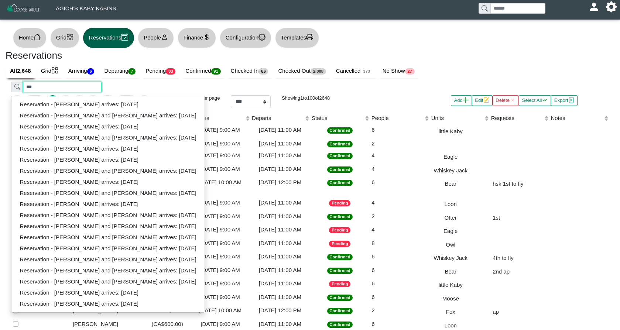
scroll to position [3, 0]
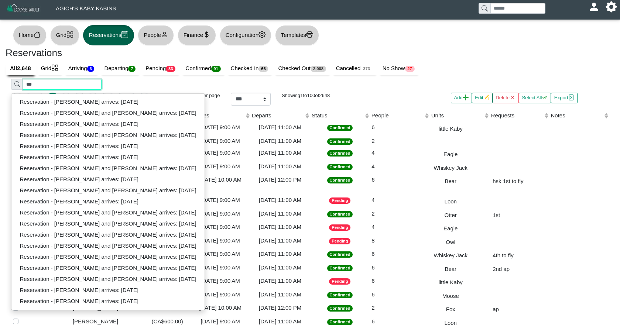
type input "***"
click at [166, 30] on button "People" at bounding box center [156, 35] width 36 height 20
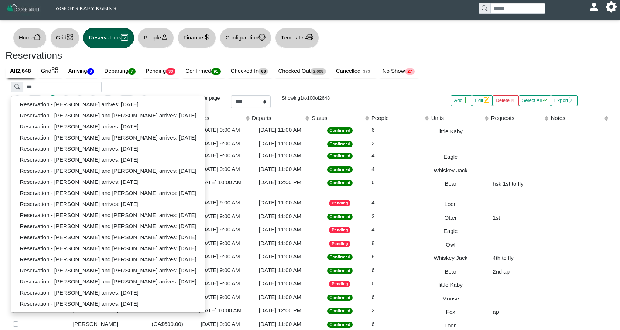
select select "**"
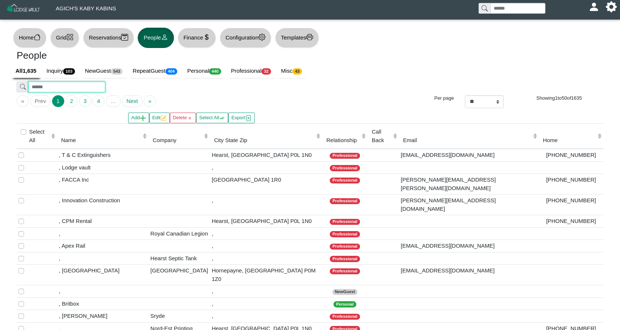
click at [84, 86] on input "search" at bounding box center [66, 87] width 76 height 11
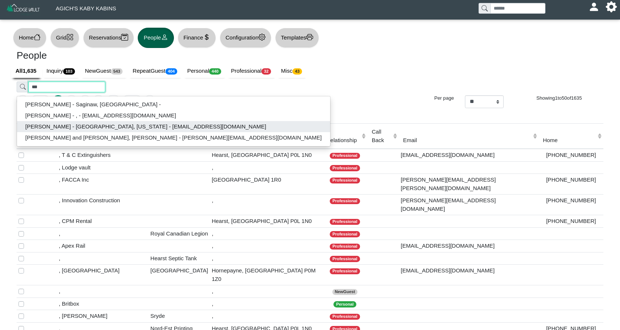
type input "***"
click at [82, 126] on button "[PERSON_NAME] - [GEOGRAPHIC_DATA], [US_STATE] - [EMAIL_ADDRESS][DOMAIN_NAME]" at bounding box center [173, 126] width 313 height 11
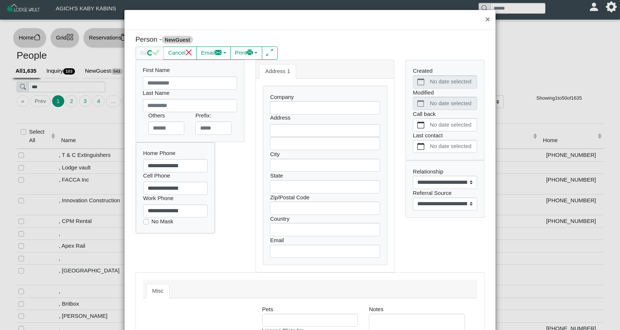
type input "****"
type input "*********"
type input "**********"
select select
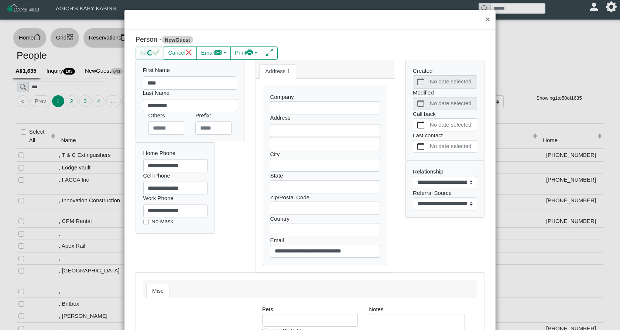
scroll to position [6, 0]
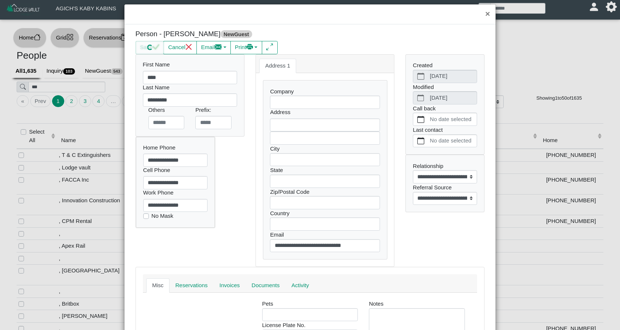
select select
select select "**********"
type input "**********"
type input "*******"
type input "********"
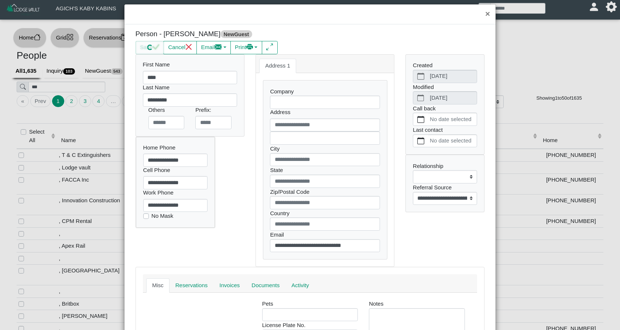
type input "*****"
type input "**"
select select
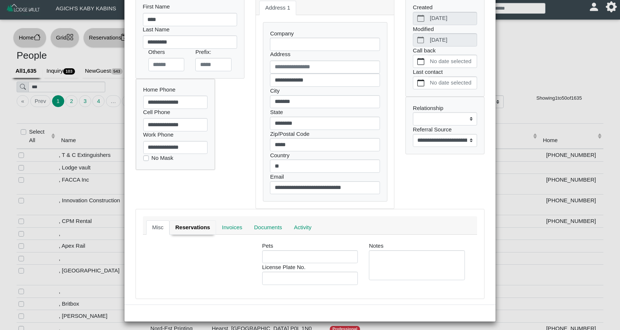
scroll to position [63, 0]
click at [205, 226] on link "Reservations" at bounding box center [193, 228] width 47 height 15
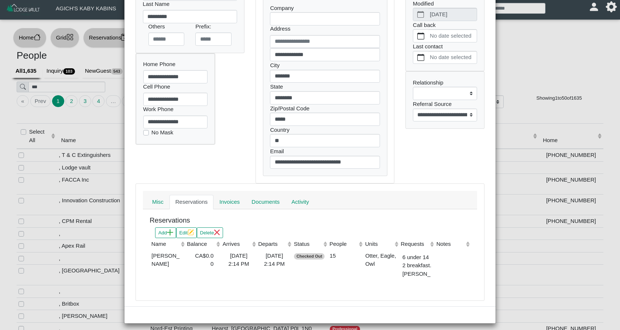
scroll to position [88, 0]
click at [172, 233] on icon "plus" at bounding box center [170, 233] width 6 height 6
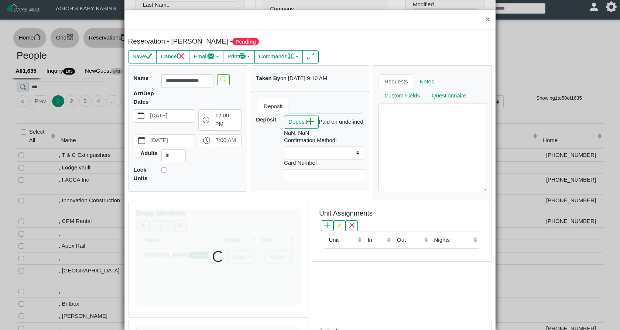
select select
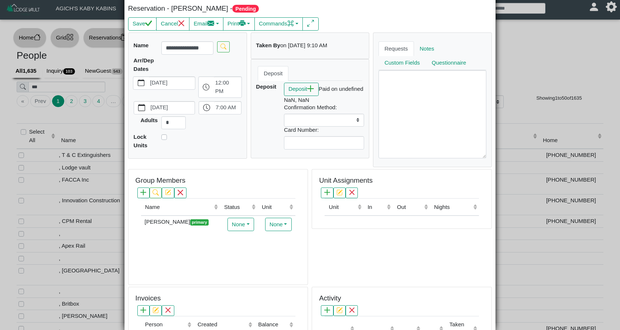
scroll to position [34, 0]
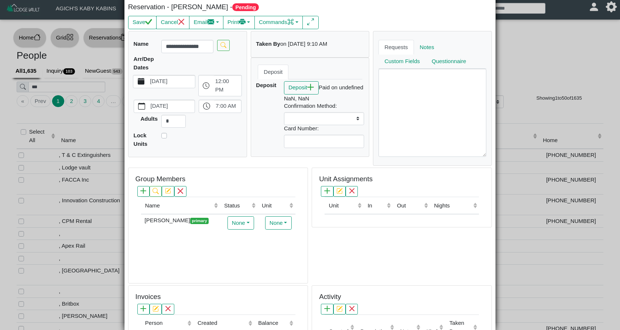
click at [142, 83] on icon "calendar fill" at bounding box center [141, 81] width 7 height 7
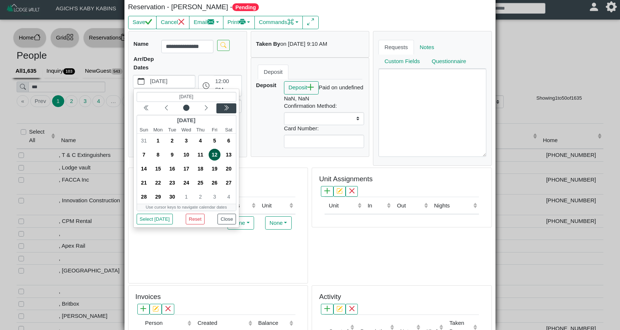
click at [223, 106] on icon "chevron double left" at bounding box center [226, 108] width 6 height 6
click at [167, 107] on icon "chevron left" at bounding box center [167, 108] width 6 height 6
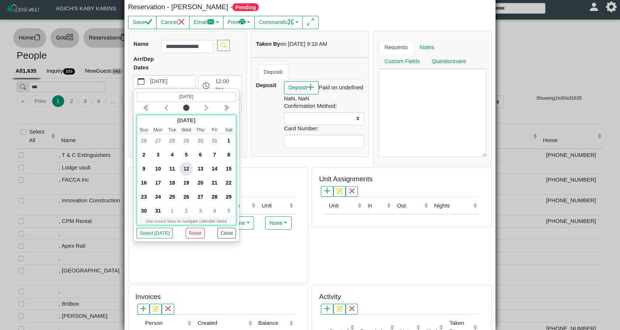
click at [214, 140] on span "31" at bounding box center [215, 141] width 12 height 12
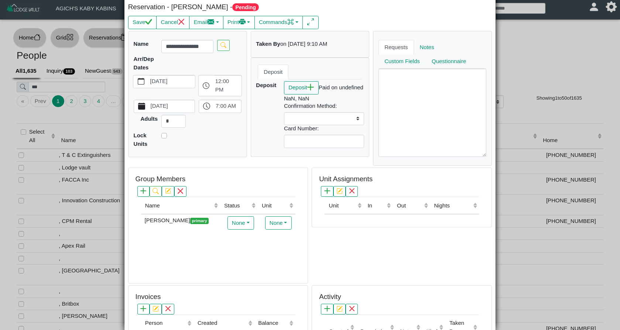
click at [182, 105] on label "[DATE]" at bounding box center [171, 106] width 45 height 13
click at [149, 105] on button "[DATE]" at bounding box center [141, 106] width 15 height 13
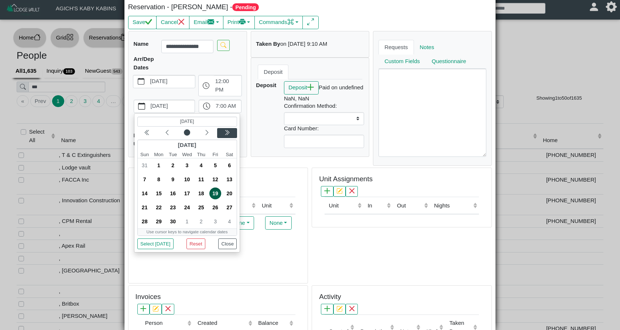
click at [226, 130] on icon "chevron double left" at bounding box center [227, 133] width 6 height 6
click at [167, 131] on icon "chevron left" at bounding box center [166, 132] width 3 height 5
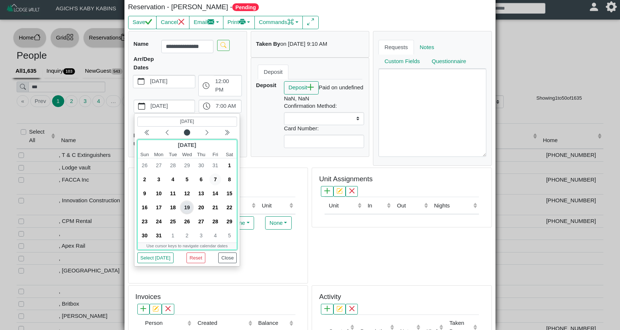
click at [216, 180] on span "7" at bounding box center [215, 180] width 12 height 12
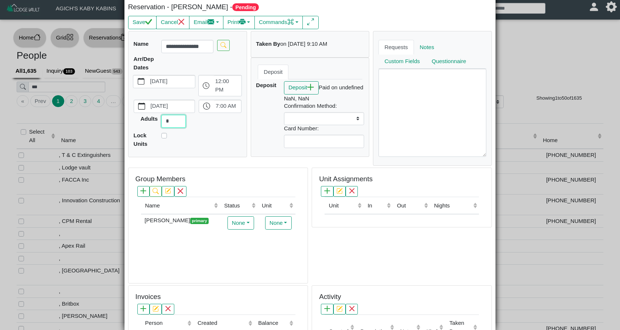
drag, startPoint x: 170, startPoint y: 122, endPoint x: 162, endPoint y: 122, distance: 8.1
click at [162, 122] on input "*" at bounding box center [173, 121] width 24 height 13
type input "*"
click at [147, 21] on icon "check" at bounding box center [148, 21] width 7 height 7
select select
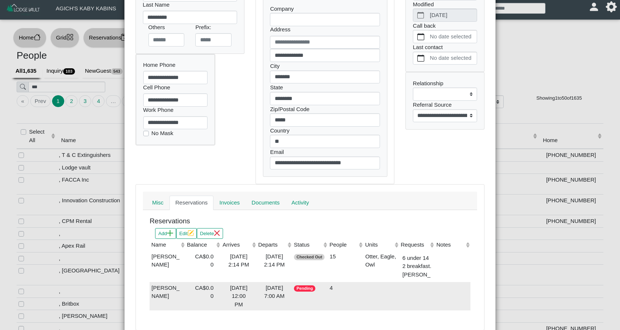
click at [267, 294] on div "[DATE] 7:00 AM" at bounding box center [275, 292] width 32 height 17
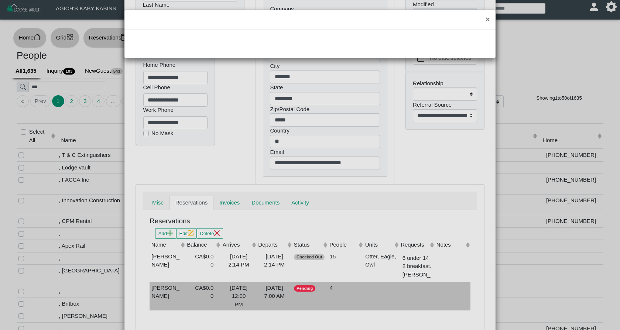
click at [267, 294] on div "×" at bounding box center [310, 165] width 620 height 330
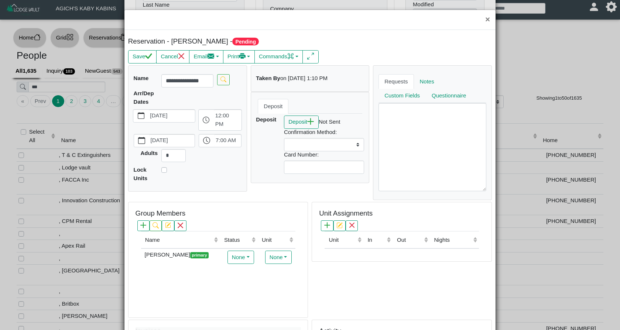
select select
click at [328, 226] on icon "plus" at bounding box center [327, 225] width 6 height 6
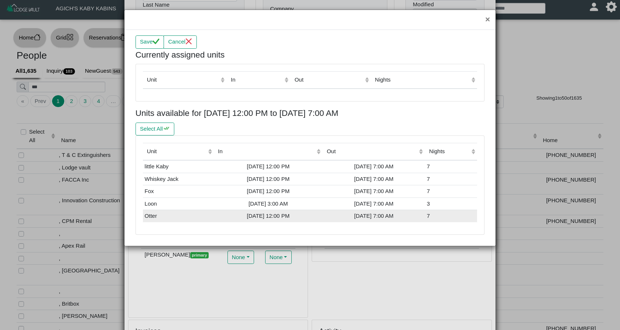
click at [293, 212] on div "[DATE] 12:00 PM" at bounding box center [268, 216] width 105 height 8
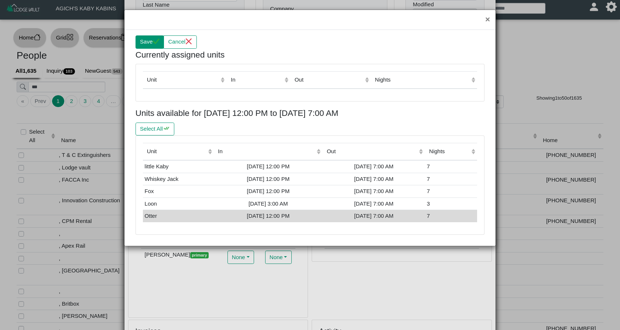
click at [158, 41] on icon "check" at bounding box center [156, 41] width 7 height 6
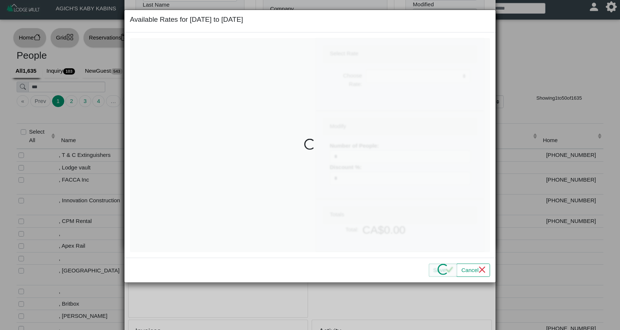
select select
type input "*"
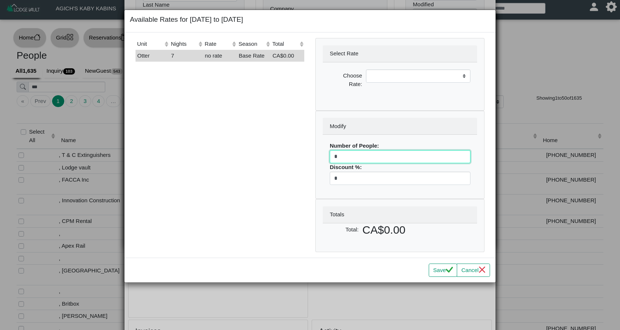
drag, startPoint x: 347, startPoint y: 154, endPoint x: 320, endPoint y: 154, distance: 27.3
click at [322, 155] on div "Modify Number of People: * Discount %: *" at bounding box center [400, 155] width 168 height 88
select select
type input "*"
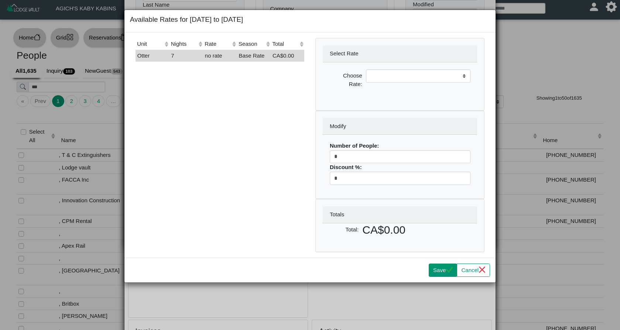
click at [439, 269] on button "Save" at bounding box center [443, 270] width 28 height 13
select select
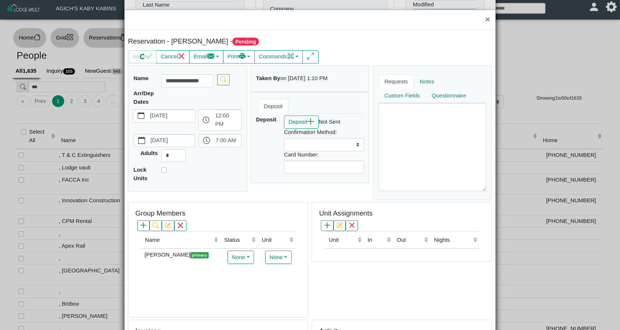
scroll to position [10, 0]
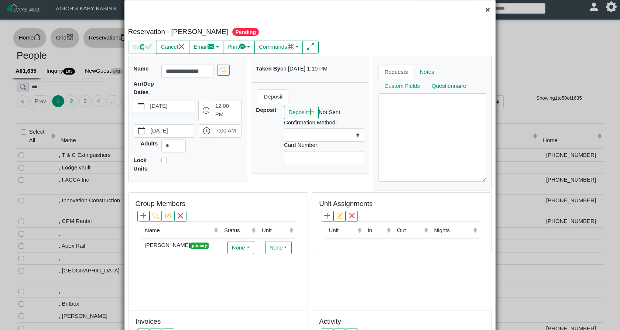
click at [487, 11] on button "×" at bounding box center [488, 10] width 16 height 20
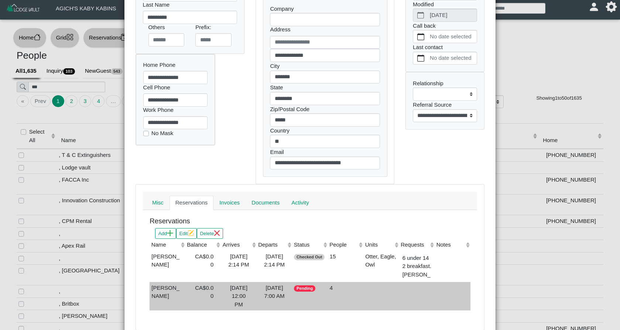
click at [277, 286] on div "[DATE] 7:00 AM" at bounding box center [275, 292] width 32 height 17
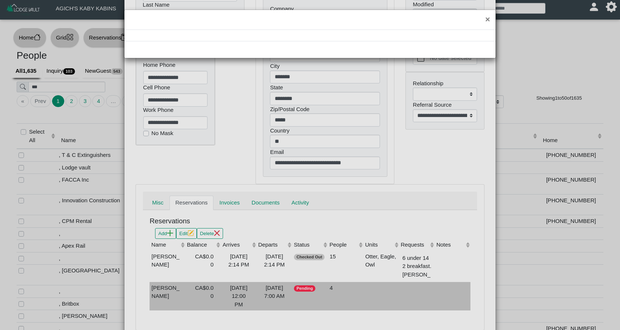
click at [277, 286] on div "×" at bounding box center [310, 165] width 620 height 330
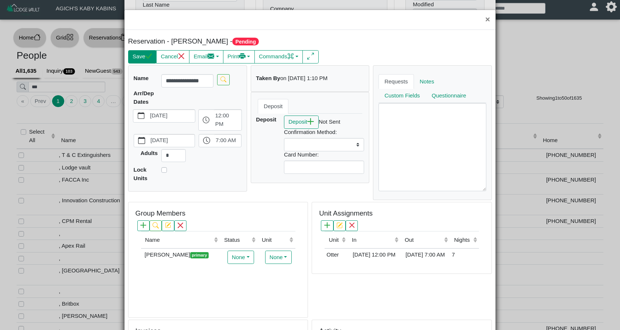
click at [149, 56] on icon "check" at bounding box center [148, 56] width 7 height 7
select select
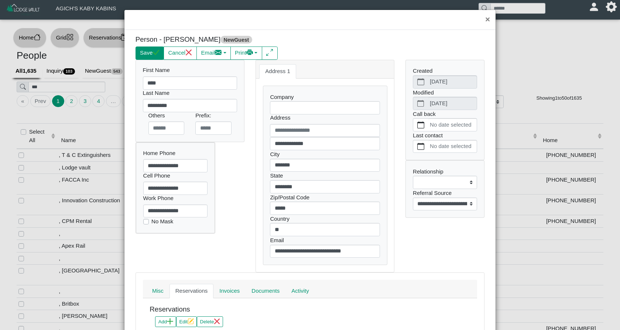
scroll to position [0, 0]
click at [143, 53] on button "Save" at bounding box center [150, 53] width 28 height 13
select select
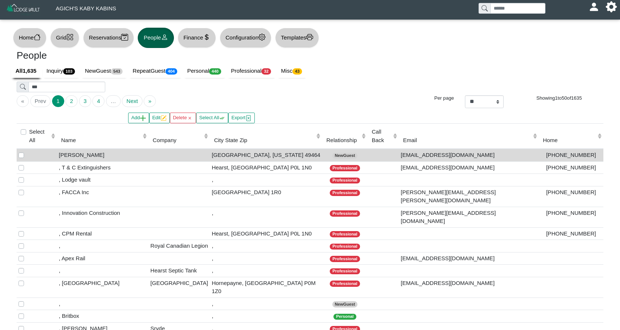
click at [61, 40] on button "Grid" at bounding box center [64, 38] width 29 height 20
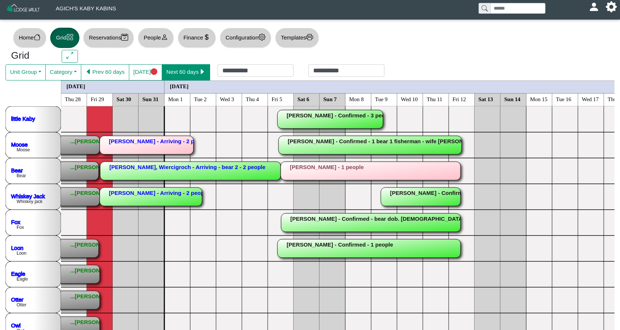
click at [190, 69] on button "Next 60 days" at bounding box center [186, 72] width 48 height 16
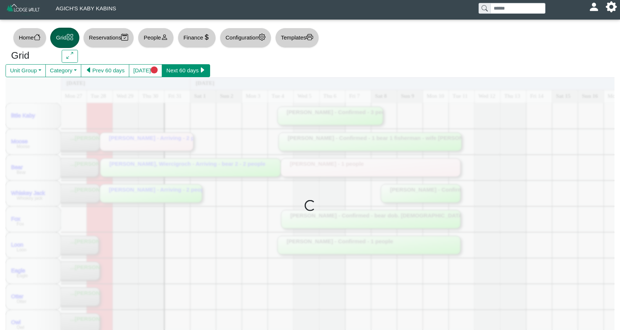
click at [190, 69] on button "Next 60 days" at bounding box center [186, 70] width 48 height 13
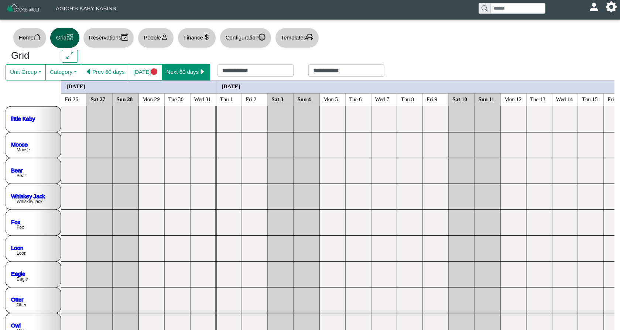
click at [190, 69] on button "Next 60 days" at bounding box center [186, 72] width 48 height 16
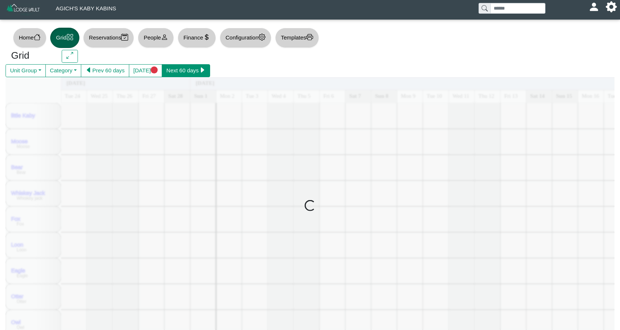
click at [190, 69] on button "Next 60 days" at bounding box center [186, 70] width 48 height 13
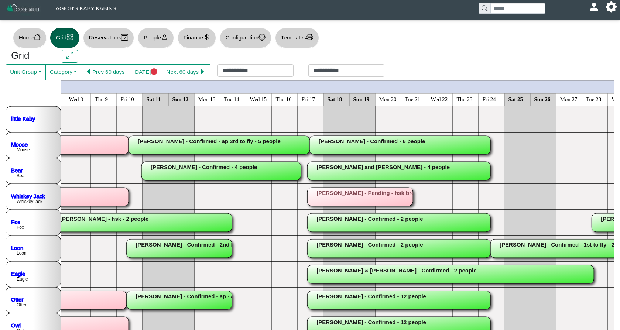
scroll to position [0, 374]
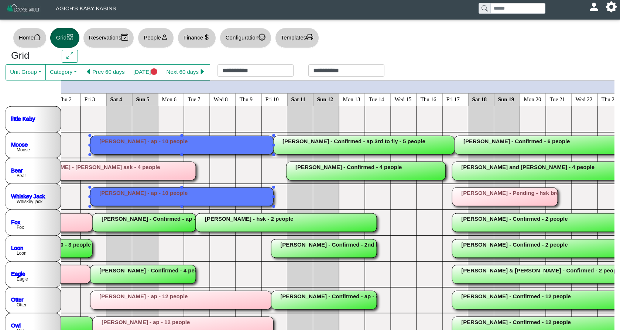
click at [155, 200] on rect at bounding box center [181, 197] width 183 height 18
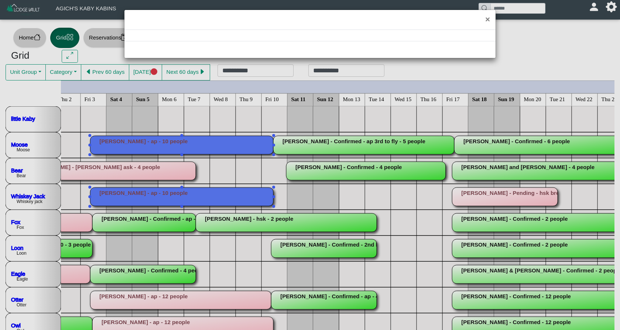
click at [155, 200] on div "×" at bounding box center [310, 165] width 620 height 330
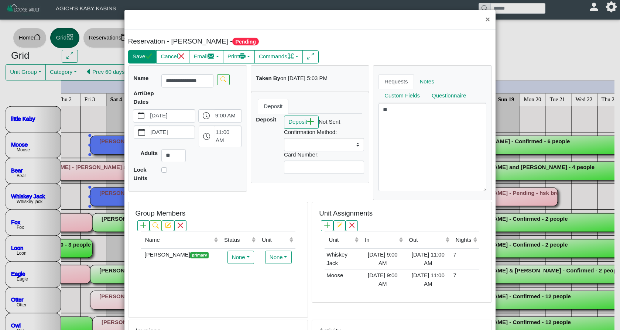
click at [137, 57] on button "Save" at bounding box center [142, 56] width 28 height 13
select select
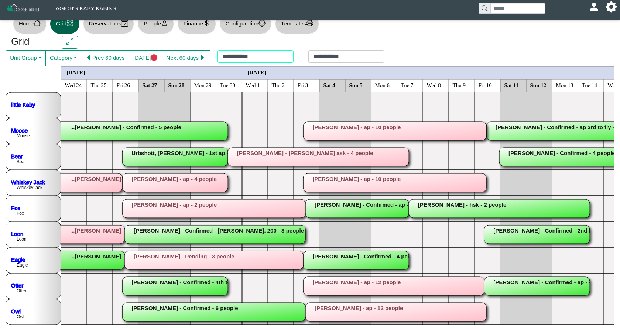
click at [292, 55] on div "**********" at bounding box center [301, 58] width 182 height 16
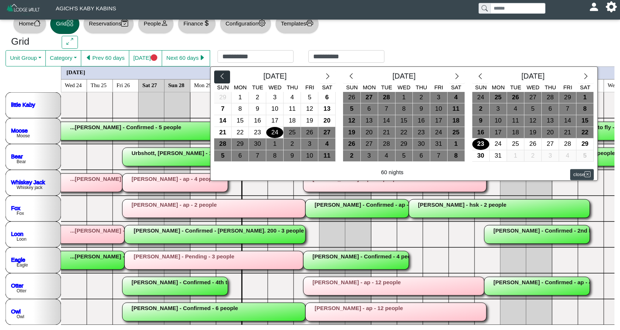
click at [226, 75] on icon "chevron left" at bounding box center [222, 76] width 7 height 7
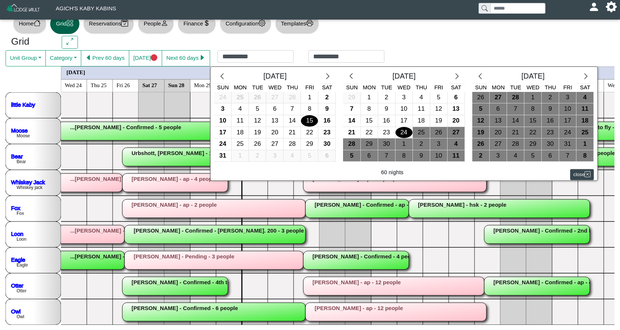
click at [314, 120] on div "15" at bounding box center [309, 120] width 17 height 11
type input "**********"
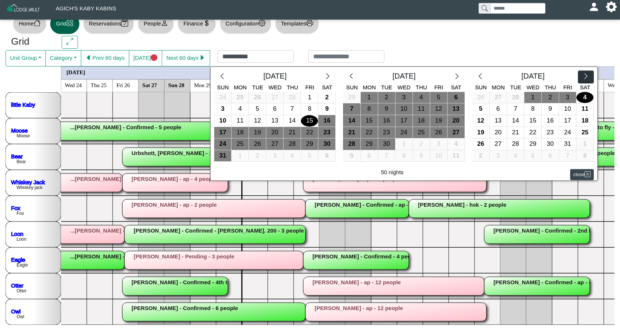
click at [589, 72] on button "button" at bounding box center [586, 77] width 16 height 13
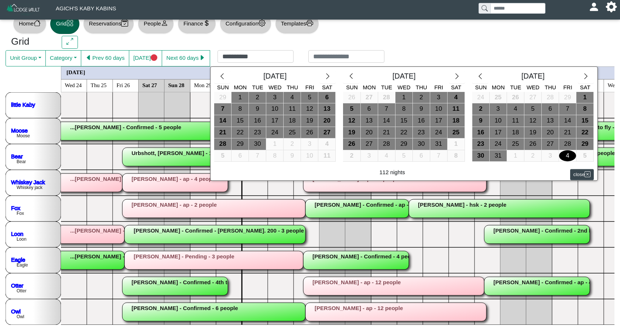
click at [573, 156] on div "4" at bounding box center [567, 155] width 17 height 11
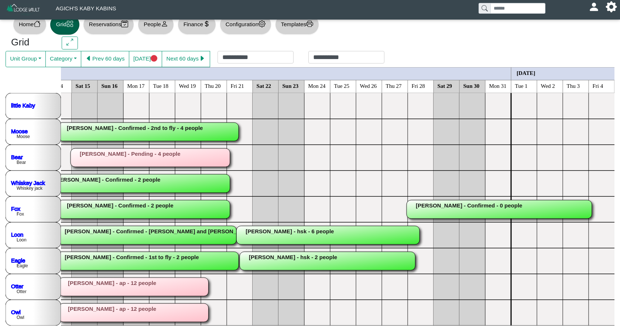
click at [470, 212] on rect at bounding box center [499, 209] width 185 height 18
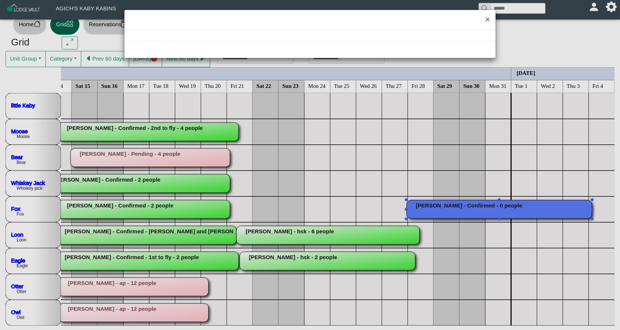
click at [470, 212] on div "×" at bounding box center [310, 165] width 620 height 330
select select "*"
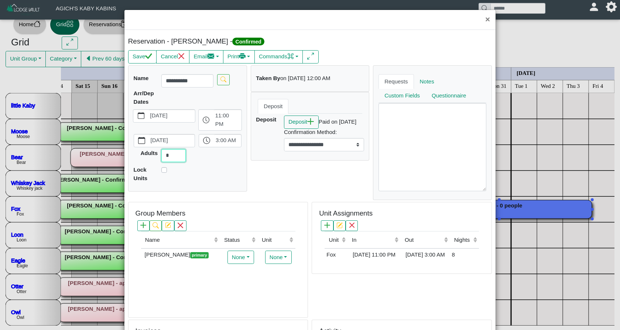
drag, startPoint x: 173, startPoint y: 163, endPoint x: 157, endPoint y: 162, distance: 16.6
click at [157, 162] on div "Adults *" at bounding box center [188, 155] width 112 height 13
type input "*"
click at [148, 61] on button "Save" at bounding box center [142, 56] width 28 height 13
select select "*"
